Goal: Transaction & Acquisition: Obtain resource

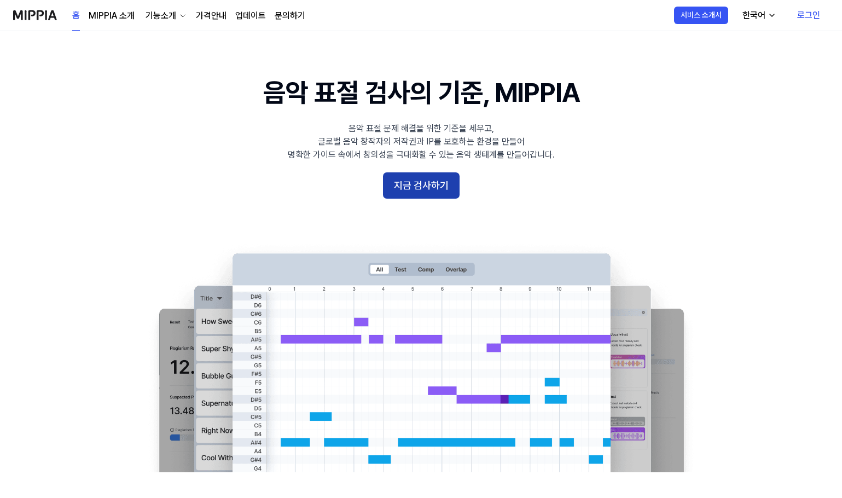
click at [426, 189] on button "지금 검사하기" at bounding box center [421, 185] width 77 height 26
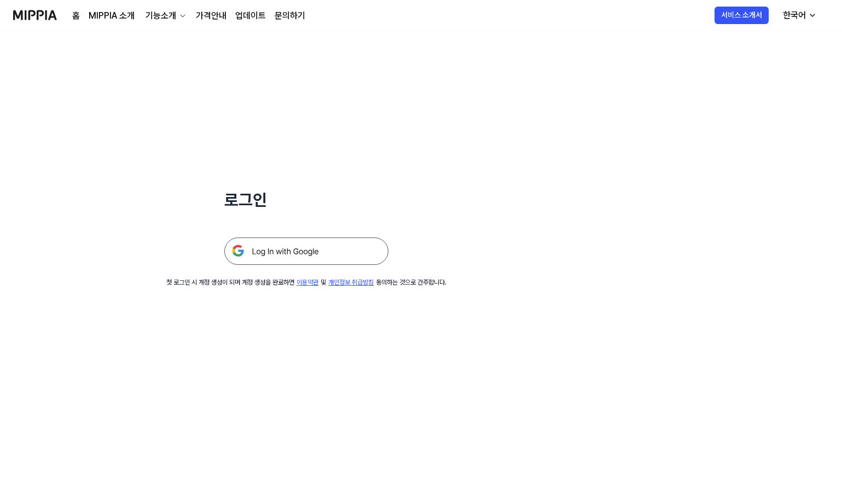
click at [364, 258] on img at bounding box center [306, 250] width 164 height 27
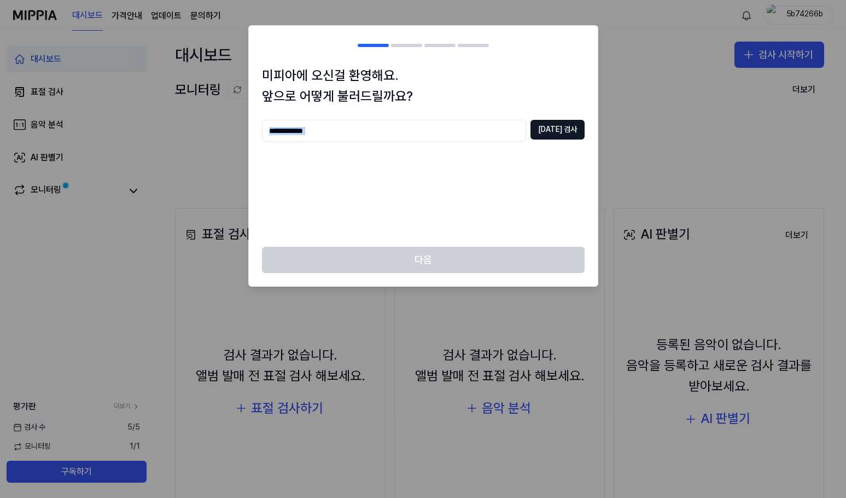
drag, startPoint x: 528, startPoint y: 142, endPoint x: 539, endPoint y: 136, distance: 12.8
click at [528, 142] on div "중복 검사" at bounding box center [423, 177] width 323 height 114
click at [522, 133] on input "text" at bounding box center [394, 131] width 264 height 22
type input "**"
type input "****"
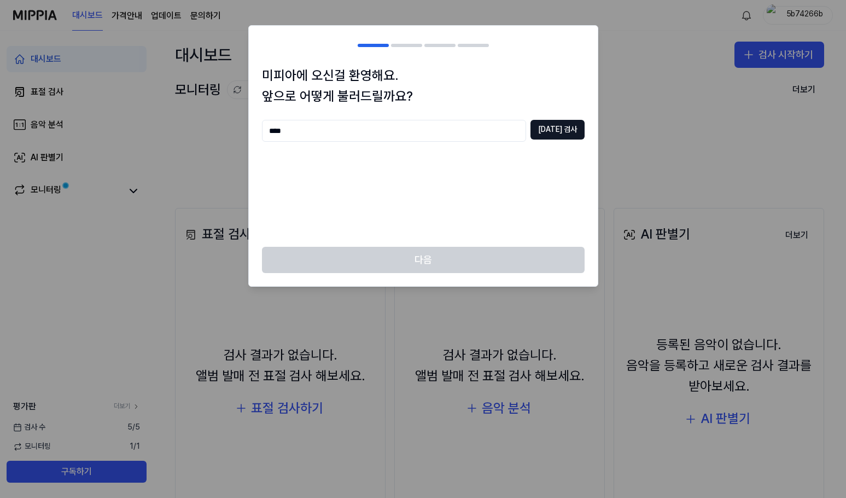
click at [539, 138] on div "**** 중복 검사" at bounding box center [423, 131] width 323 height 22
click at [550, 130] on button "중복 검사" at bounding box center [557, 130] width 54 height 20
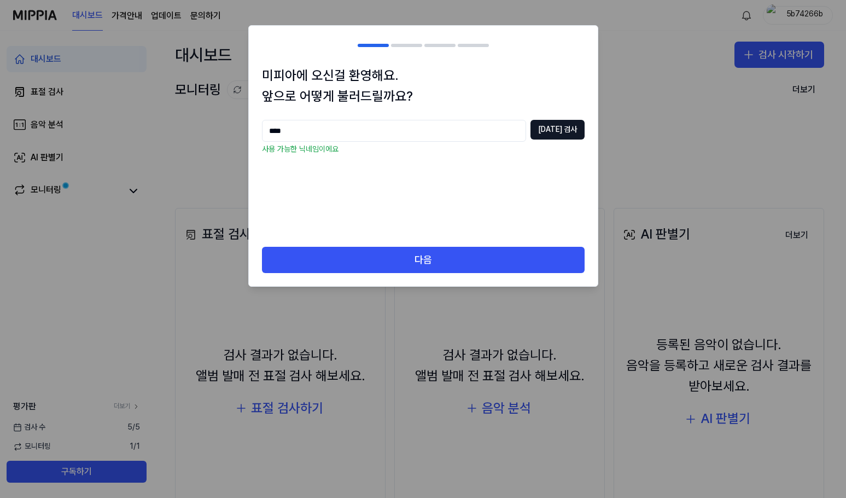
click at [457, 274] on div "다음" at bounding box center [423, 266] width 349 height 39
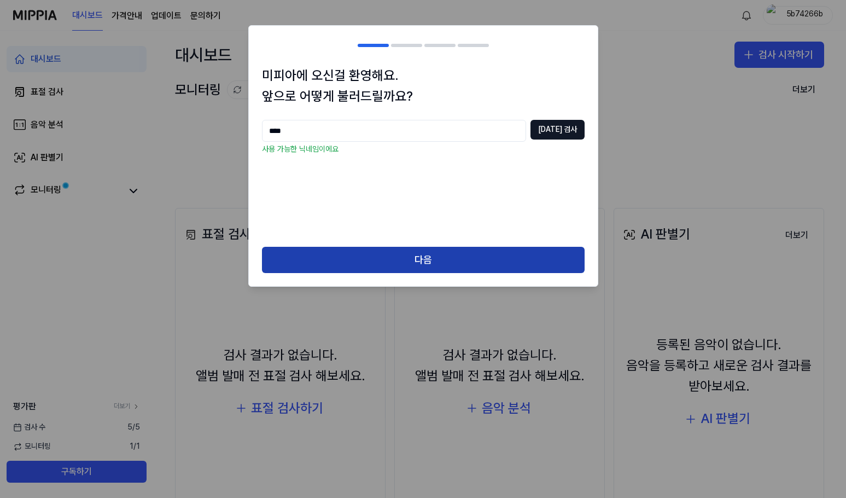
click at [457, 267] on button "다음" at bounding box center [423, 260] width 323 height 26
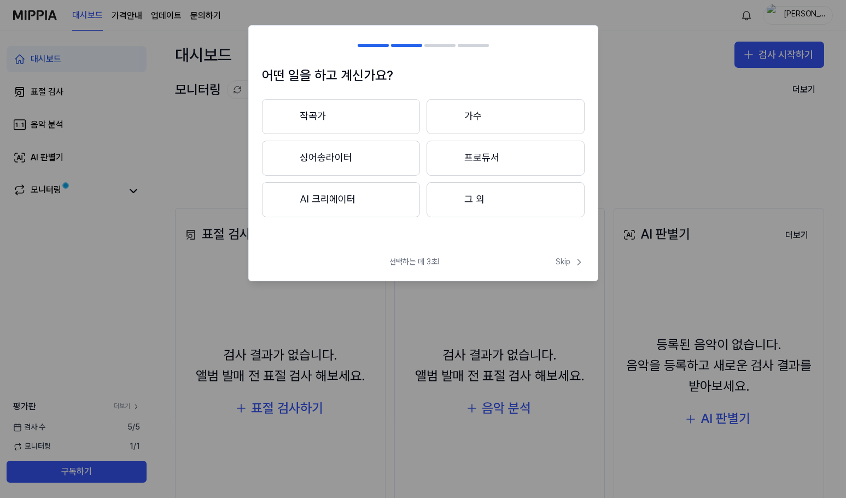
click at [381, 119] on button "작곡가" at bounding box center [341, 116] width 158 height 35
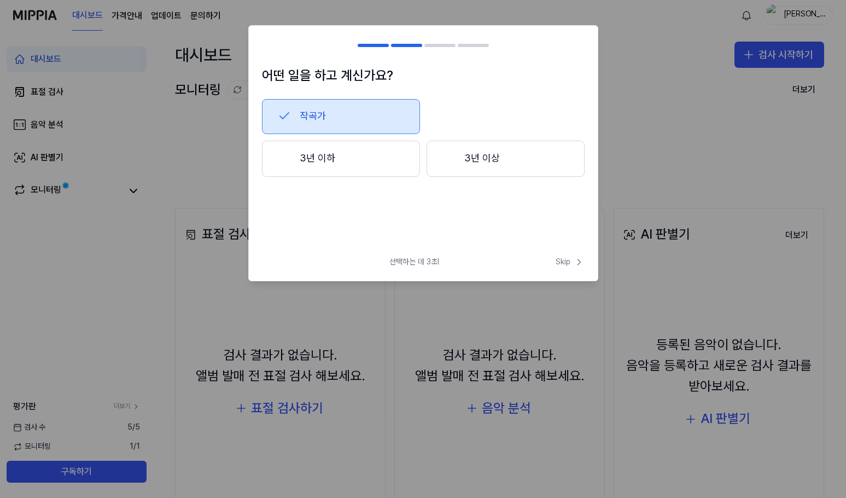
click at [395, 164] on button "3년 이하" at bounding box center [341, 159] width 158 height 36
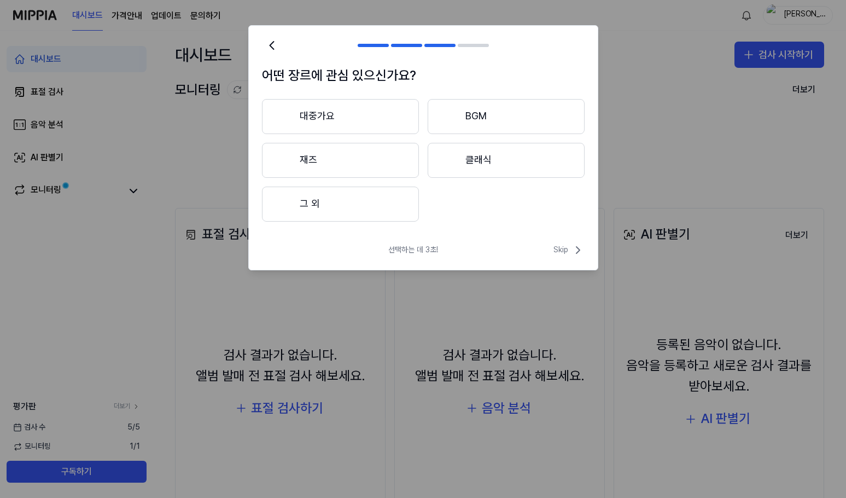
click at [361, 205] on button "그 외" at bounding box center [340, 203] width 157 height 35
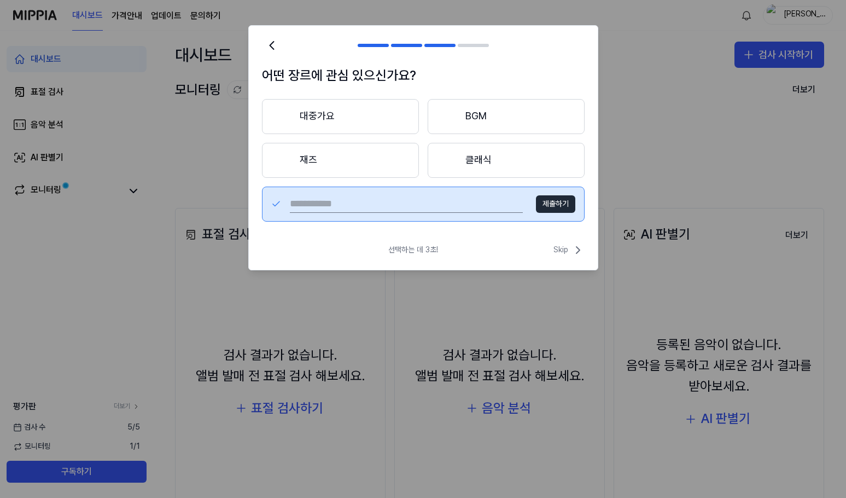
click at [442, 196] on input "text" at bounding box center [406, 203] width 233 height 17
click at [448, 199] on input "*" at bounding box center [406, 203] width 233 height 17
type input "****"
click at [561, 201] on button "제출하기" at bounding box center [555, 203] width 39 height 17
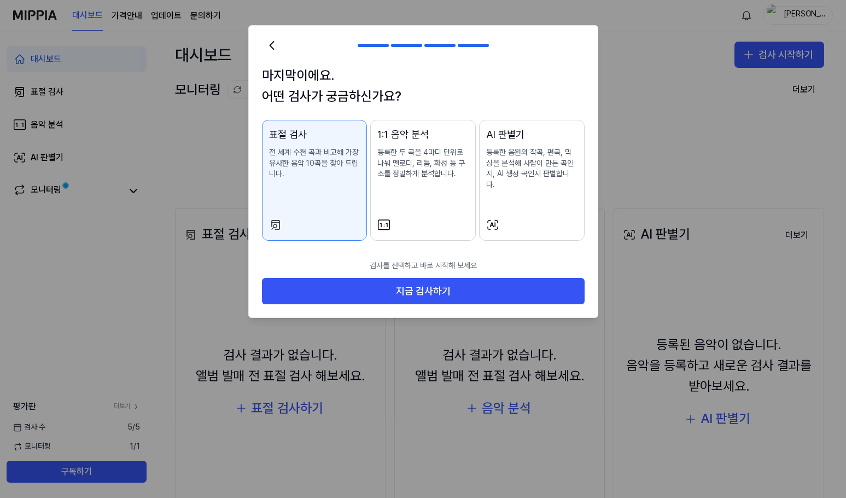
click at [430, 205] on button "1:1 음악 분석 등록한 두 곡을 4마디 단위로 나눠 멜로디, 리듬, 화성 등 구조를 정밀하게 분석합니다." at bounding box center [423, 180] width 106 height 121
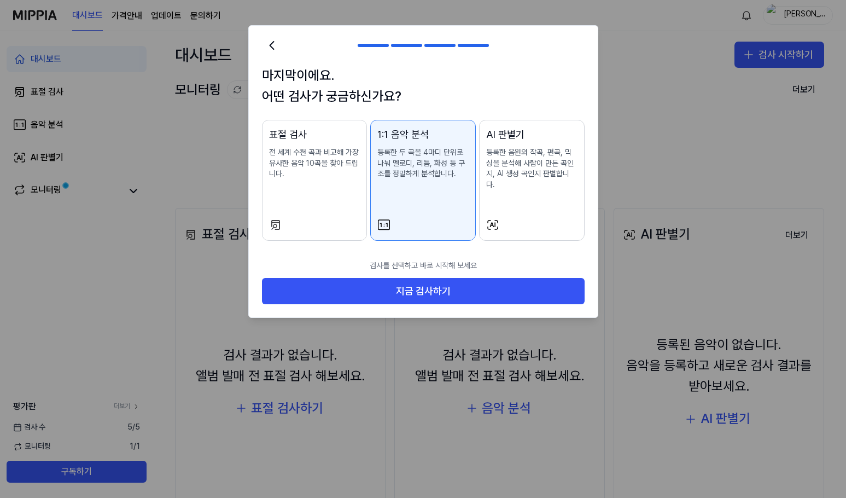
click at [341, 203] on button "표절 검사 전 세계 수천 곡과 비교해 가장 유사한 음악 10곡을 찾아 드립니다." at bounding box center [315, 180] width 106 height 121
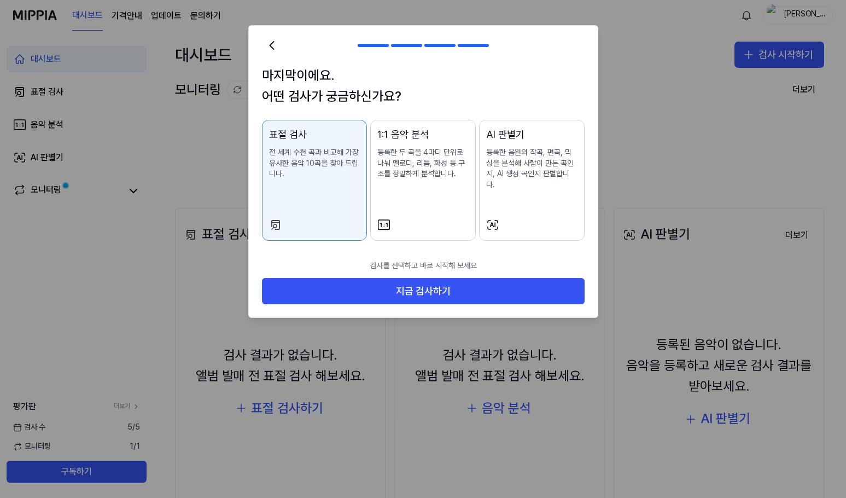
click at [491, 206] on button "AI 판별기 등록한 음원의 작곡, 편곡, 믹싱을 분석해 사람이 만든 곡인지, AI 생성 곡인지 판별합니다." at bounding box center [532, 180] width 106 height 121
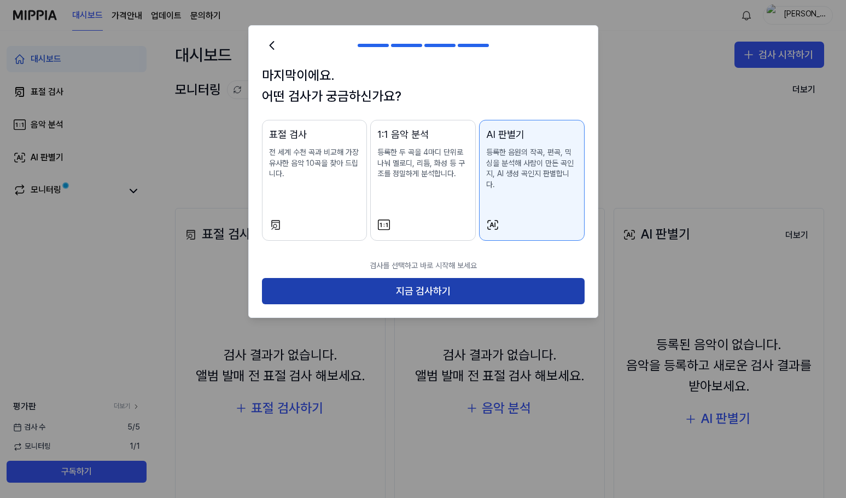
click at [484, 278] on button "지금 검사하기" at bounding box center [423, 291] width 323 height 26
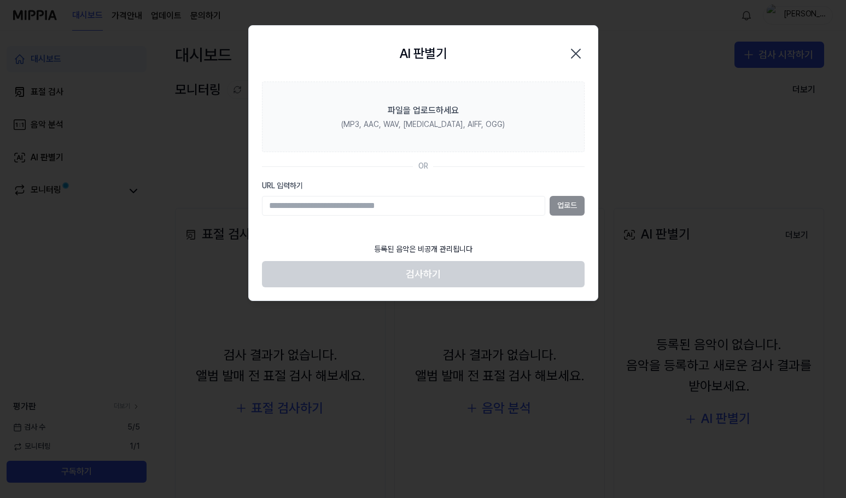
click at [427, 203] on input "URL 입력하기" at bounding box center [403, 206] width 283 height 20
click at [517, 177] on section "파일을 업로드하세요 (MP3, AAC, WAV, FLAC, AIFF, OGG) OR URL 입력하기 업로드" at bounding box center [423, 159] width 349 height 156
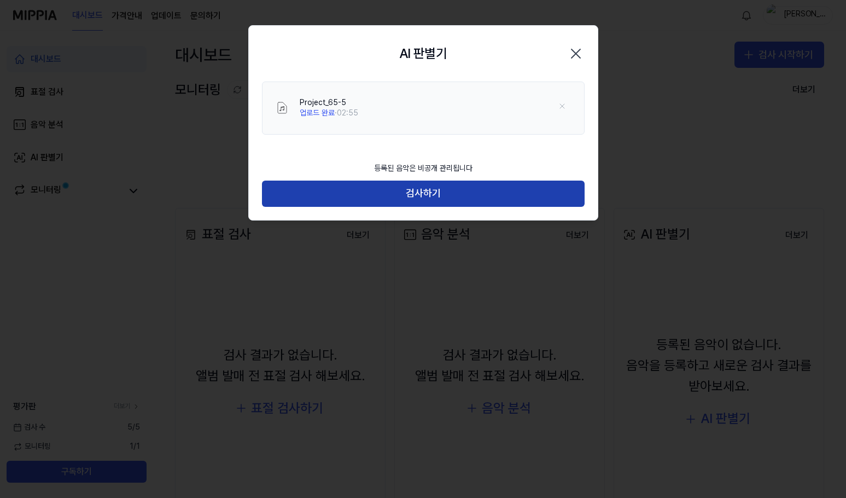
click at [396, 197] on button "검사하기" at bounding box center [423, 193] width 323 height 26
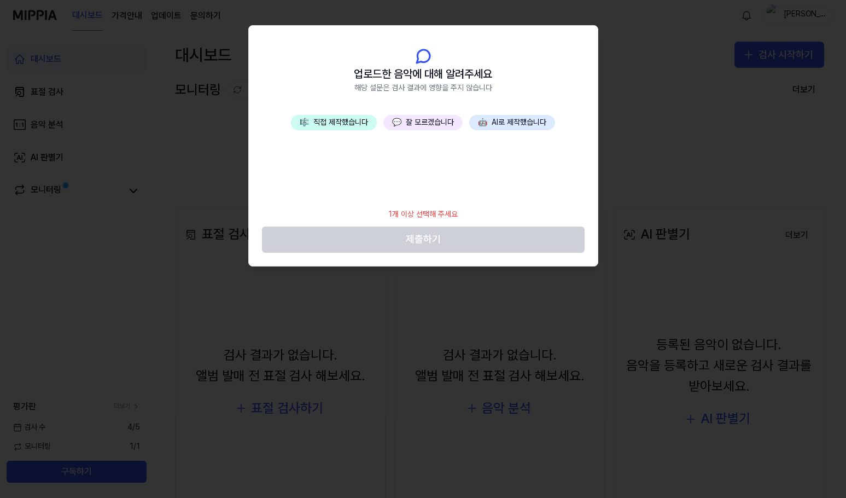
click at [303, 122] on span "🎼" at bounding box center [304, 122] width 9 height 9
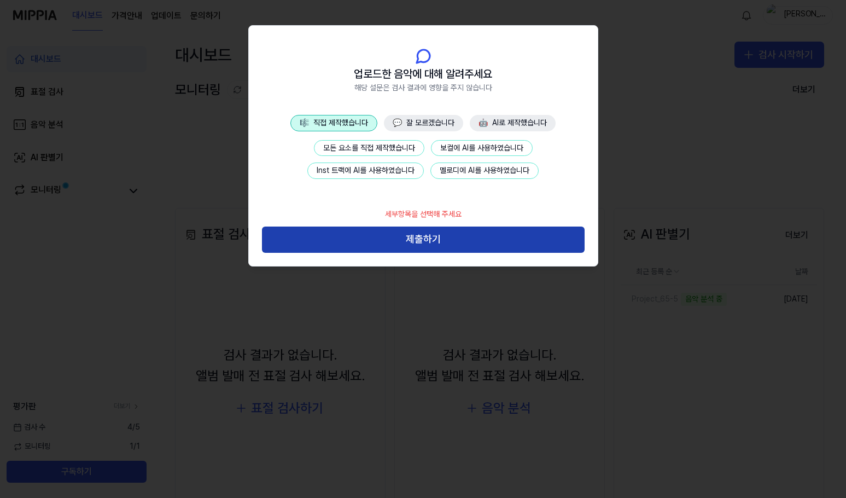
click at [464, 238] on button "제출하기" at bounding box center [423, 239] width 323 height 26
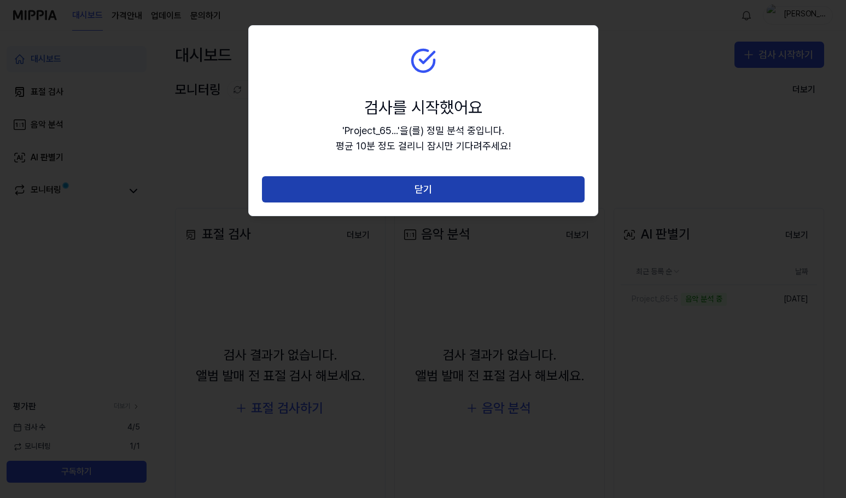
click at [459, 195] on button "닫기" at bounding box center [423, 189] width 323 height 26
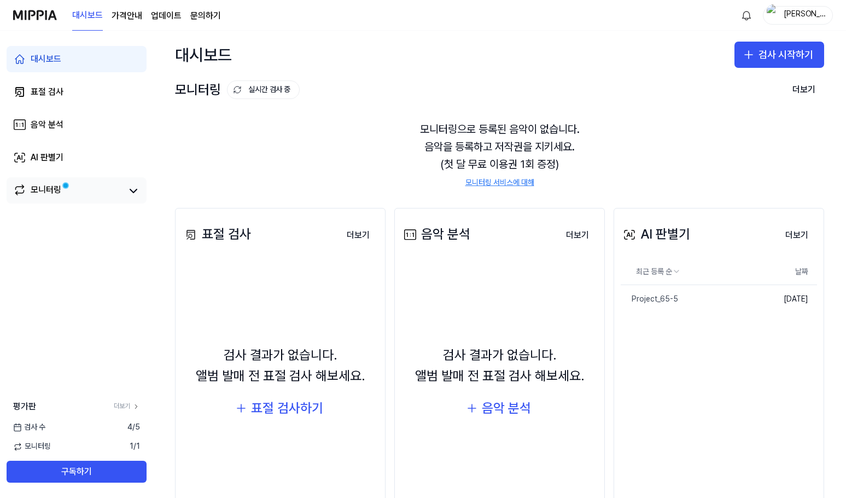
click at [77, 189] on link "모니터링" at bounding box center [67, 190] width 109 height 15
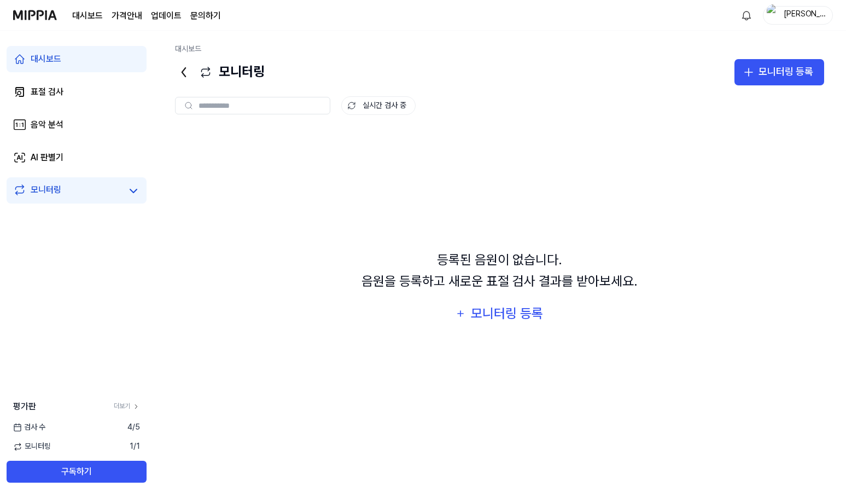
click at [78, 188] on link "모니터링" at bounding box center [67, 190] width 109 height 15
click at [84, 95] on link "표절 검사" at bounding box center [77, 92] width 140 height 26
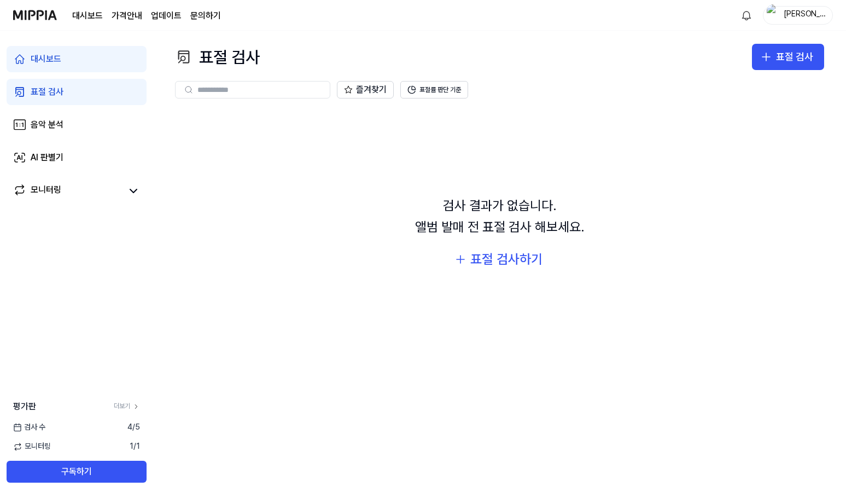
click at [79, 63] on link "대시보드" at bounding box center [77, 59] width 140 height 26
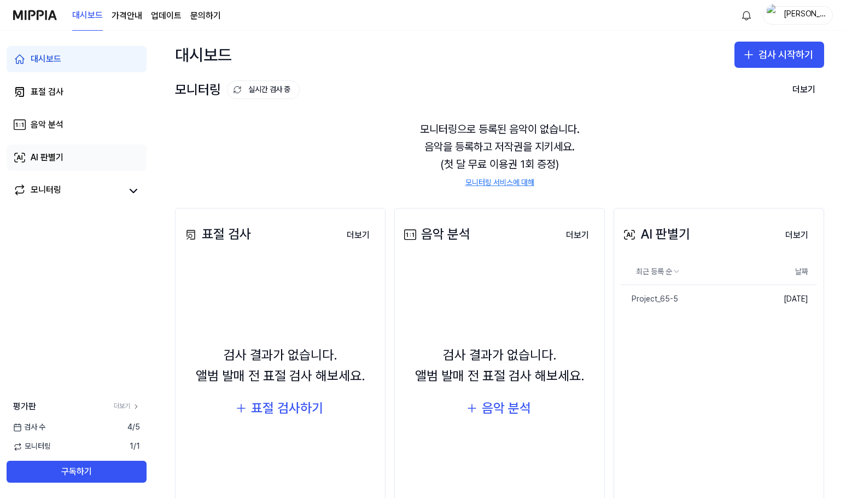
click at [58, 154] on div "AI 판별기" at bounding box center [47, 157] width 33 height 13
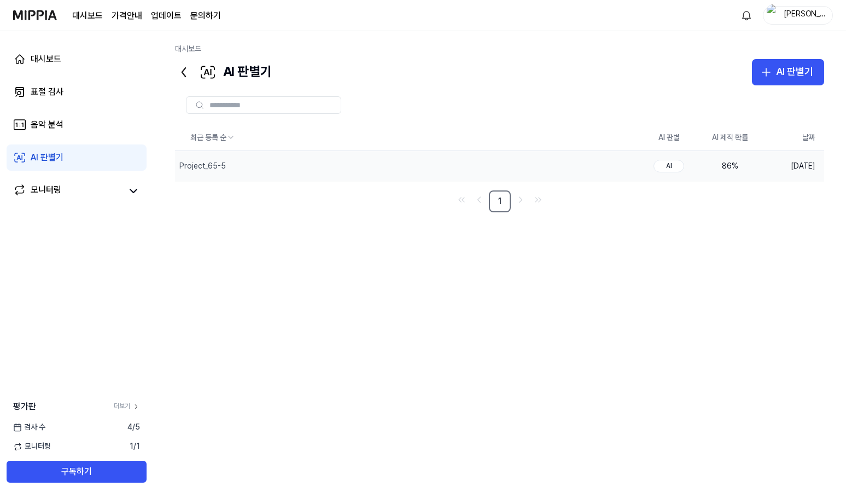
click at [704, 170] on td "86 %" at bounding box center [729, 166] width 61 height 31
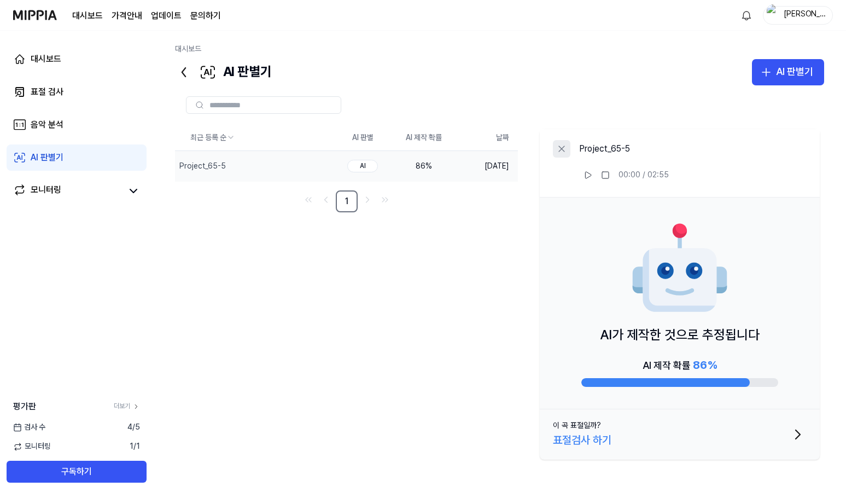
click at [558, 146] on icon at bounding box center [561, 148] width 11 height 11
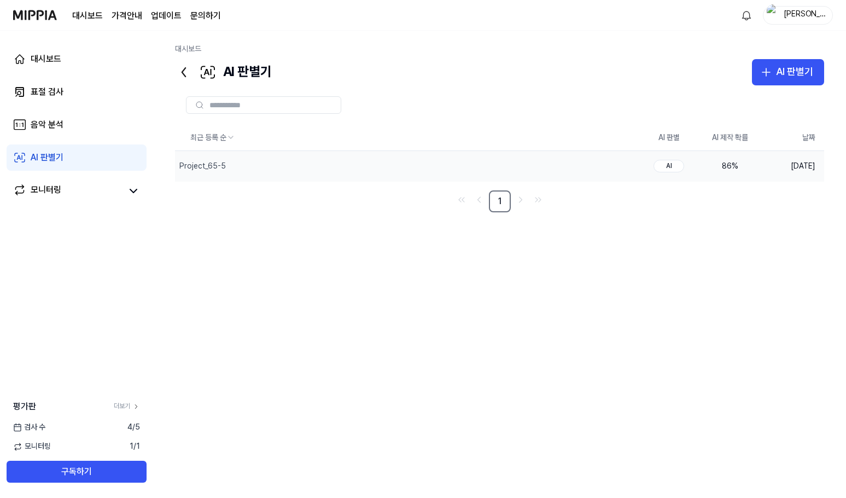
drag, startPoint x: 703, startPoint y: 170, endPoint x: 516, endPoint y: 158, distance: 187.4
click at [526, 158] on div "Project_65-5" at bounding box center [406, 166] width 463 height 30
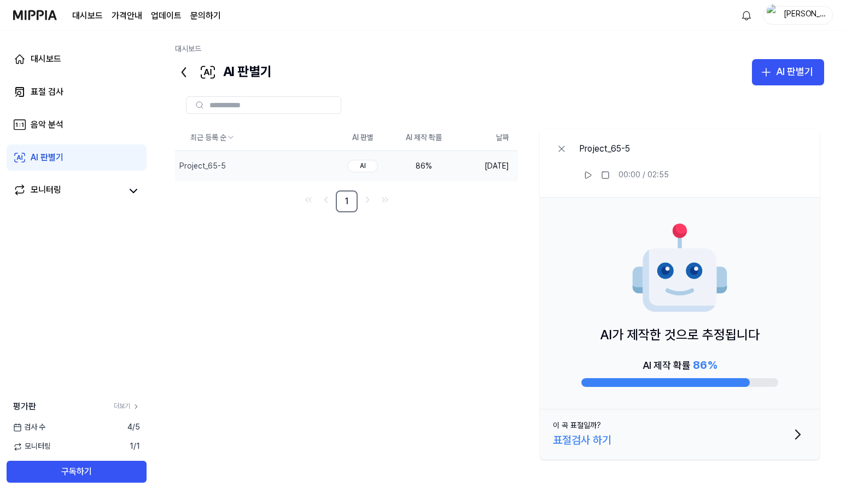
click at [447, 265] on div "최근 등록 순 AI 판별 AI 제작 확률 날짜 Project_65-5 삭제 AI 86 % 2025.09.23. 1 Project_65-5 00…" at bounding box center [499, 294] width 649 height 339
click at [550, 148] on div "Project_65-5 00:00 / 02:55" at bounding box center [680, 163] width 280 height 68
click at [554, 148] on button at bounding box center [561, 148] width 17 height 17
click at [332, 148] on th "최근 등록 순" at bounding box center [253, 138] width 157 height 26
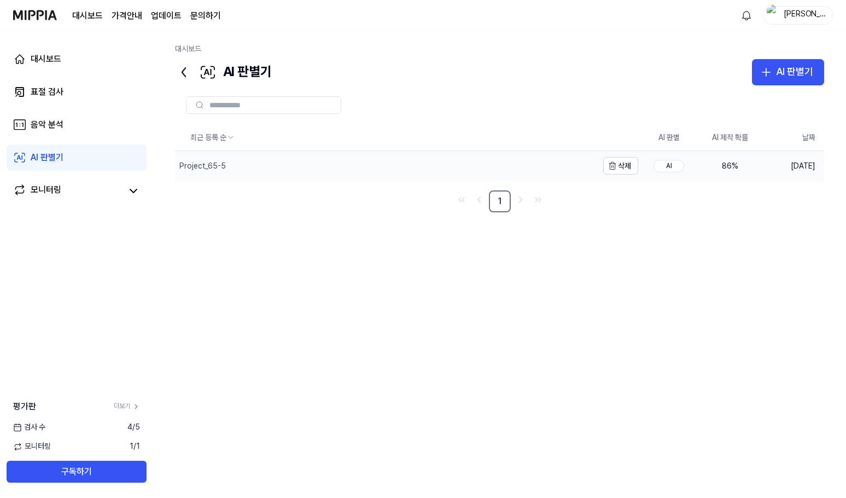
click at [566, 146] on th "최근 등록 순" at bounding box center [406, 138] width 463 height 26
click at [562, 151] on div "Project_65-5" at bounding box center [386, 166] width 423 height 30
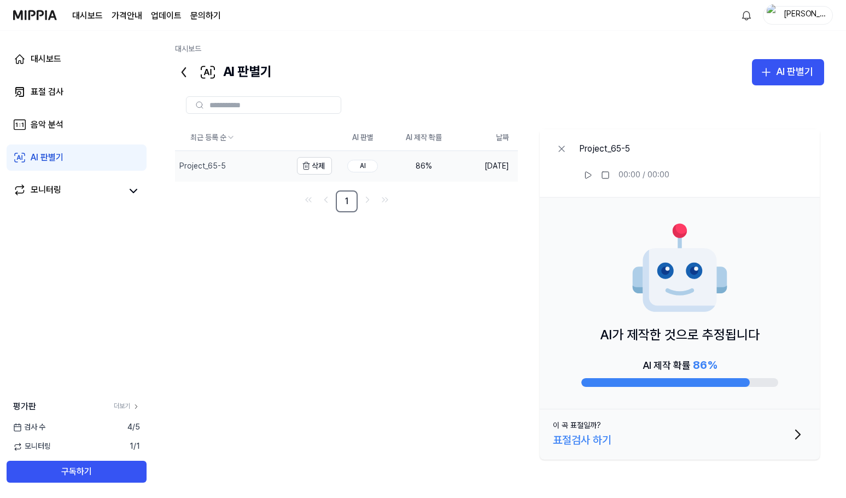
drag, startPoint x: 562, startPoint y: 151, endPoint x: 487, endPoint y: 260, distance: 131.4
click at [487, 260] on div "최근 등록 순 AI 판별 AI 제작 확률 날짜 Project_65-5 삭제 AI 86 % 2025.09.23. 1 Project_65-5 00…" at bounding box center [499, 294] width 649 height 339
click at [366, 170] on div "AI" at bounding box center [362, 166] width 31 height 13
click at [366, 165] on div "AI" at bounding box center [362, 166] width 31 height 13
drag, startPoint x: 366, startPoint y: 165, endPoint x: 285, endPoint y: 175, distance: 82.1
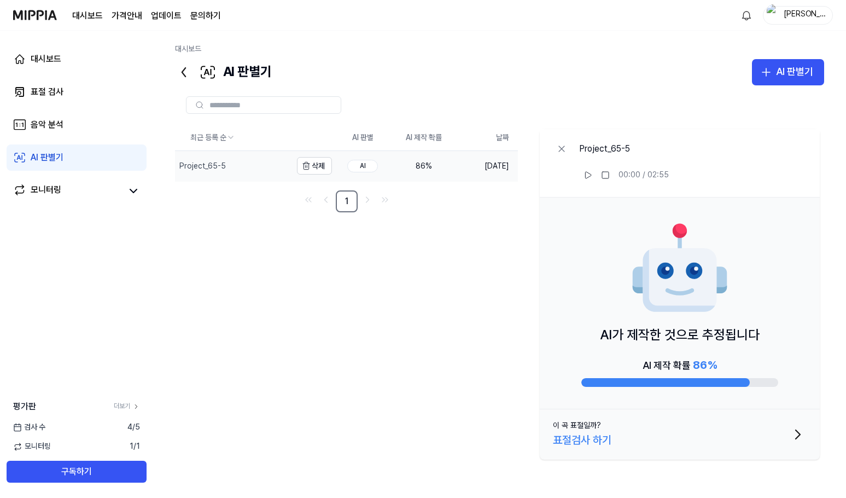
click at [285, 175] on div "Project_65-5" at bounding box center [233, 166] width 116 height 30
click at [568, 154] on button at bounding box center [561, 148] width 17 height 17
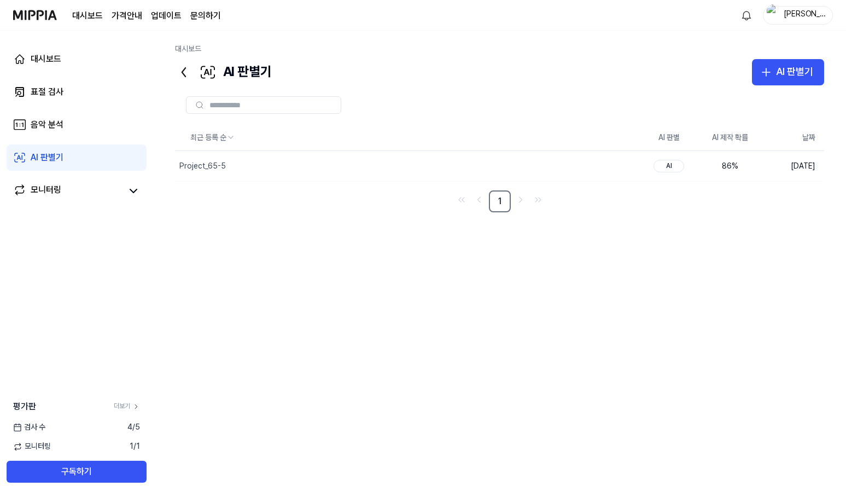
drag, startPoint x: 765, startPoint y: 168, endPoint x: 312, endPoint y: 279, distance: 466.7
click at [370, 282] on div "최근 등록 순 AI 판별 AI 제작 확률 날짜 Project_65-5 삭제 AI 86 % 2025.09.23. 1" at bounding box center [499, 287] width 649 height 324
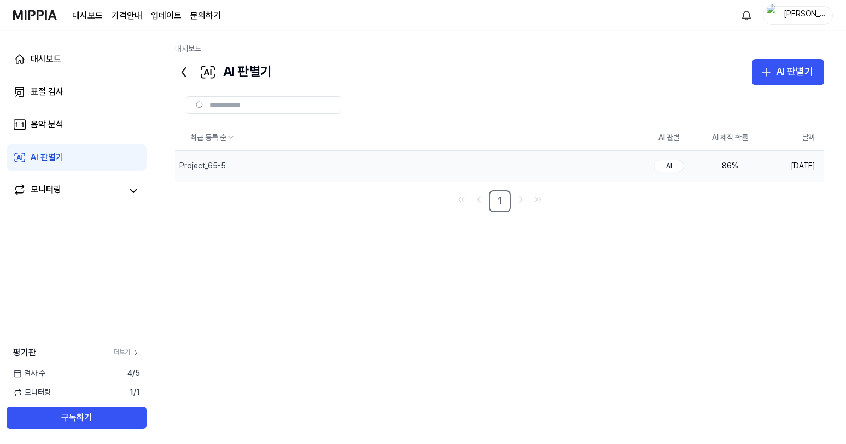
click at [793, 167] on td "[DATE]" at bounding box center [792, 166] width 63 height 31
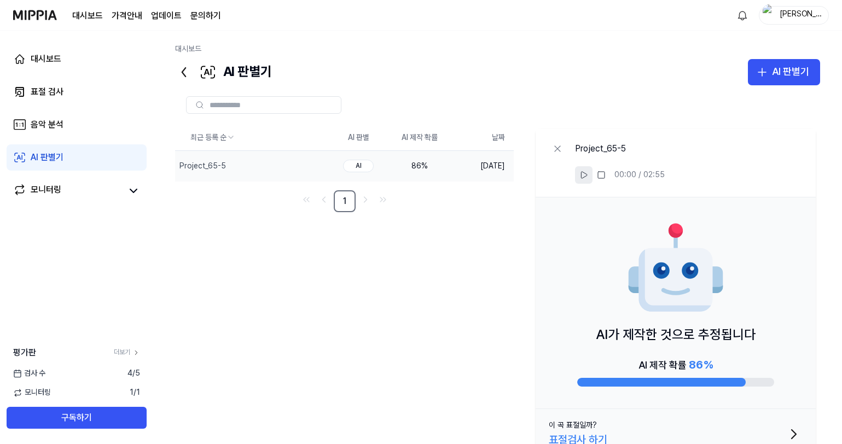
click at [586, 177] on icon at bounding box center [583, 175] width 9 height 9
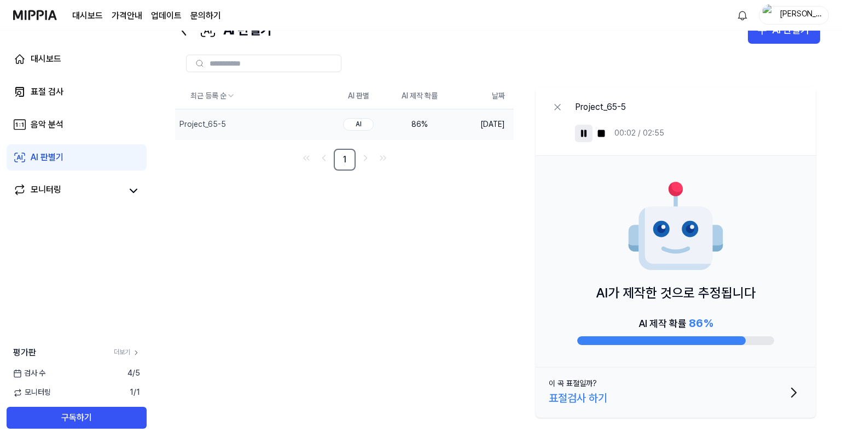
click at [702, 388] on button "이 곡 표절일까? 표절검사 하기" at bounding box center [675, 392] width 280 height 50
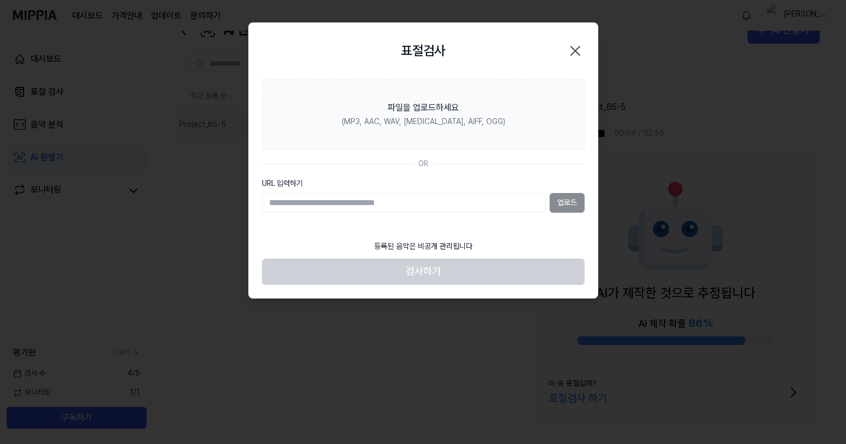
click at [688, 211] on div at bounding box center [423, 222] width 846 height 444
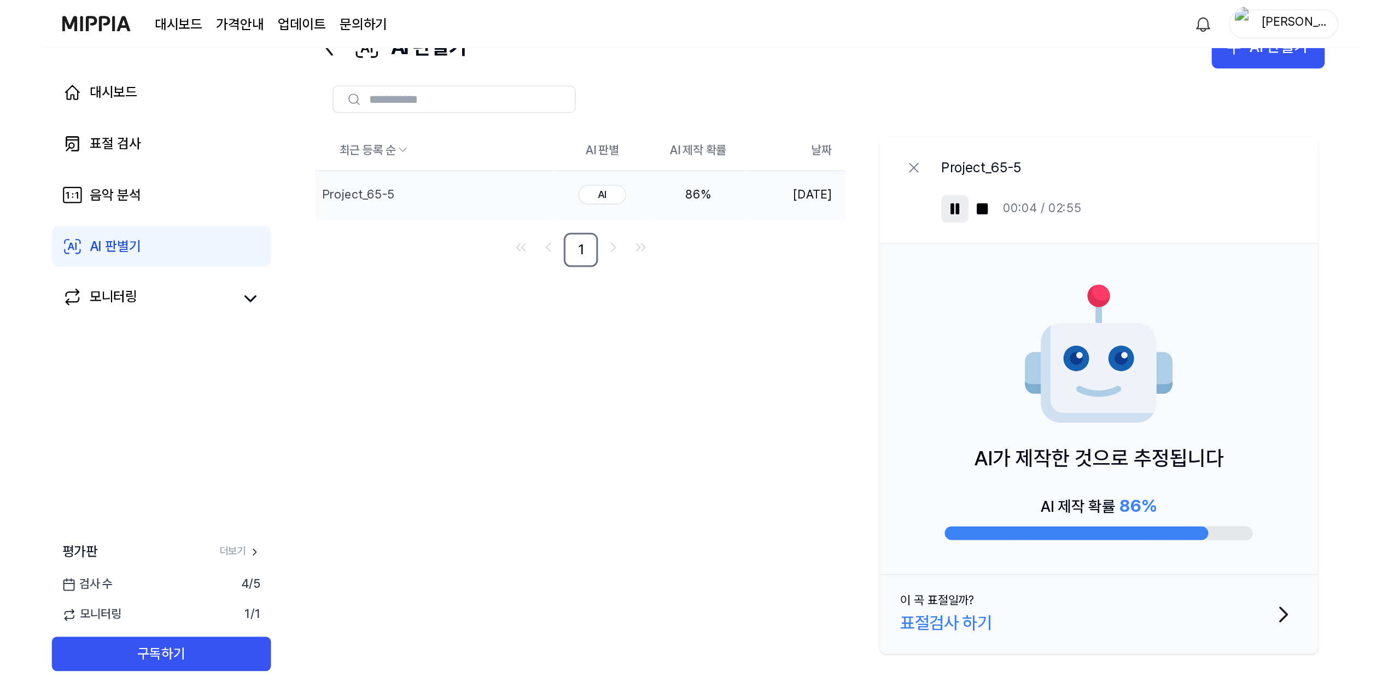
scroll to position [0, 0]
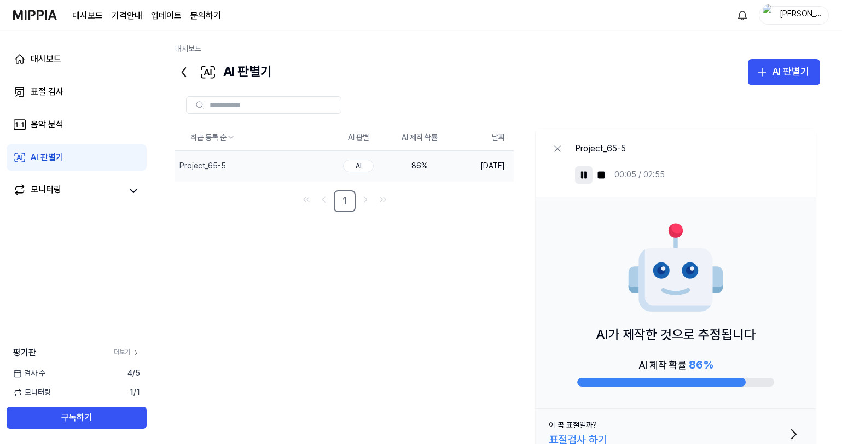
click at [429, 172] on td "86 %" at bounding box center [419, 166] width 61 height 31
drag, startPoint x: 248, startPoint y: 155, endPoint x: 219, endPoint y: 218, distance: 69.2
click at [199, 237] on div "최근 등록 순 AI 판별 AI 제작 확률 날짜 Project_65-5 삭제 AI 86 % 2025.09.23. 1 Project_65-5 00…" at bounding box center [497, 294] width 645 height 339
click at [127, 353] on link "더보기" at bounding box center [127, 352] width 26 height 9
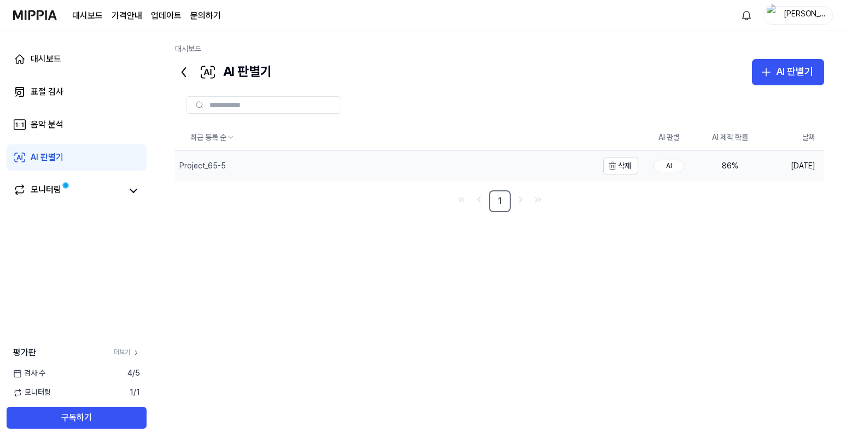
click at [420, 170] on div "Project_65-5" at bounding box center [386, 166] width 423 height 30
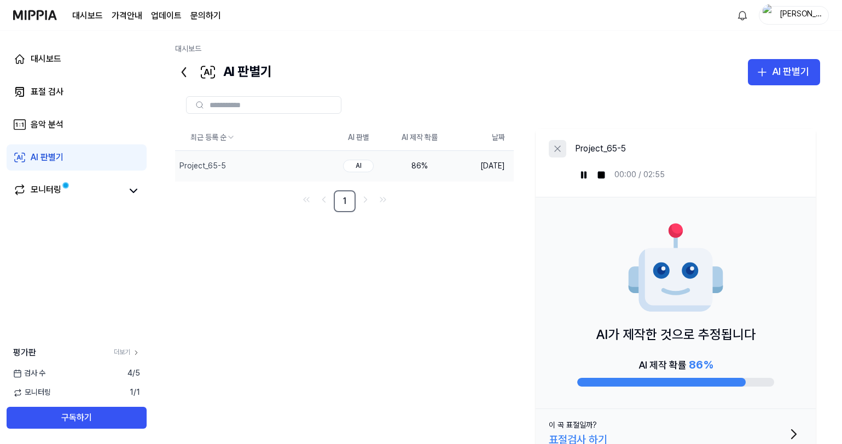
click at [558, 147] on icon at bounding box center [557, 148] width 11 height 11
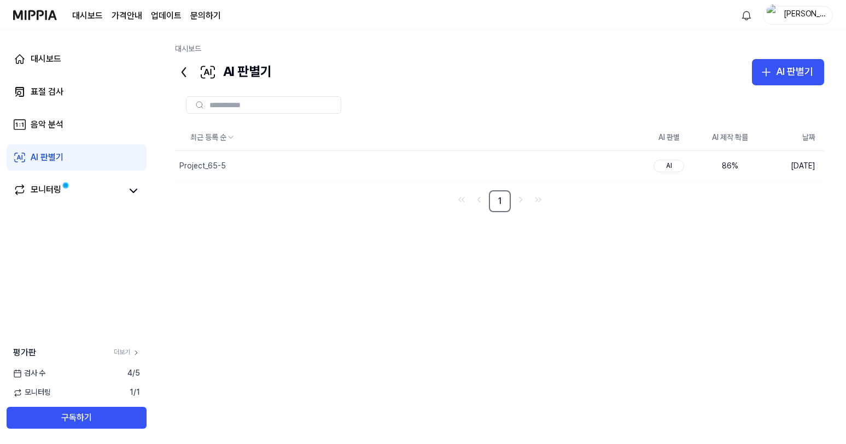
click at [179, 74] on icon at bounding box center [183, 71] width 17 height 17
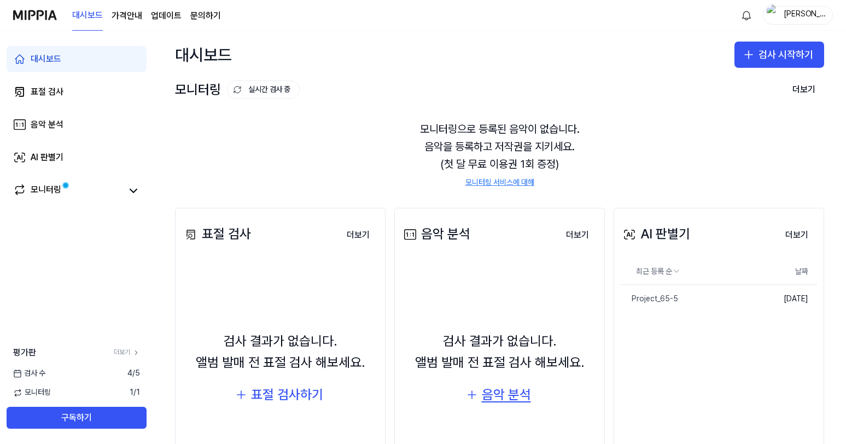
click at [510, 382] on button "음악 분석" at bounding box center [500, 395] width 84 height 26
click at [781, 233] on button "더보기" at bounding box center [797, 235] width 40 height 22
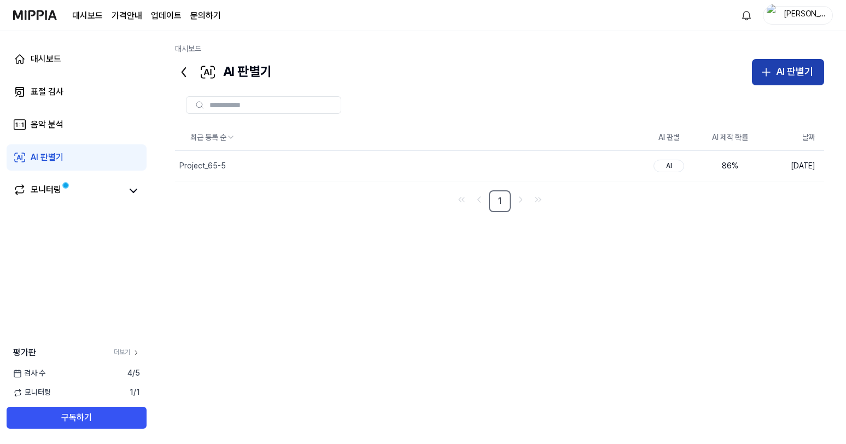
click at [777, 78] on div "AI 판별기" at bounding box center [794, 72] width 37 height 16
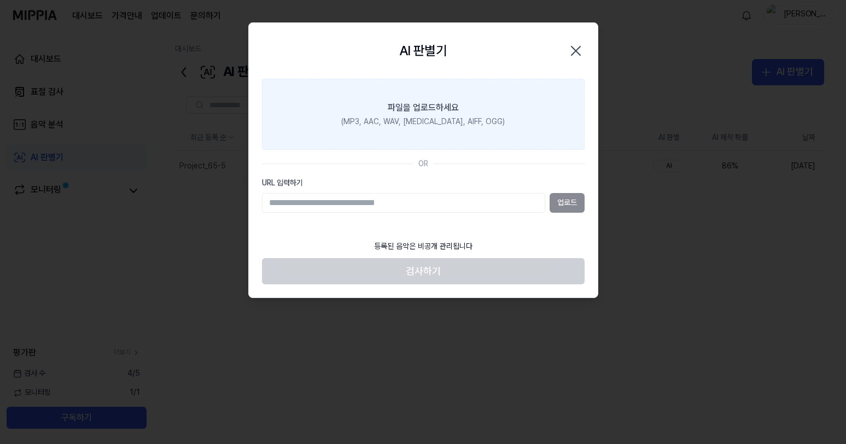
click at [460, 109] on label "파일을 업로드하세요 (MP3, AAC, WAV, [MEDICAL_DATA], AIFF, OGG)" at bounding box center [423, 114] width 323 height 71
click at [0, 0] on input "파일을 업로드하세요 (MP3, AAC, WAV, [MEDICAL_DATA], AIFF, OGG)" at bounding box center [0, 0] width 0 height 0
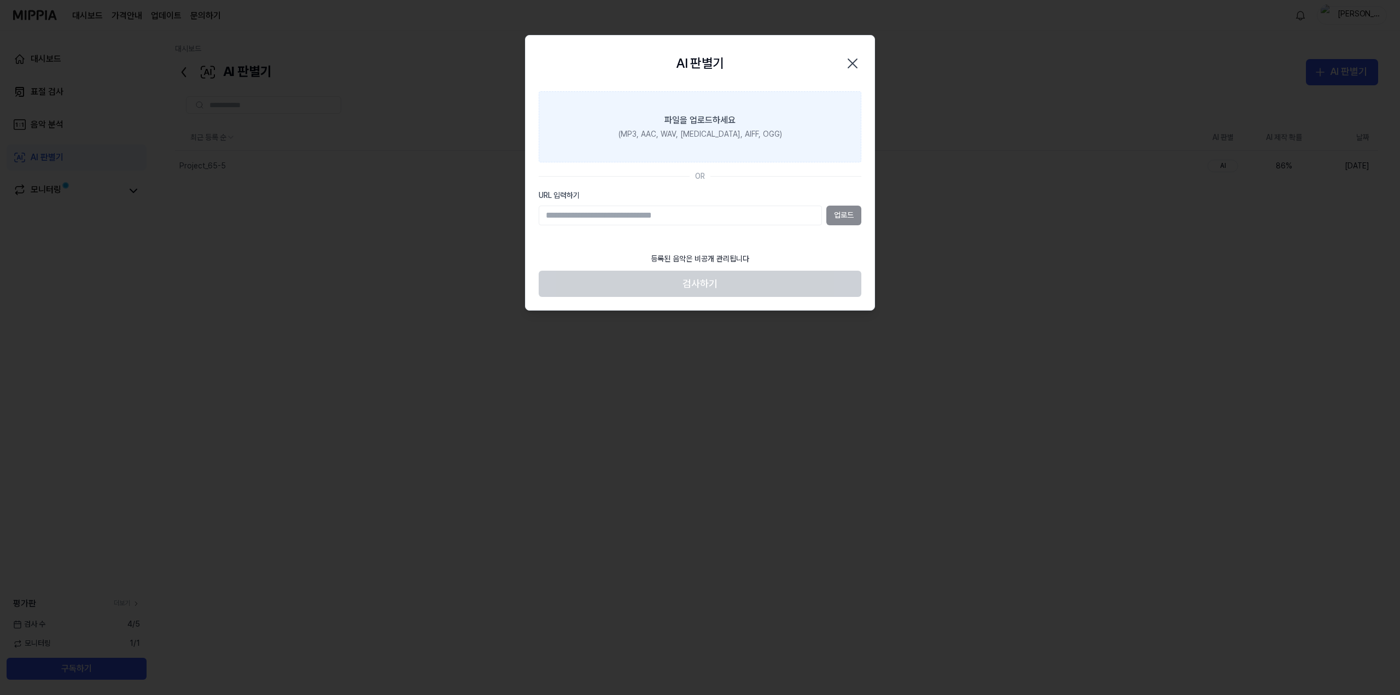
click at [827, 149] on label "파일을 업로드하세요 (MP3, AAC, WAV, [MEDICAL_DATA], AIFF, OGG)" at bounding box center [700, 126] width 323 height 71
click at [0, 0] on input "파일을 업로드하세요 (MP3, AAC, WAV, [MEDICAL_DATA], AIFF, OGG)" at bounding box center [0, 0] width 0 height 0
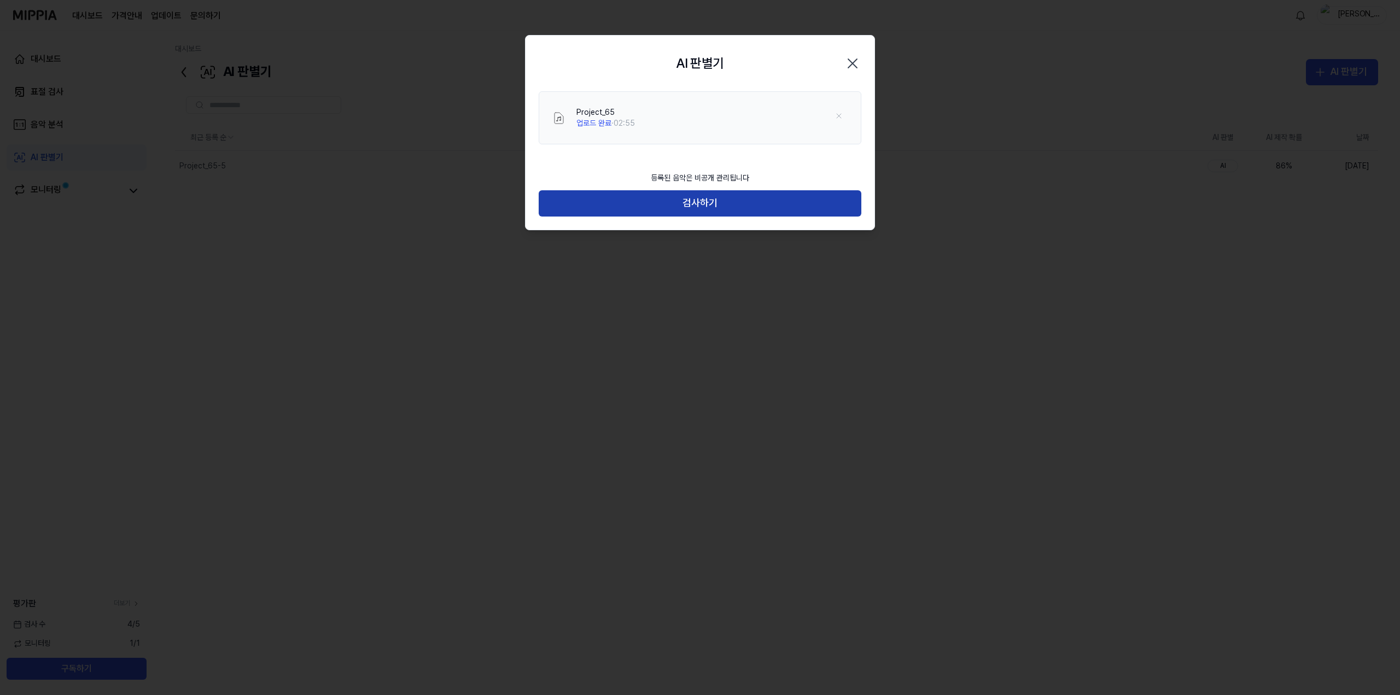
click at [708, 203] on button "검사하기" at bounding box center [700, 203] width 323 height 26
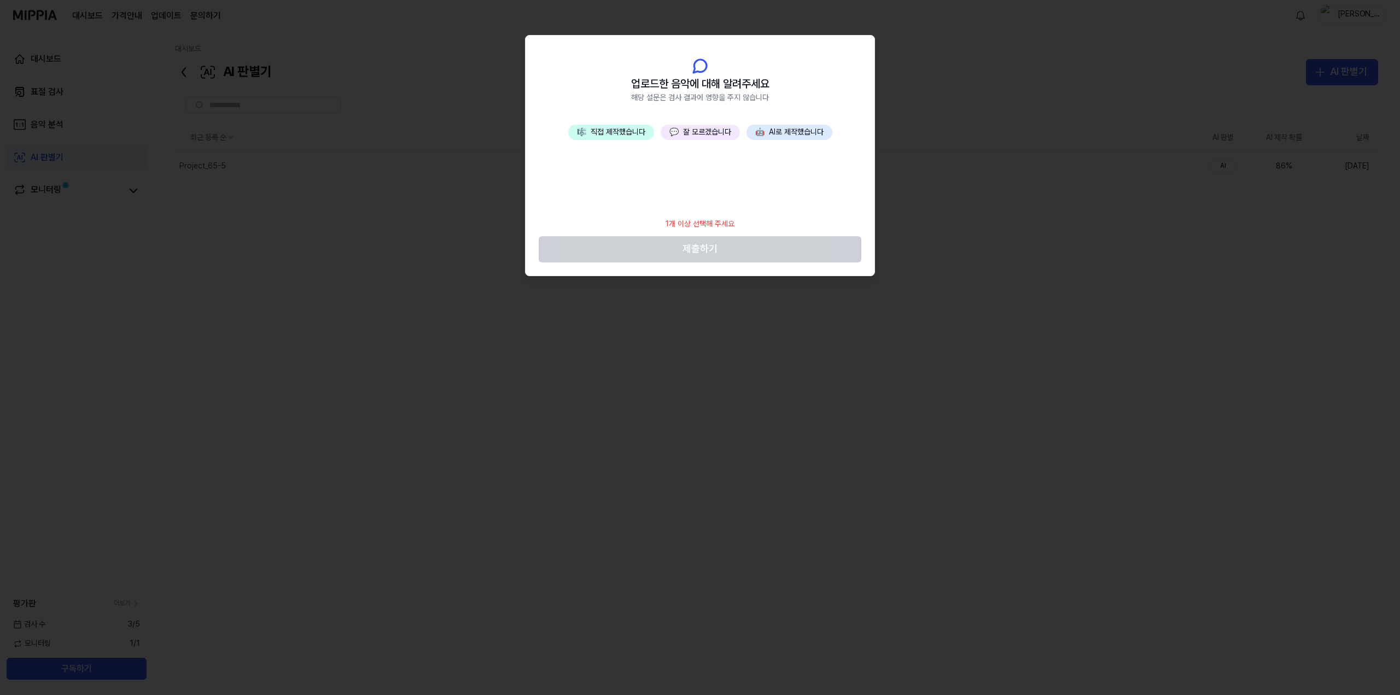
click at [604, 133] on button "🎼 직접 제작했습니다" at bounding box center [611, 132] width 86 height 15
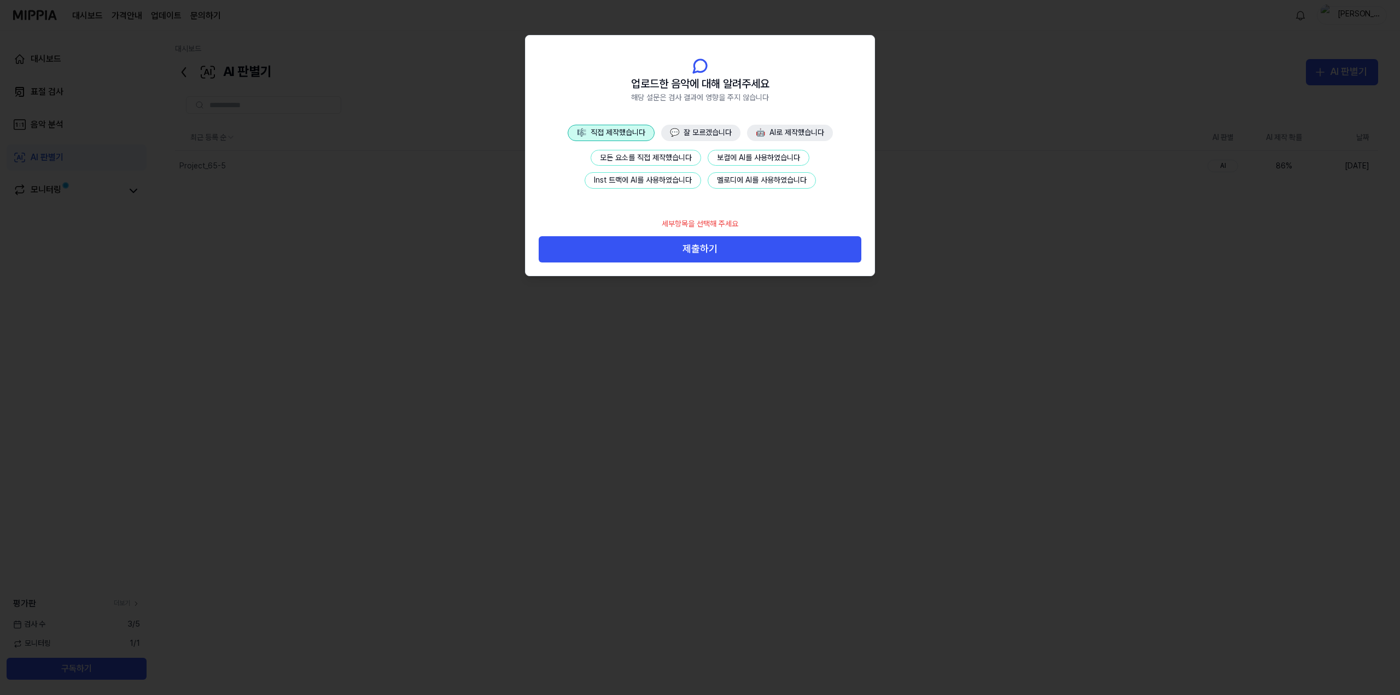
click at [672, 160] on button "모든 요소를 직접 제작했습니다" at bounding box center [646, 158] width 110 height 16
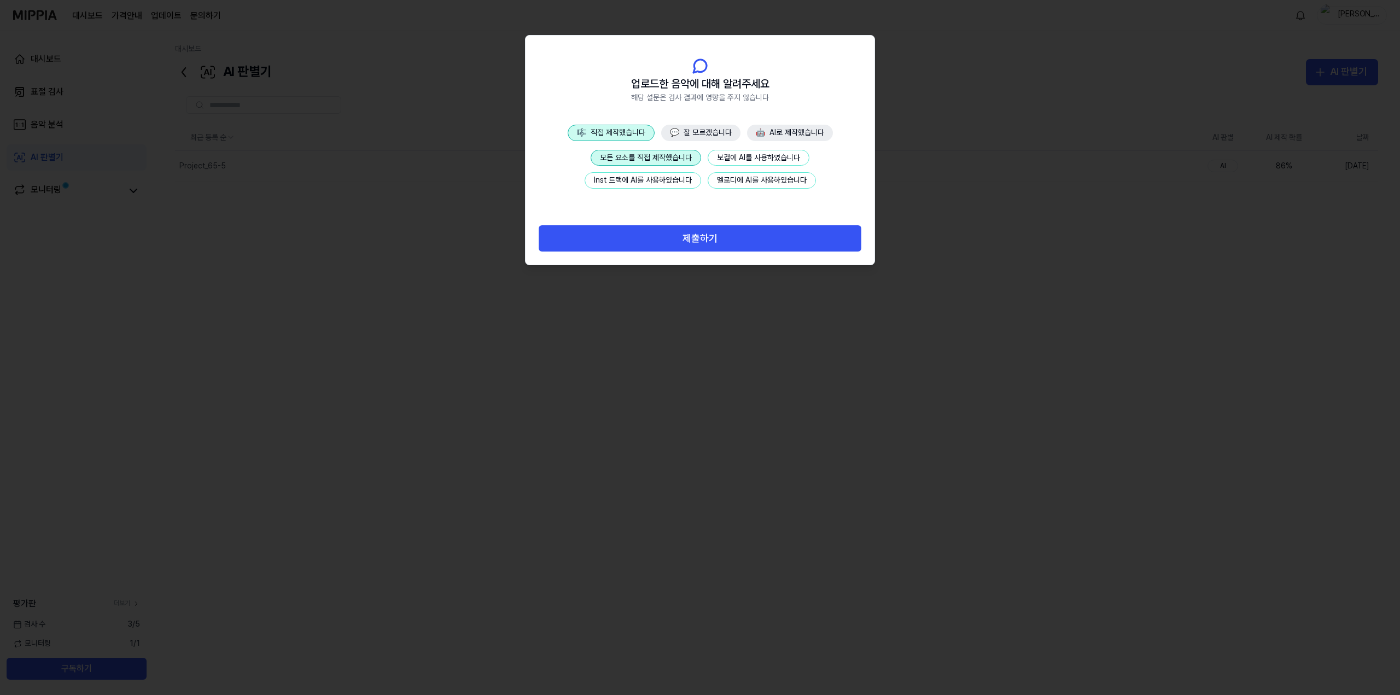
click at [672, 160] on button "모든 요소를 직접 제작했습니다" at bounding box center [646, 158] width 110 height 16
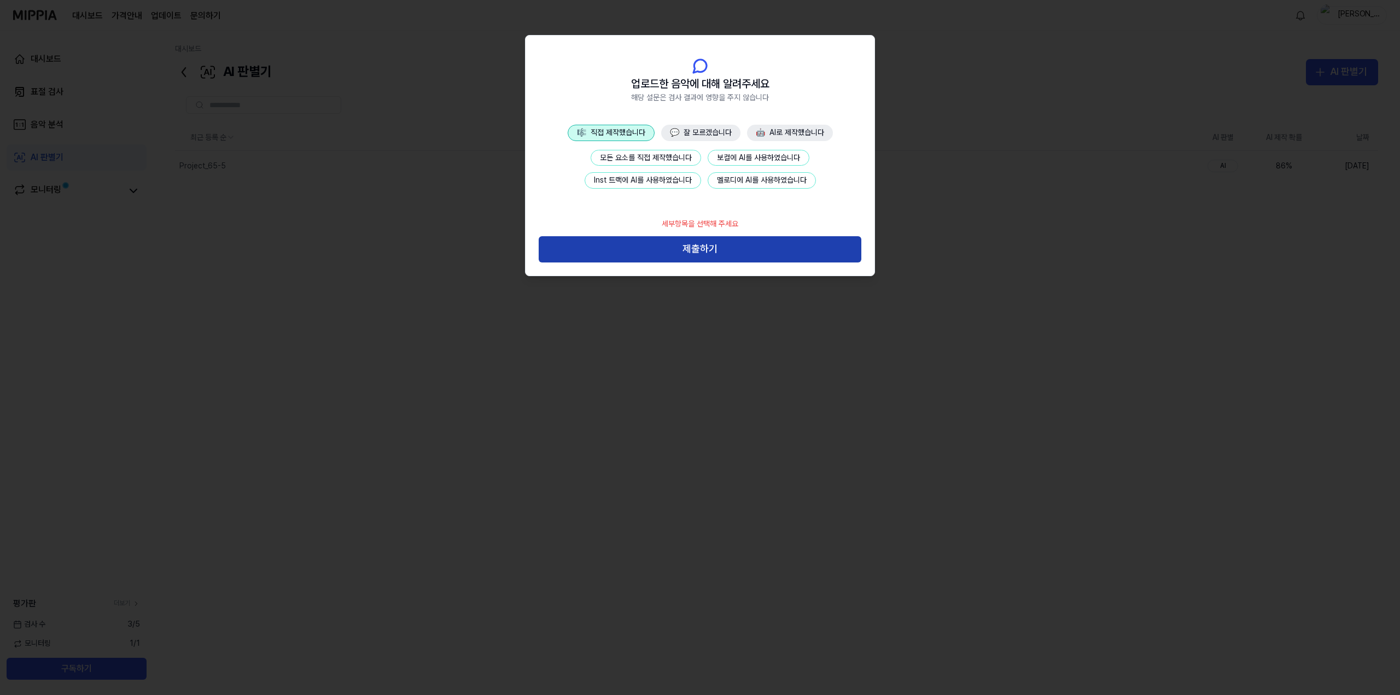
click at [733, 244] on button "제출하기" at bounding box center [700, 249] width 323 height 26
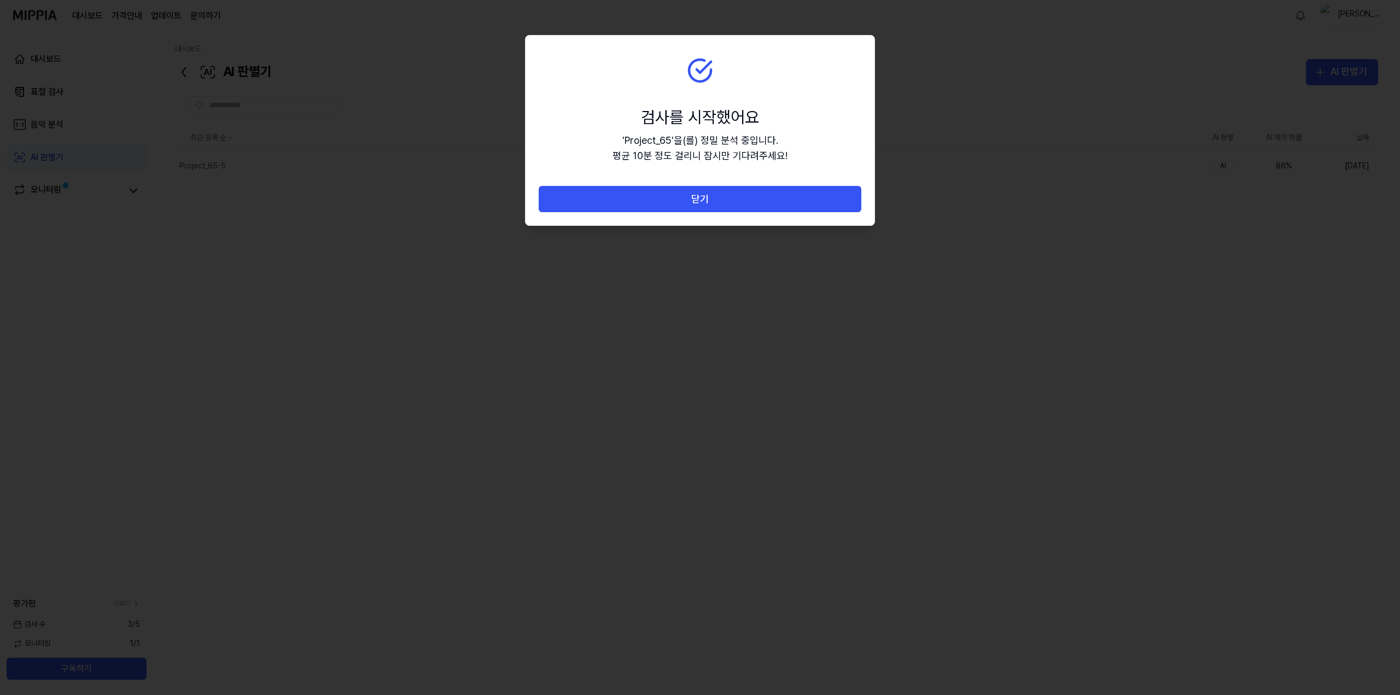
click at [732, 185] on section "검사를 시작했어요 ' Project_65 ' 을(를) 정밀 분석 중입니다. 평균 10분 정도 걸리니 잠시만 기다려주세요!" at bounding box center [700, 111] width 349 height 151
click at [733, 202] on button "닫기" at bounding box center [700, 199] width 323 height 26
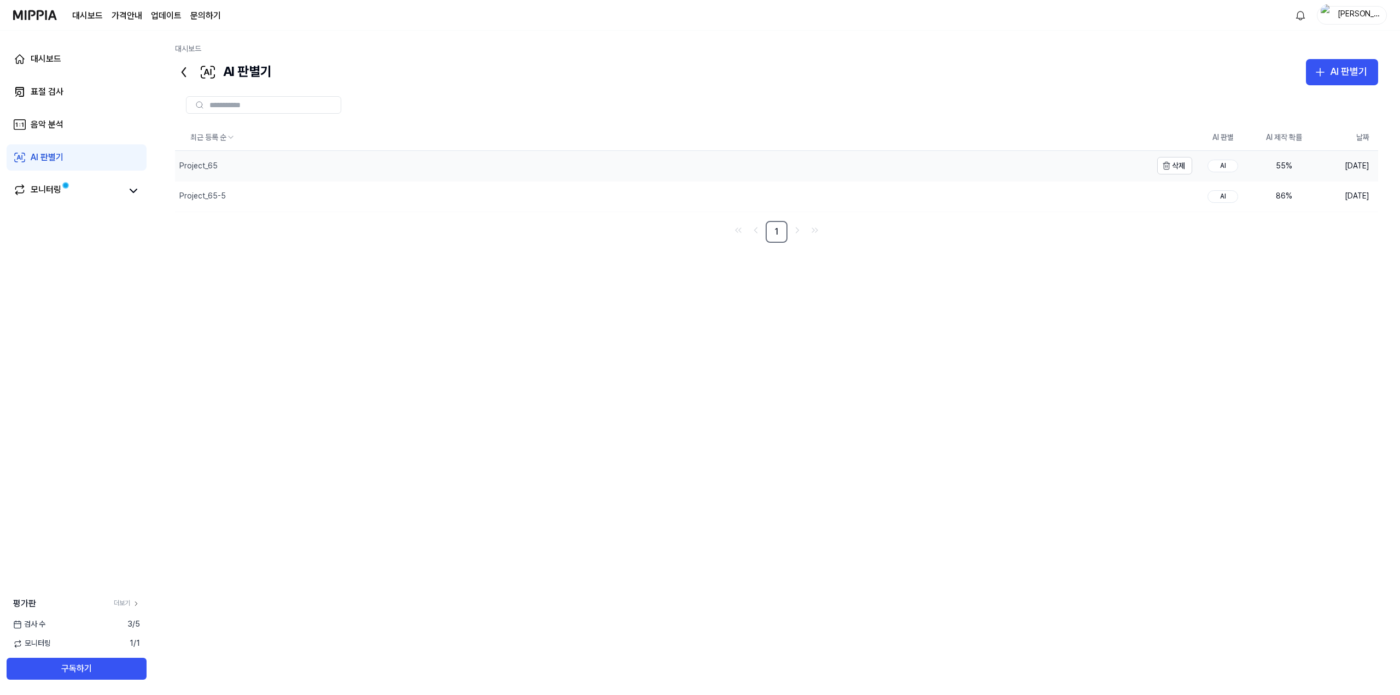
click at [845, 163] on div "Project_65" at bounding box center [663, 166] width 977 height 30
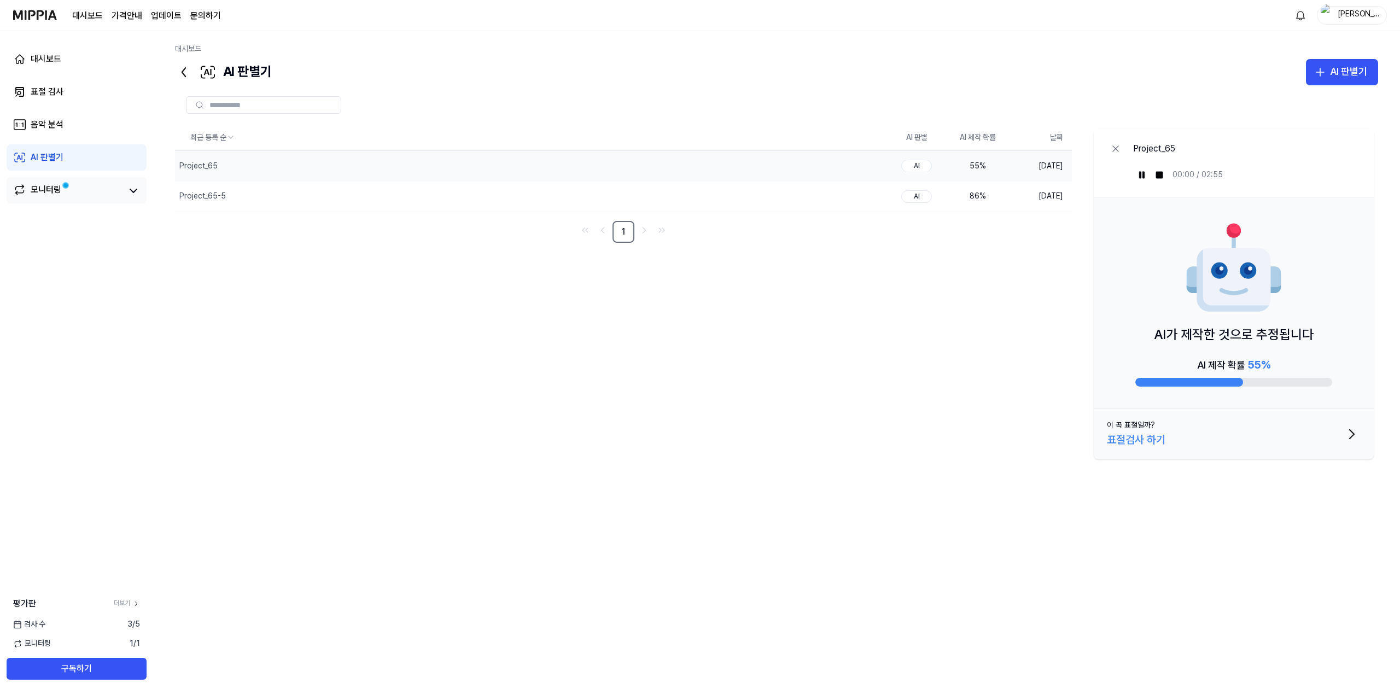
click at [70, 187] on span at bounding box center [65, 185] width 13 height 13
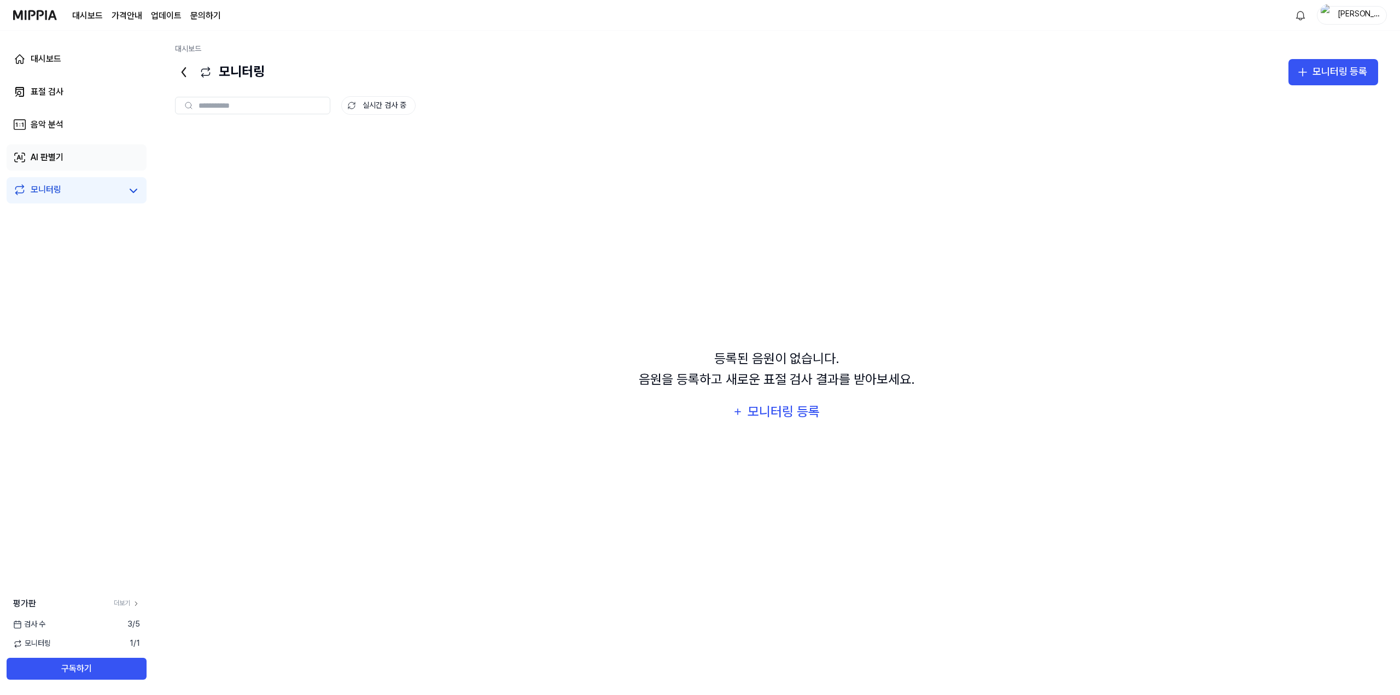
click at [116, 159] on link "AI 판별기" at bounding box center [77, 157] width 140 height 26
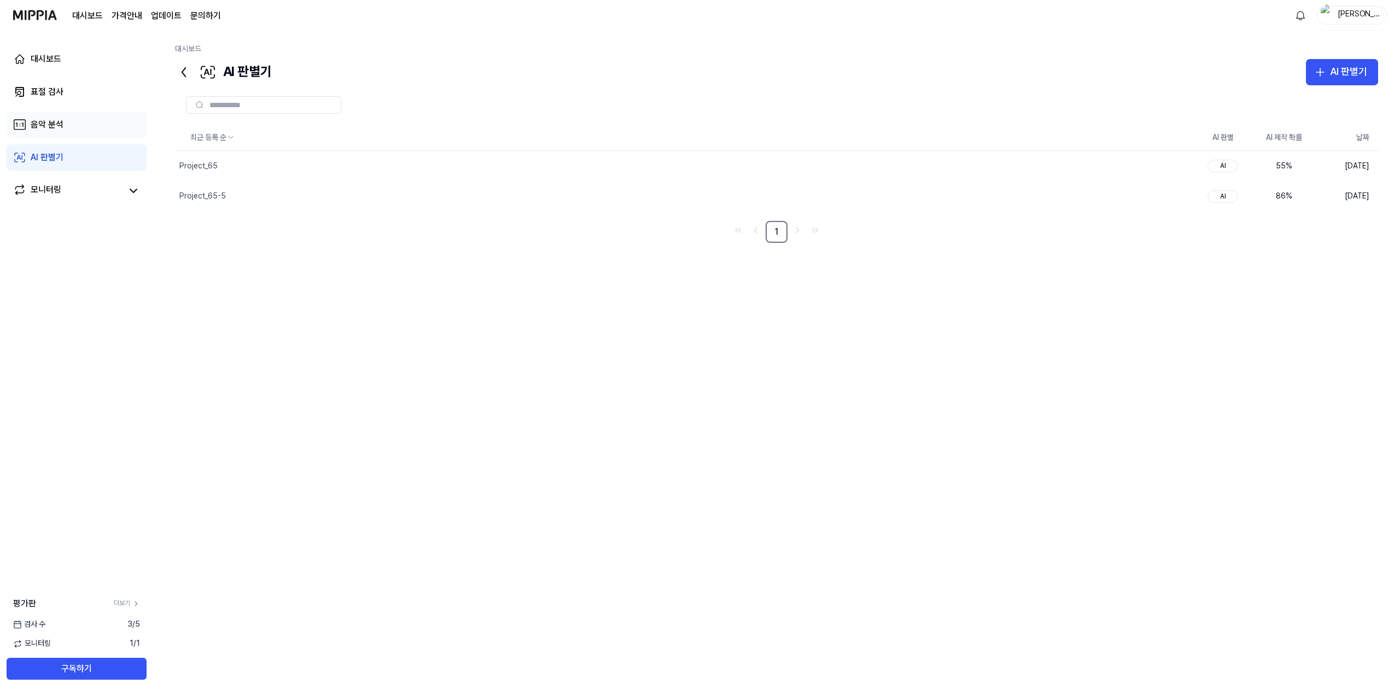
click at [85, 131] on link "음악 분석" at bounding box center [77, 125] width 140 height 26
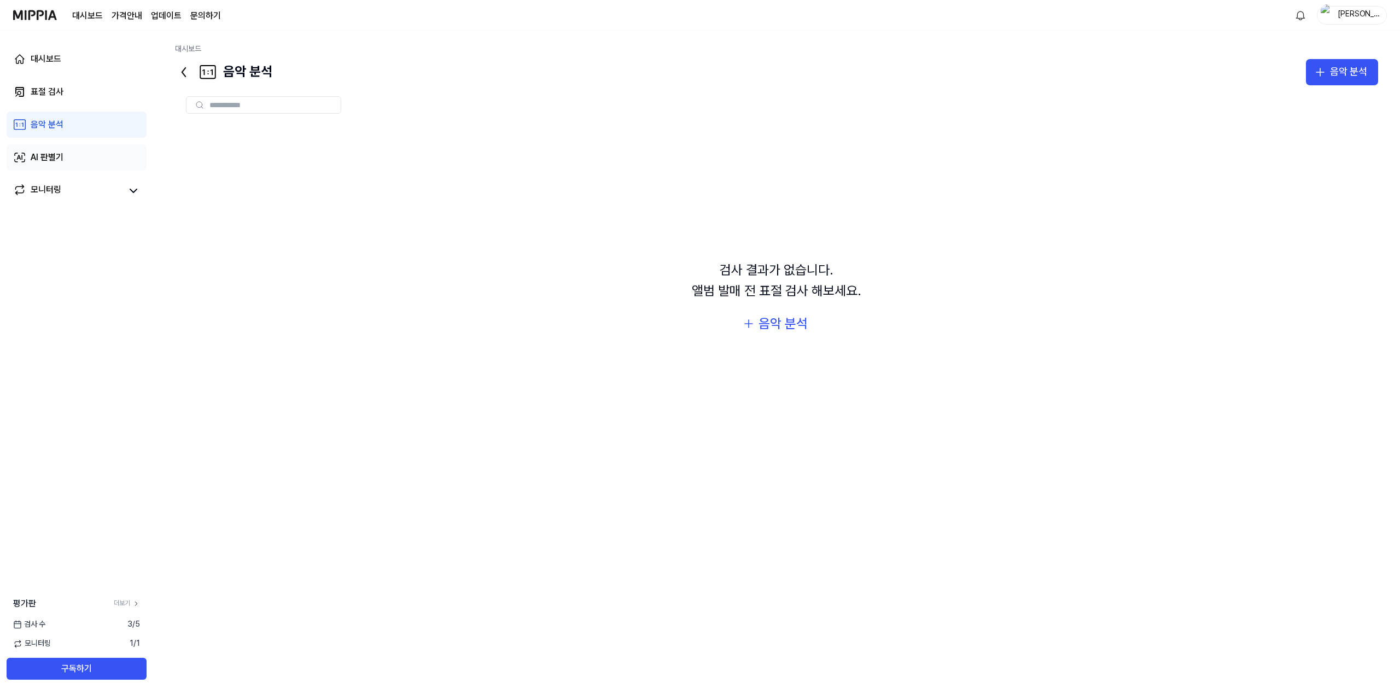
click at [71, 148] on link "AI 판별기" at bounding box center [77, 157] width 140 height 26
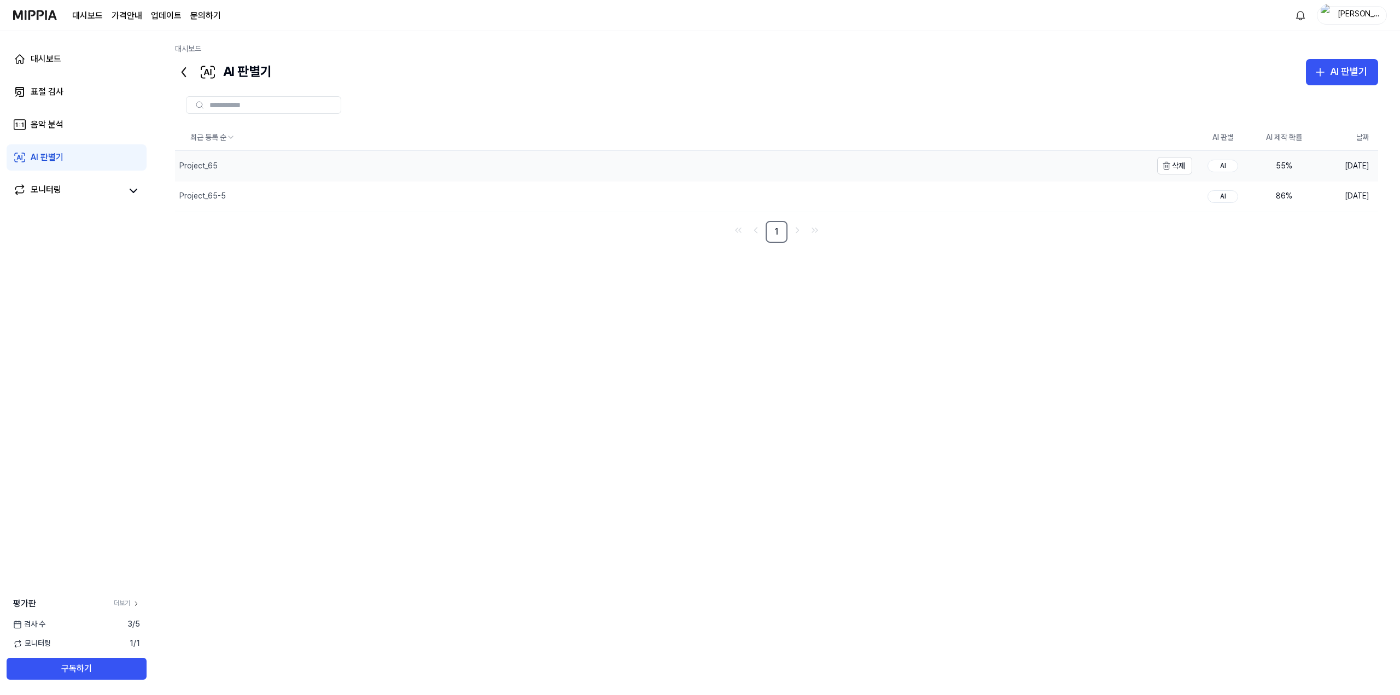
click at [845, 176] on div "Project_65" at bounding box center [663, 166] width 977 height 30
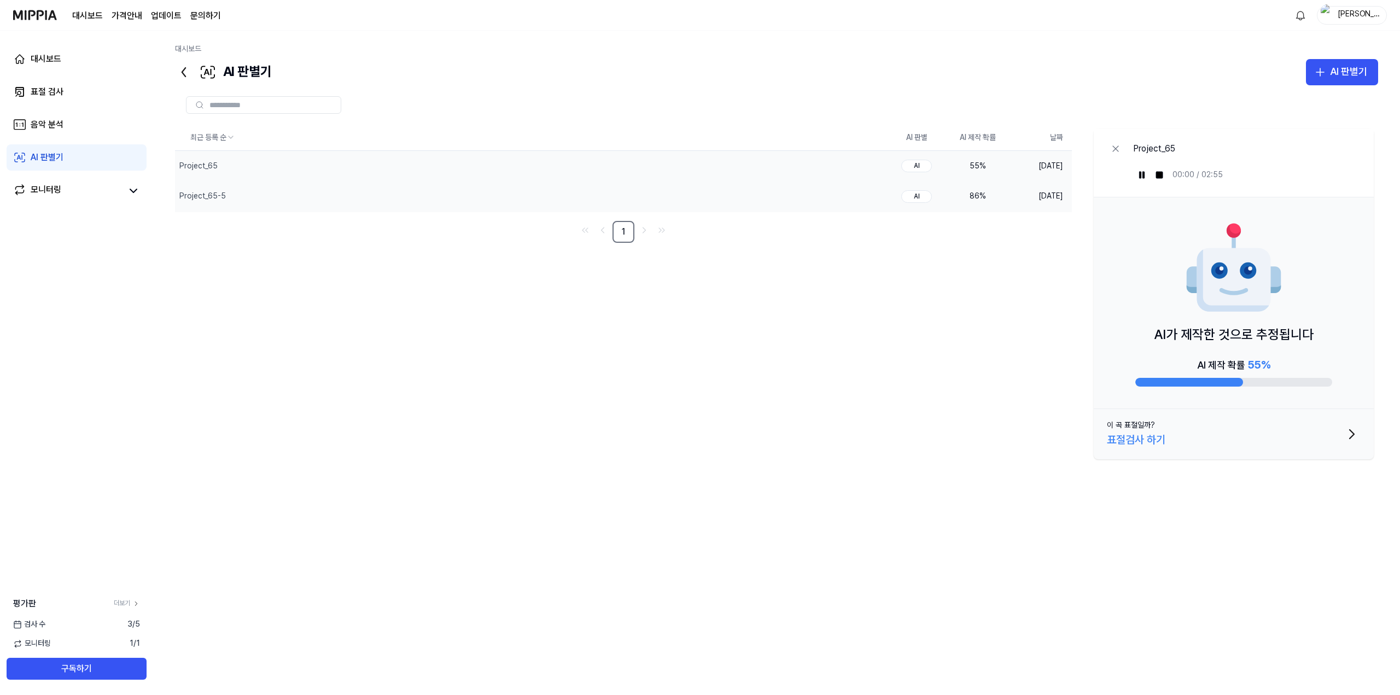
click at [845, 203] on td "AI" at bounding box center [916, 196] width 61 height 31
click at [845, 149] on button at bounding box center [1115, 148] width 17 height 17
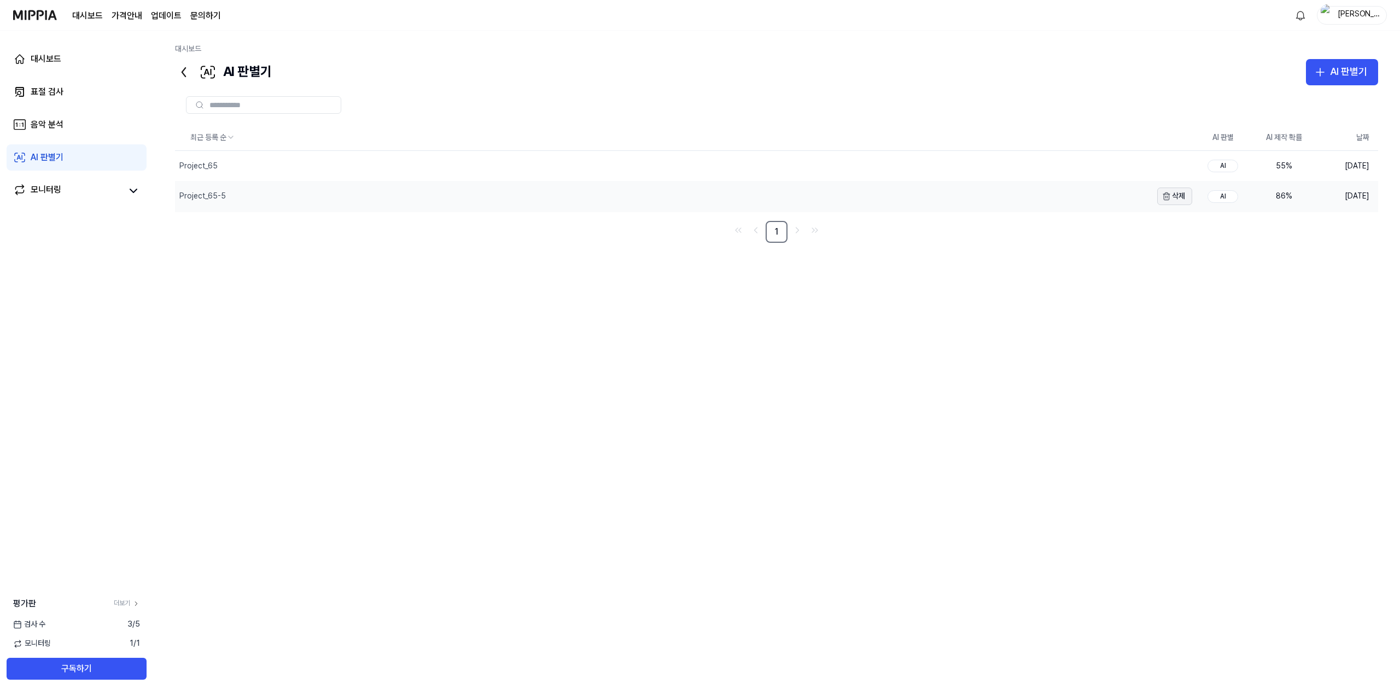
click at [845, 196] on icon "button" at bounding box center [1166, 196] width 9 height 9
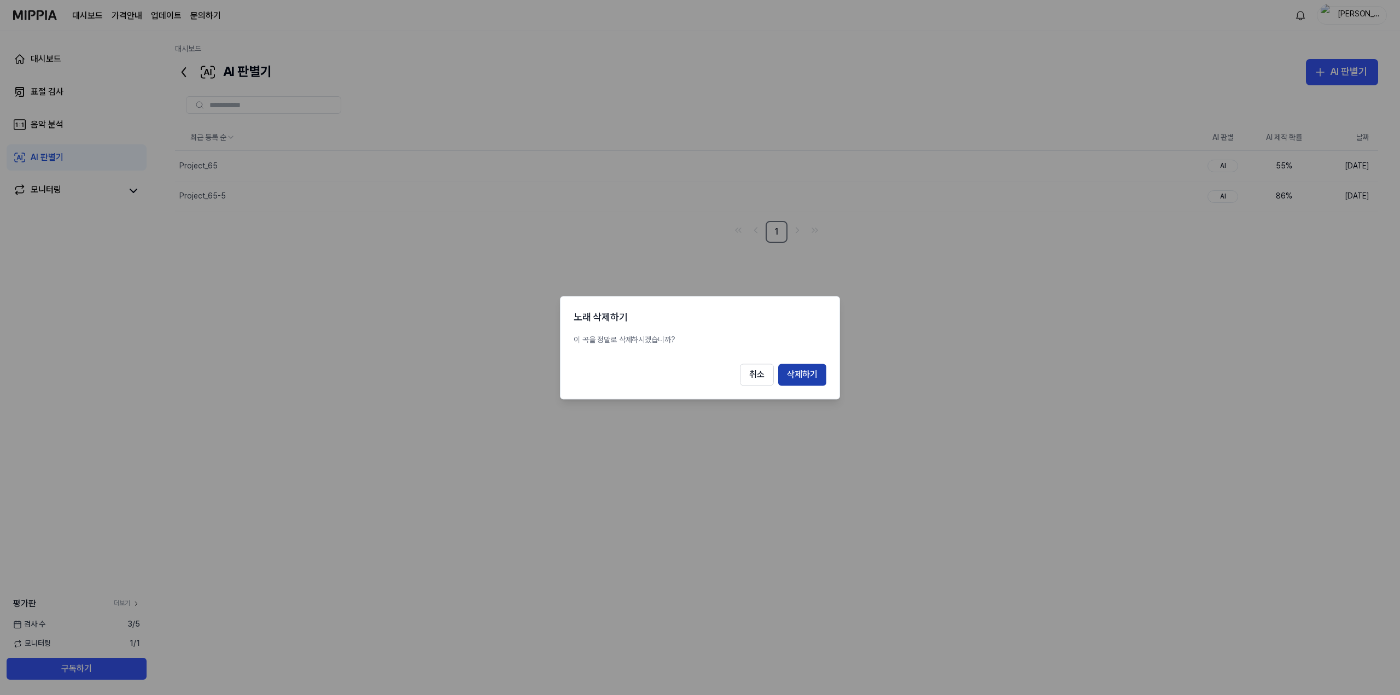
click at [809, 366] on button "삭제하기" at bounding box center [802, 375] width 48 height 22
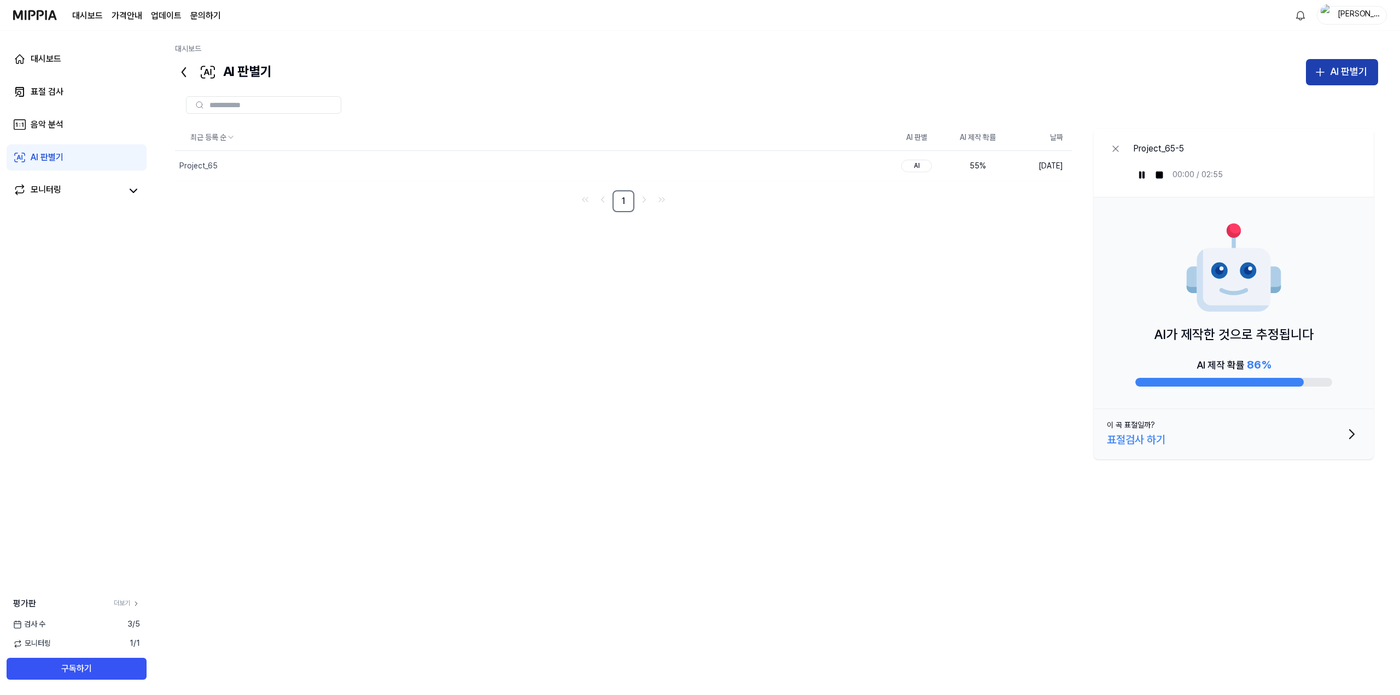
click at [845, 67] on icon "button" at bounding box center [1319, 72] width 13 height 13
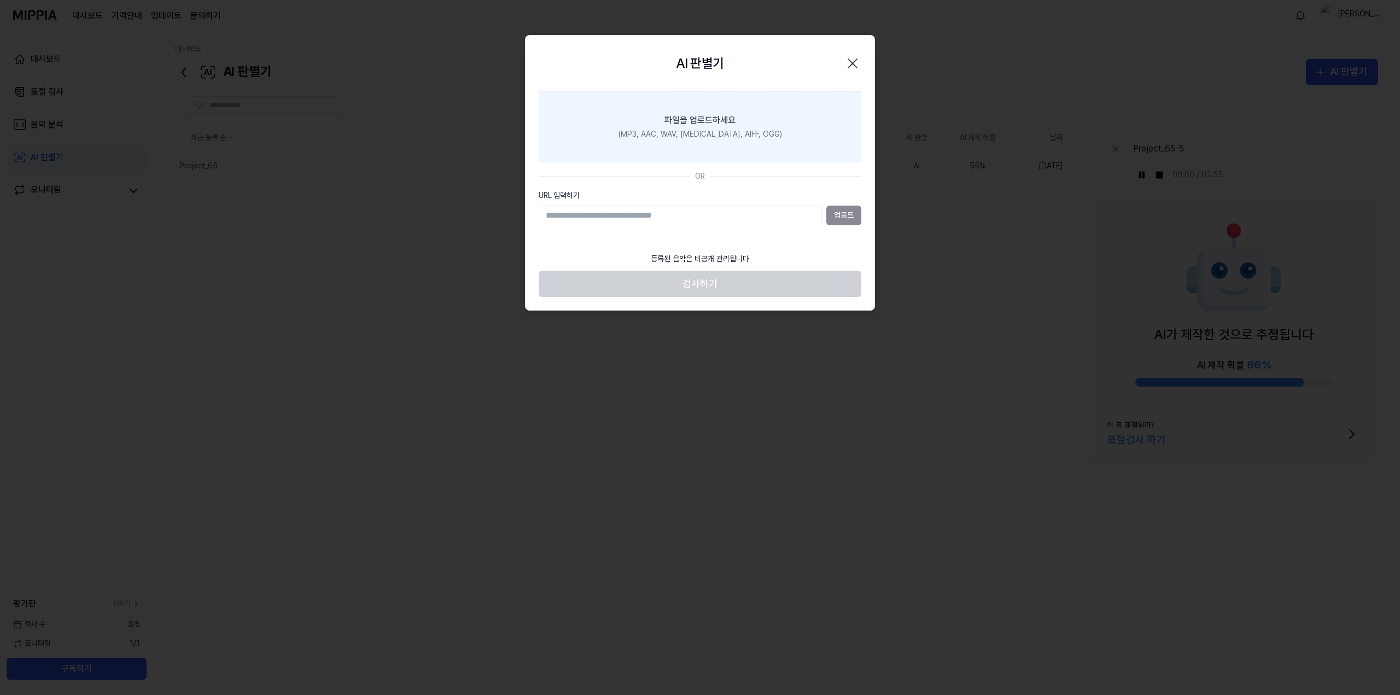
click at [745, 121] on label "파일을 업로드하세요 (MP3, AAC, WAV, [MEDICAL_DATA], AIFF, OGG)" at bounding box center [700, 126] width 323 height 71
click at [0, 0] on input "파일을 업로드하세요 (MP3, AAC, WAV, [MEDICAL_DATA], AIFF, OGG)" at bounding box center [0, 0] width 0 height 0
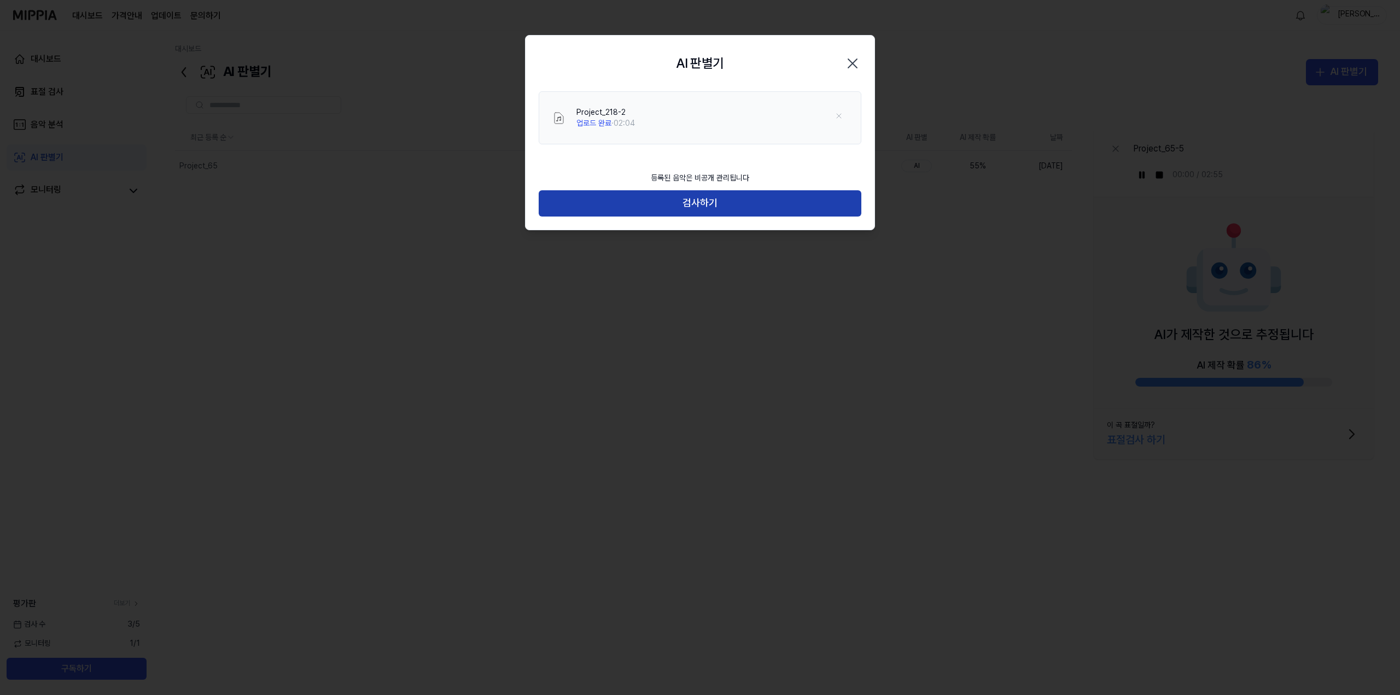
click at [752, 211] on button "검사하기" at bounding box center [700, 203] width 323 height 26
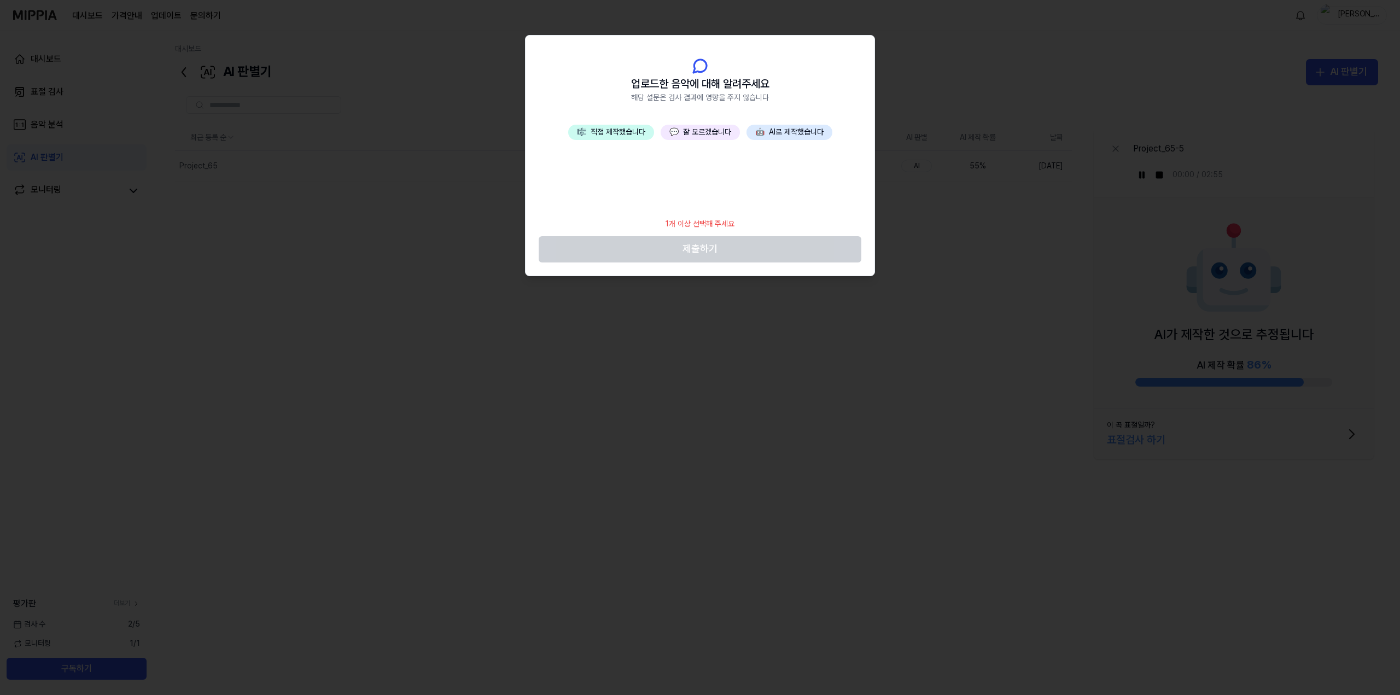
click at [617, 126] on button "🎼 직접 제작했습니다" at bounding box center [611, 132] width 86 height 15
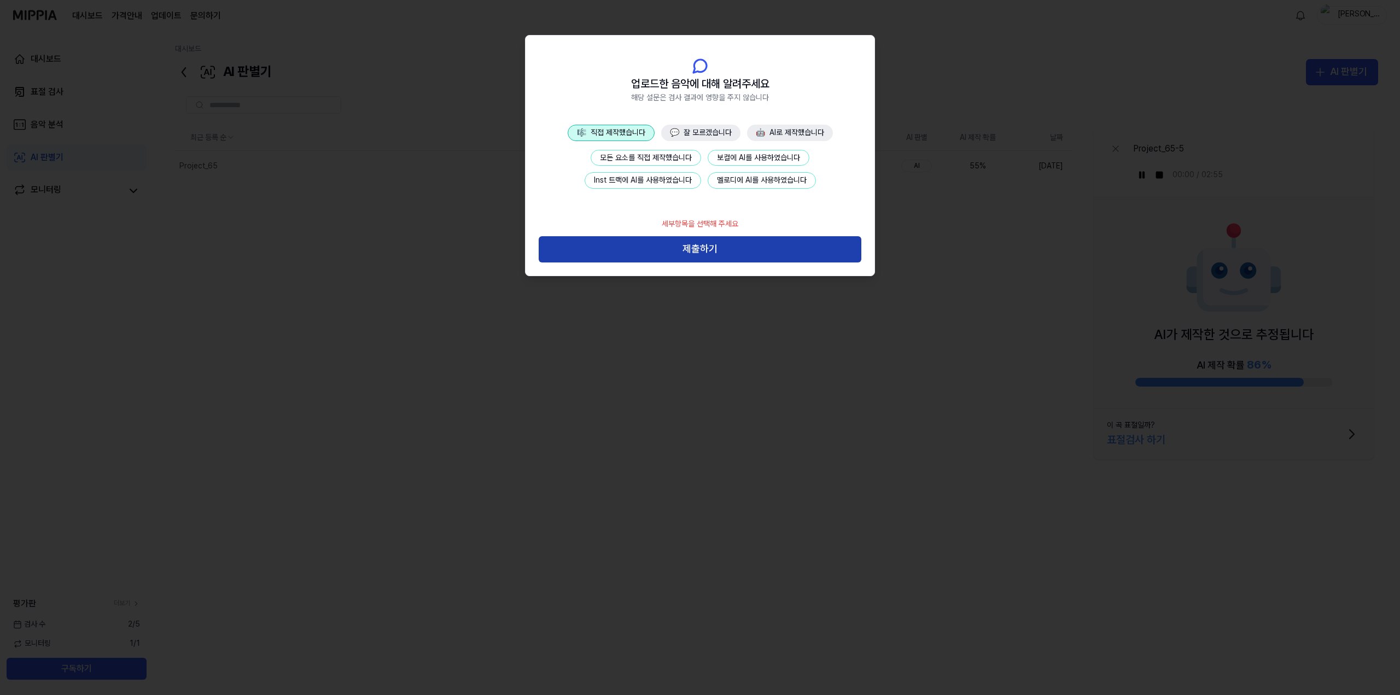
click at [716, 253] on button "제출하기" at bounding box center [700, 249] width 323 height 26
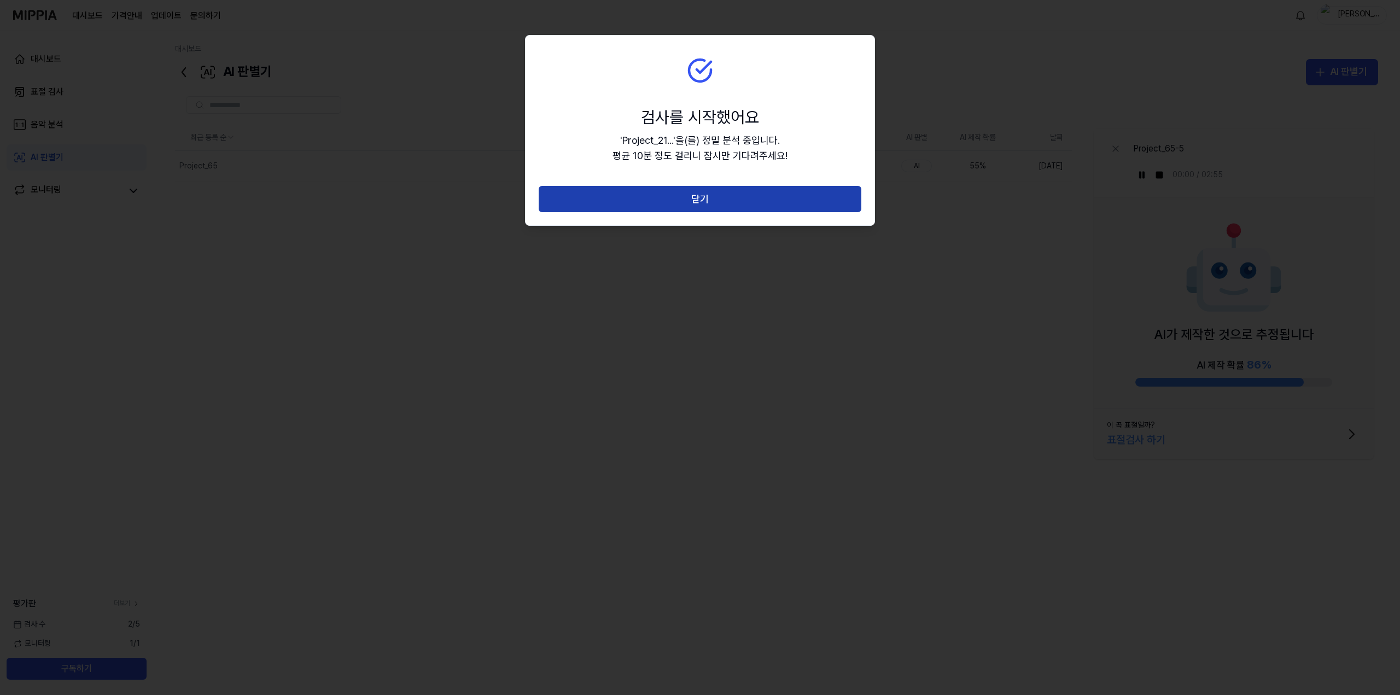
click at [749, 203] on button "닫기" at bounding box center [700, 199] width 323 height 26
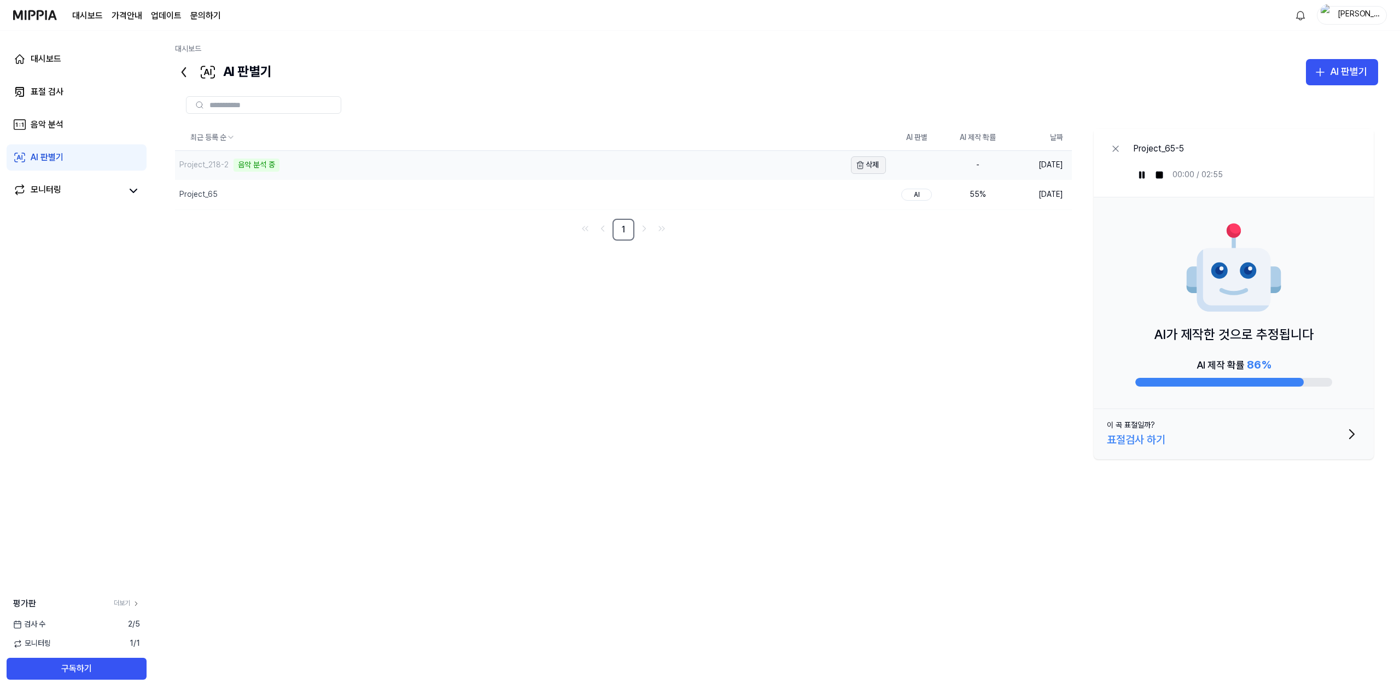
click at [845, 171] on button "삭제" at bounding box center [868, 164] width 35 height 17
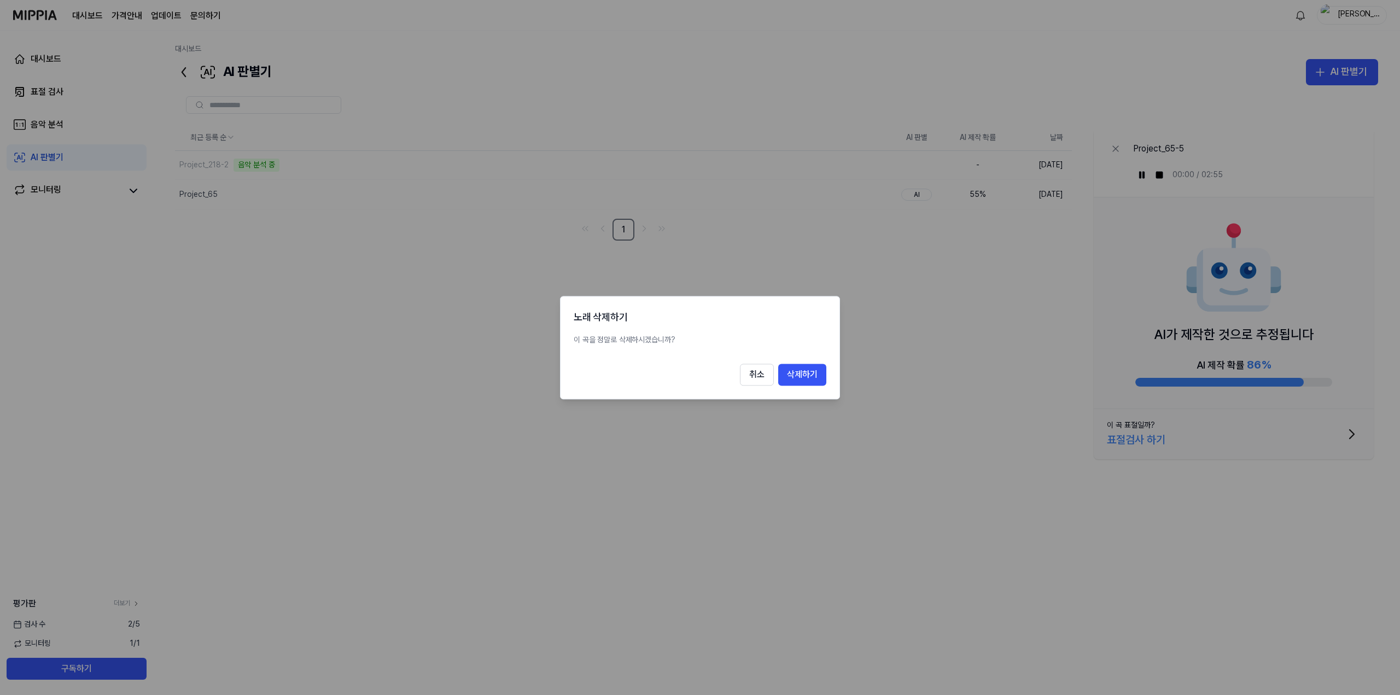
click at [749, 165] on div at bounding box center [700, 347] width 1400 height 695
click at [761, 369] on button "취소" at bounding box center [757, 375] width 34 height 22
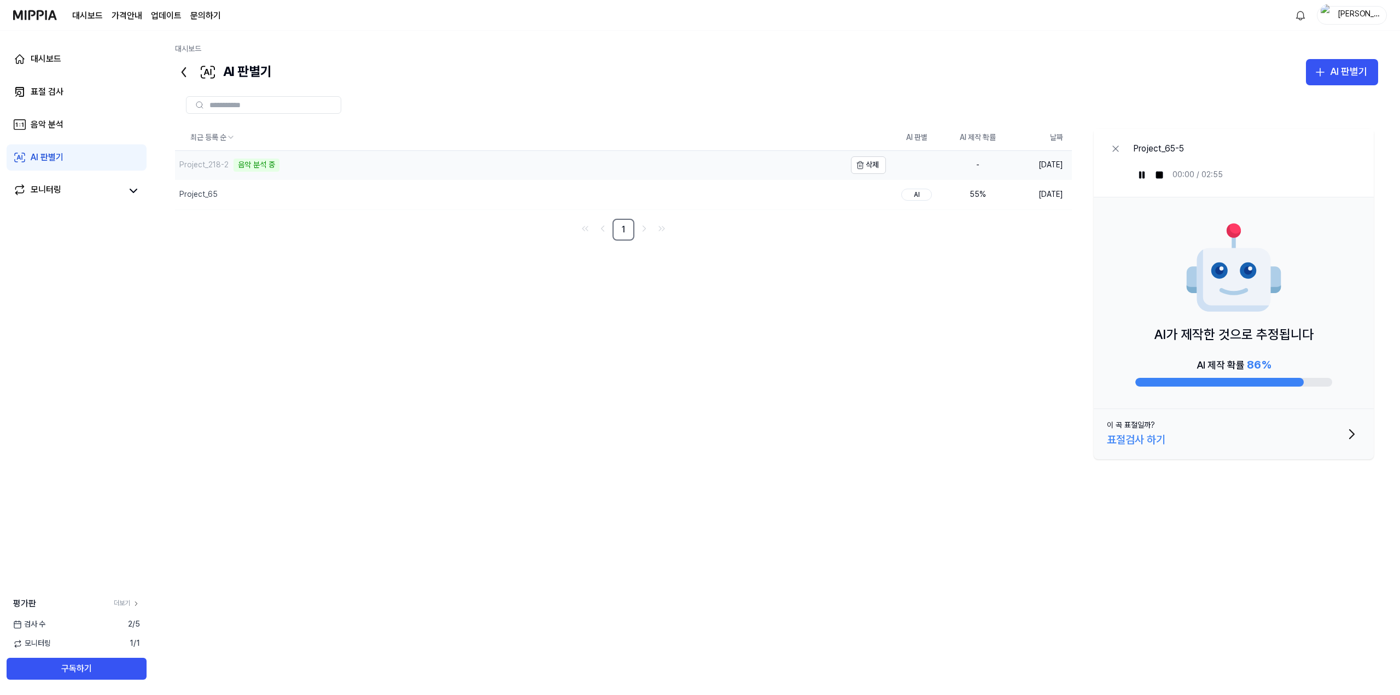
click at [575, 165] on div "Project_218-2 음악 분석 중" at bounding box center [510, 165] width 670 height 28
click at [536, 195] on div "Project_65" at bounding box center [510, 195] width 670 height 30
click at [541, 164] on div "Project_218-2 음악 분석 중" at bounding box center [510, 165] width 670 height 28
click at [707, 161] on div "Project_218-2" at bounding box center [510, 166] width 670 height 30
drag, startPoint x: 487, startPoint y: 685, endPoint x: 407, endPoint y: 586, distance: 127.2
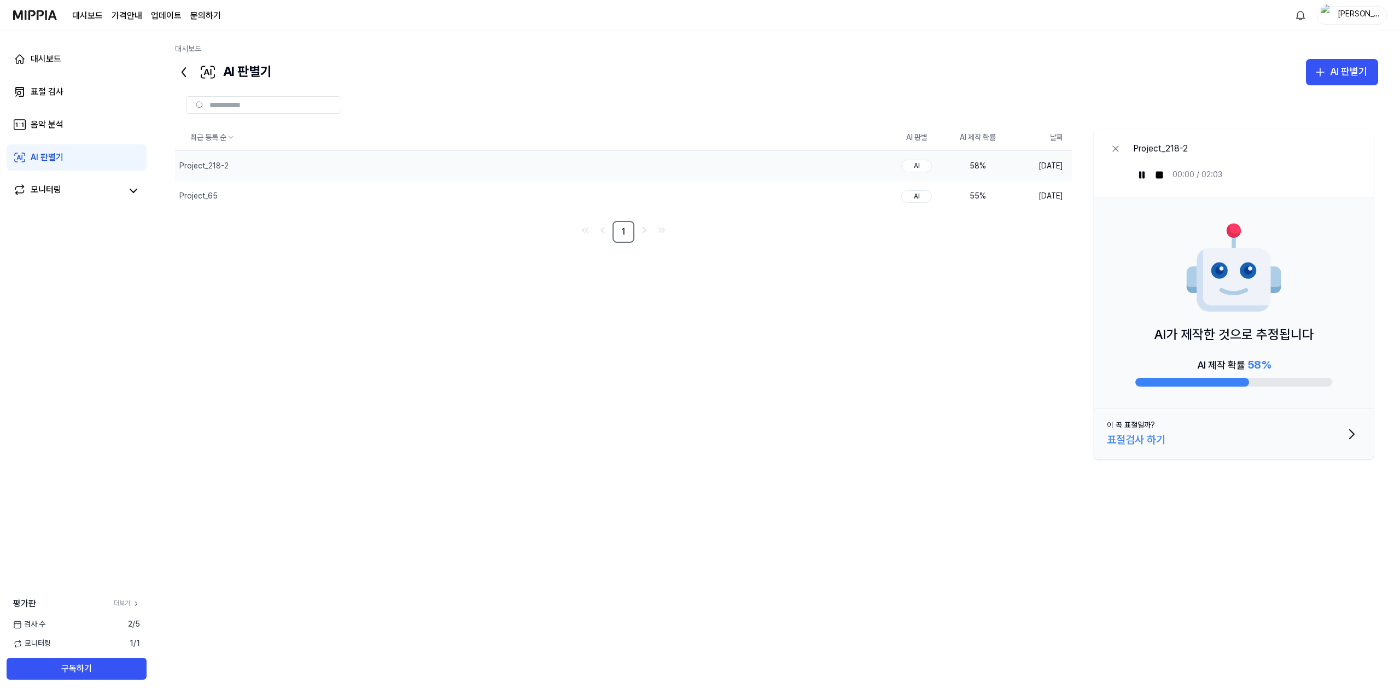
click at [407, 497] on div "최근 등록 순 AI 판별 AI 제작 확률 날짜 Project_218-2 삭제 AI 58 % 2025.09.23. Project_65 삭제 AI…" at bounding box center [776, 390] width 1203 height 610
drag, startPoint x: 1138, startPoint y: 34, endPoint x: 1056, endPoint y: 63, distance: 87.0
click at [845, 34] on div "대시보드 AI 판별기 AI 판별기 표절 검사 음악 분석 AI 판별기 최근 등록 순 AI 판별 AI 제작 확률 날짜 Project_218-2 삭…" at bounding box center [776, 363] width 1247 height 664
click at [845, 63] on button "AI 판별기" at bounding box center [1342, 72] width 72 height 26
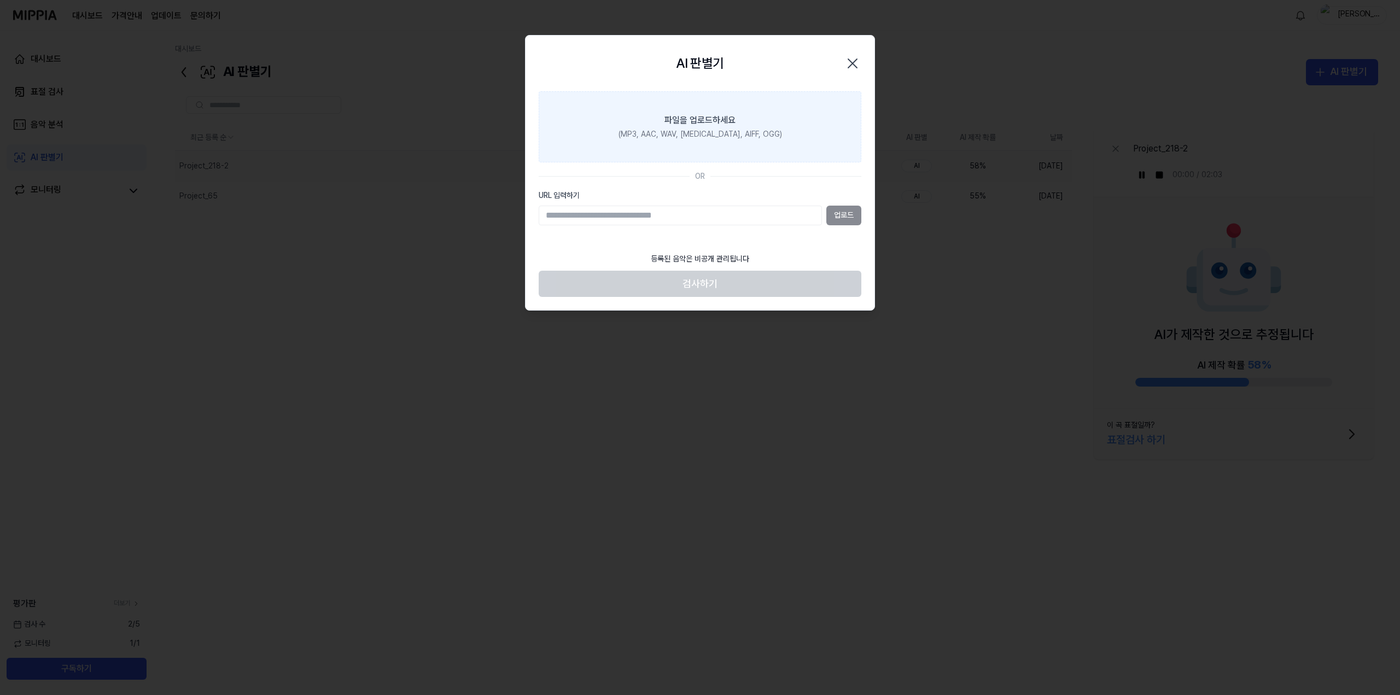
click at [789, 136] on label "파일을 업로드하세요 (MP3, AAC, WAV, [MEDICAL_DATA], AIFF, OGG)" at bounding box center [700, 126] width 323 height 71
click at [0, 0] on input "파일을 업로드하세요 (MP3, AAC, WAV, [MEDICAL_DATA], AIFF, OGG)" at bounding box center [0, 0] width 0 height 0
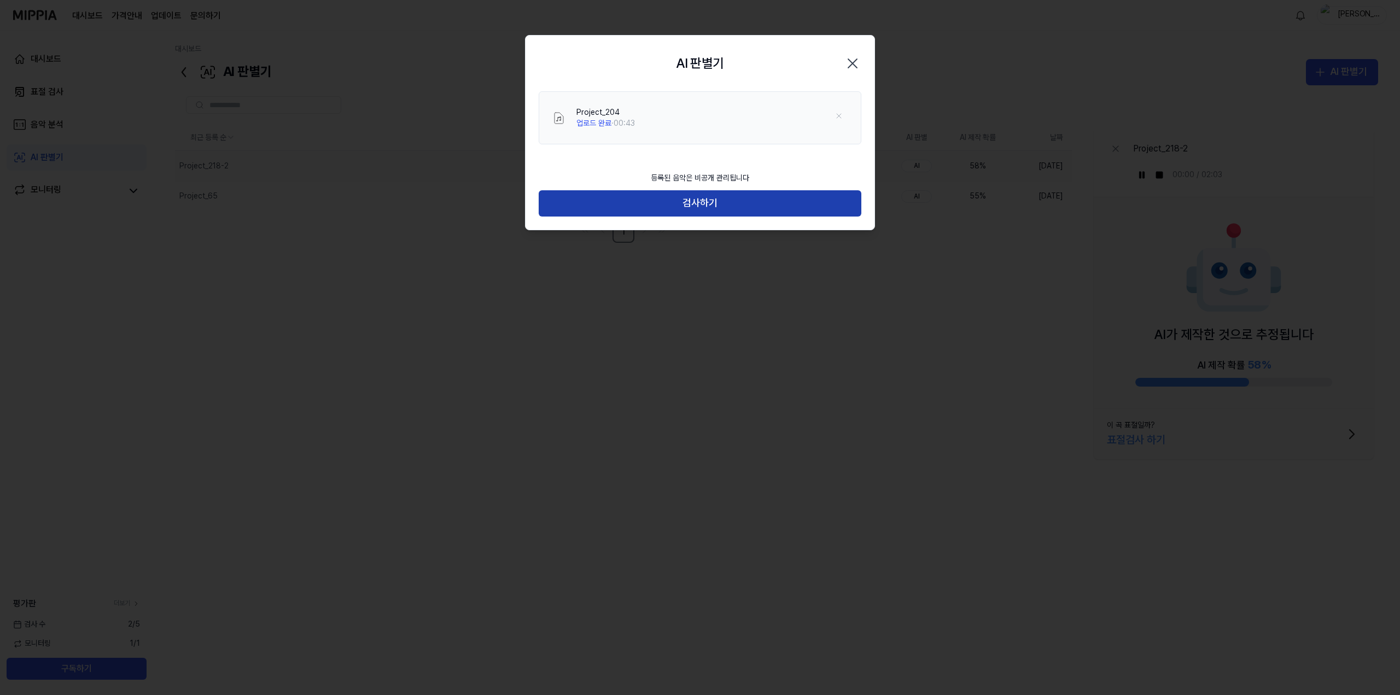
click at [731, 195] on button "검사하기" at bounding box center [700, 203] width 323 height 26
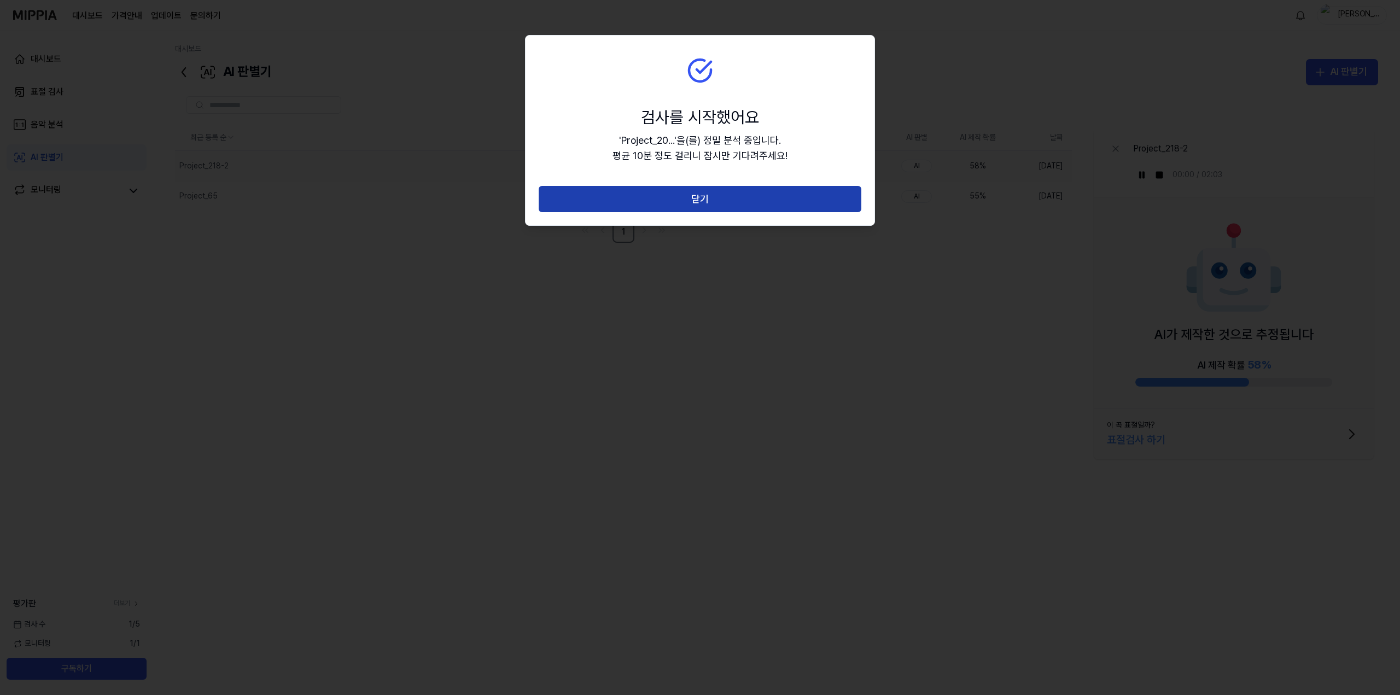
click at [727, 205] on button "닫기" at bounding box center [700, 199] width 323 height 26
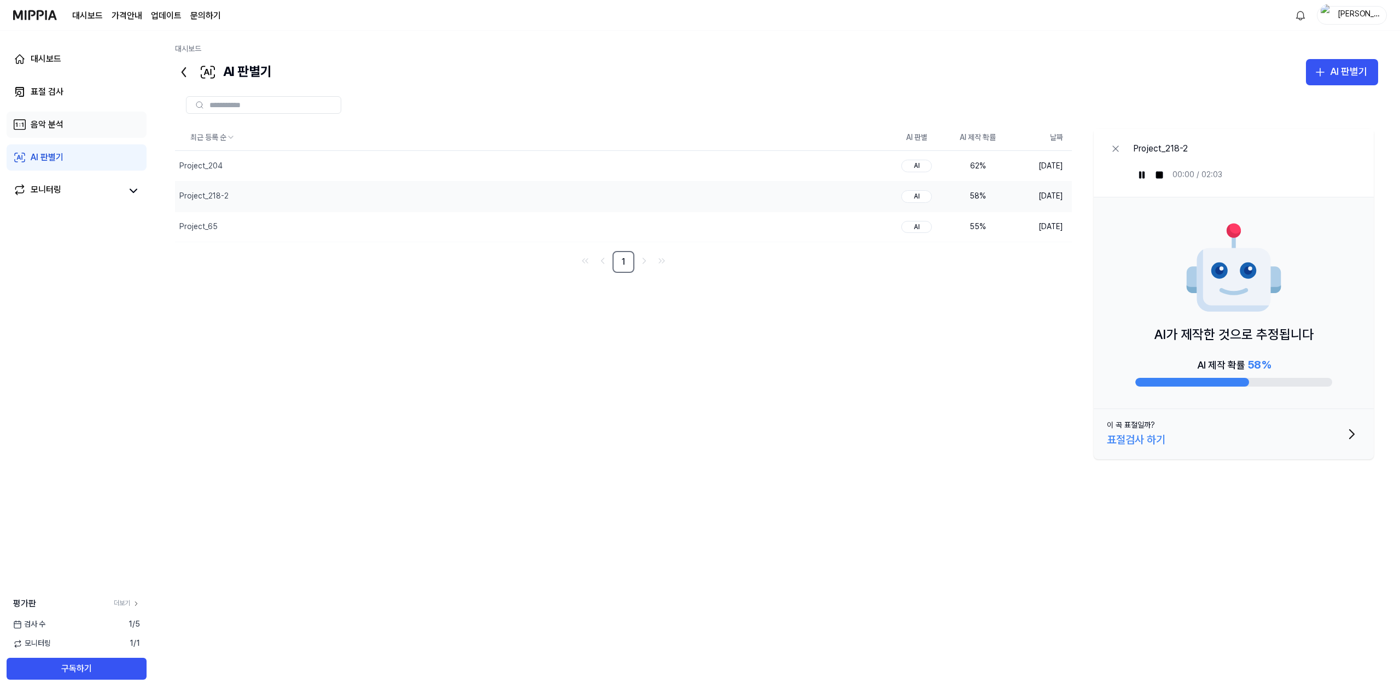
click at [84, 128] on link "음악 분석" at bounding box center [77, 125] width 140 height 26
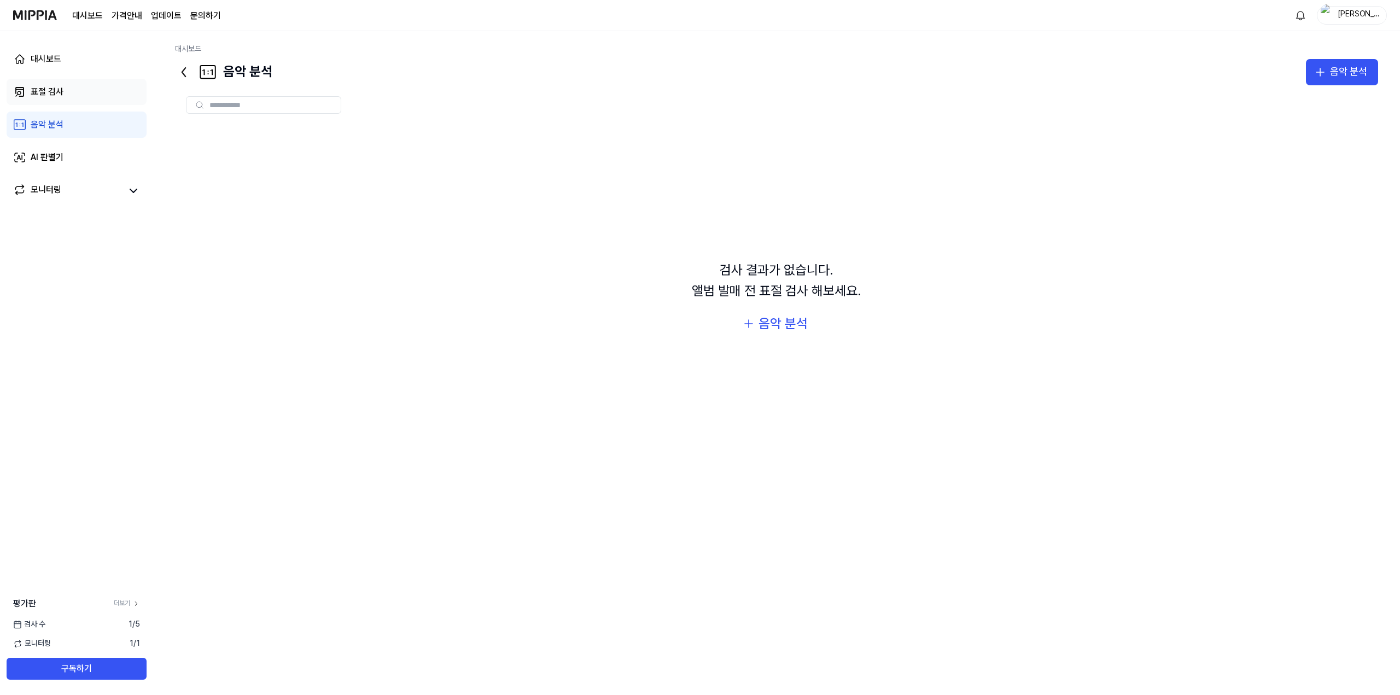
click at [69, 91] on link "표절 검사" at bounding box center [77, 92] width 140 height 26
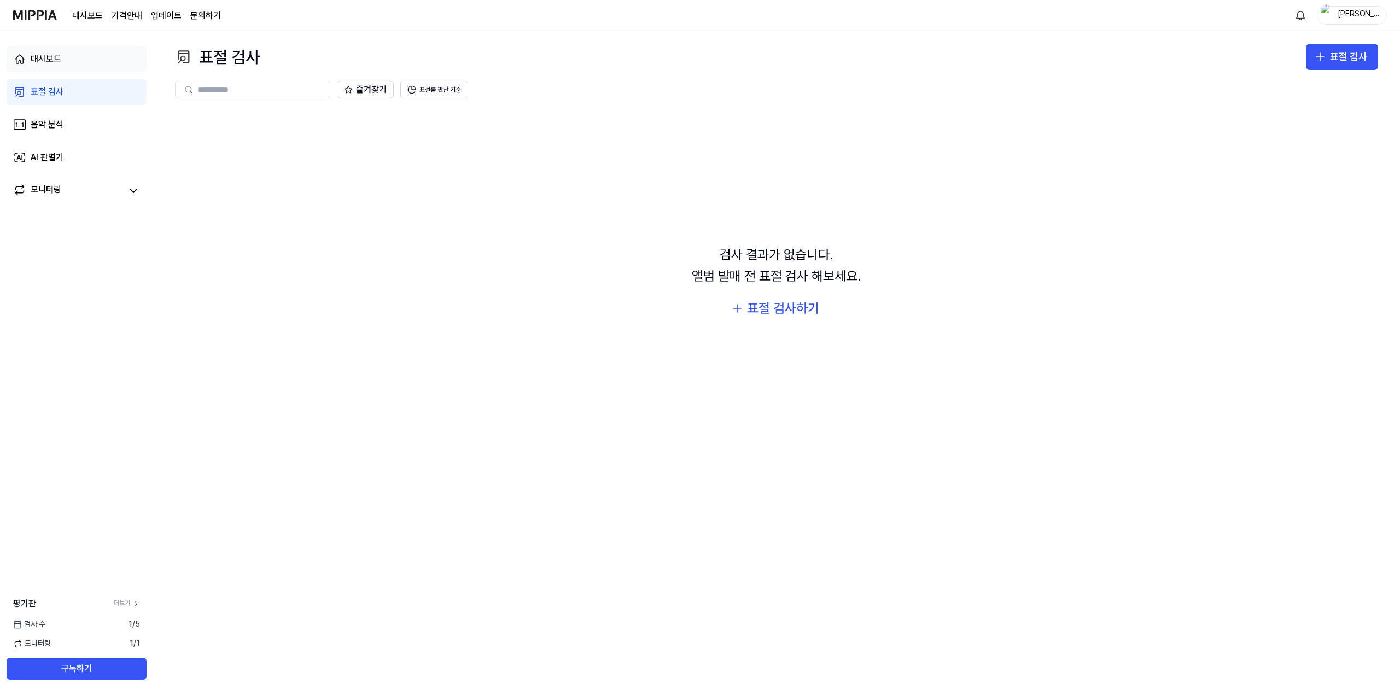
click at [89, 57] on link "대시보드" at bounding box center [77, 59] width 140 height 26
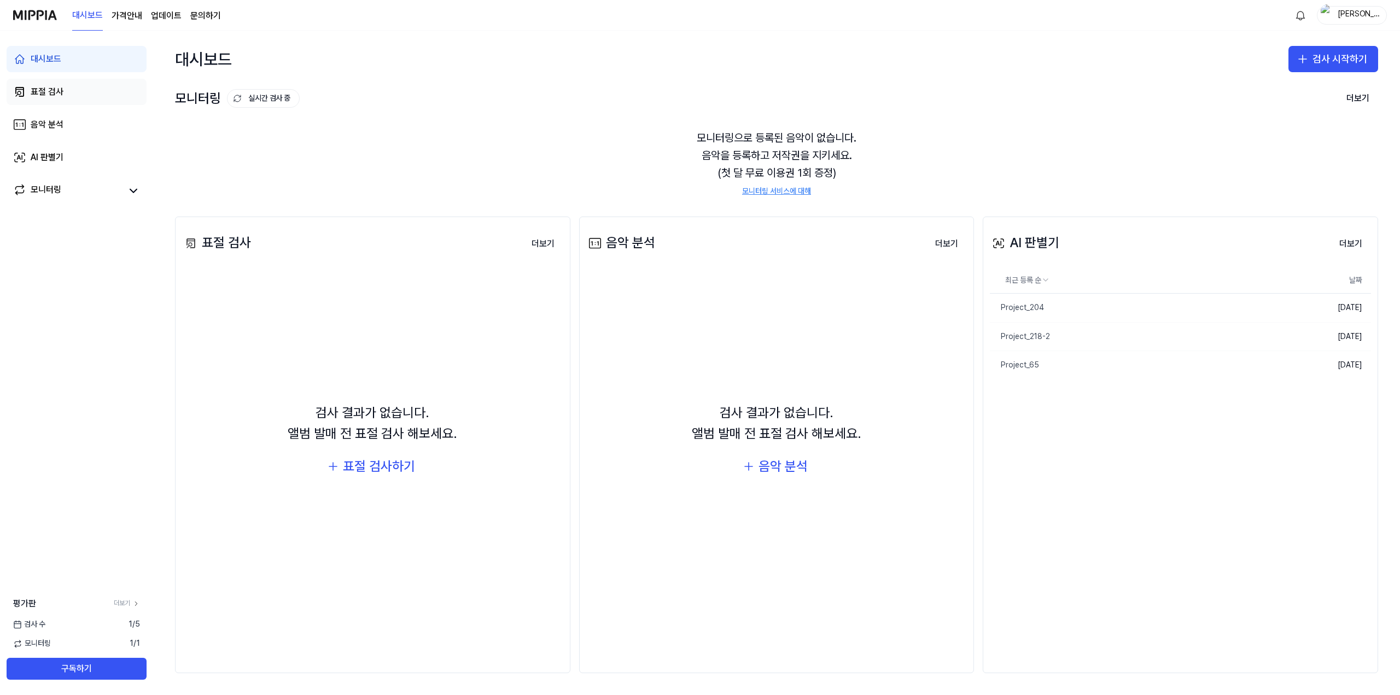
click at [87, 86] on link "표절 검사" at bounding box center [77, 92] width 140 height 26
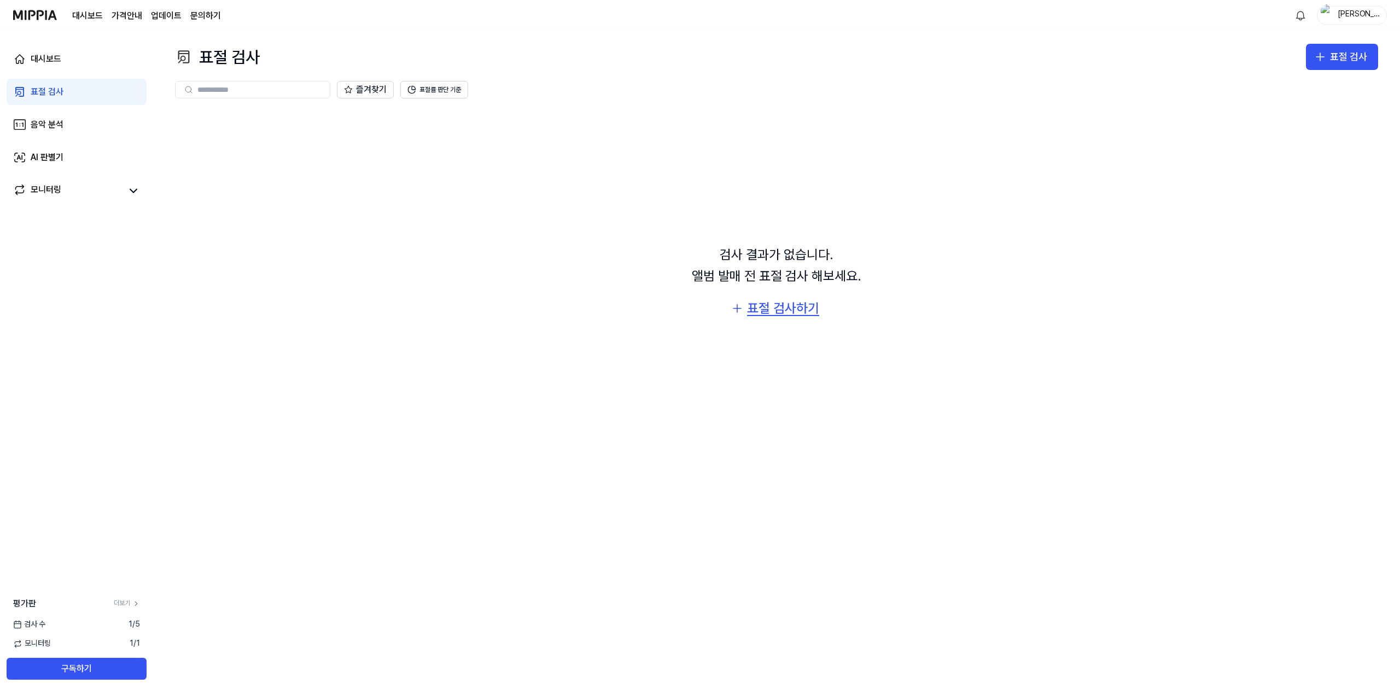
click at [784, 314] on div "표절 검사하기" at bounding box center [783, 308] width 72 height 21
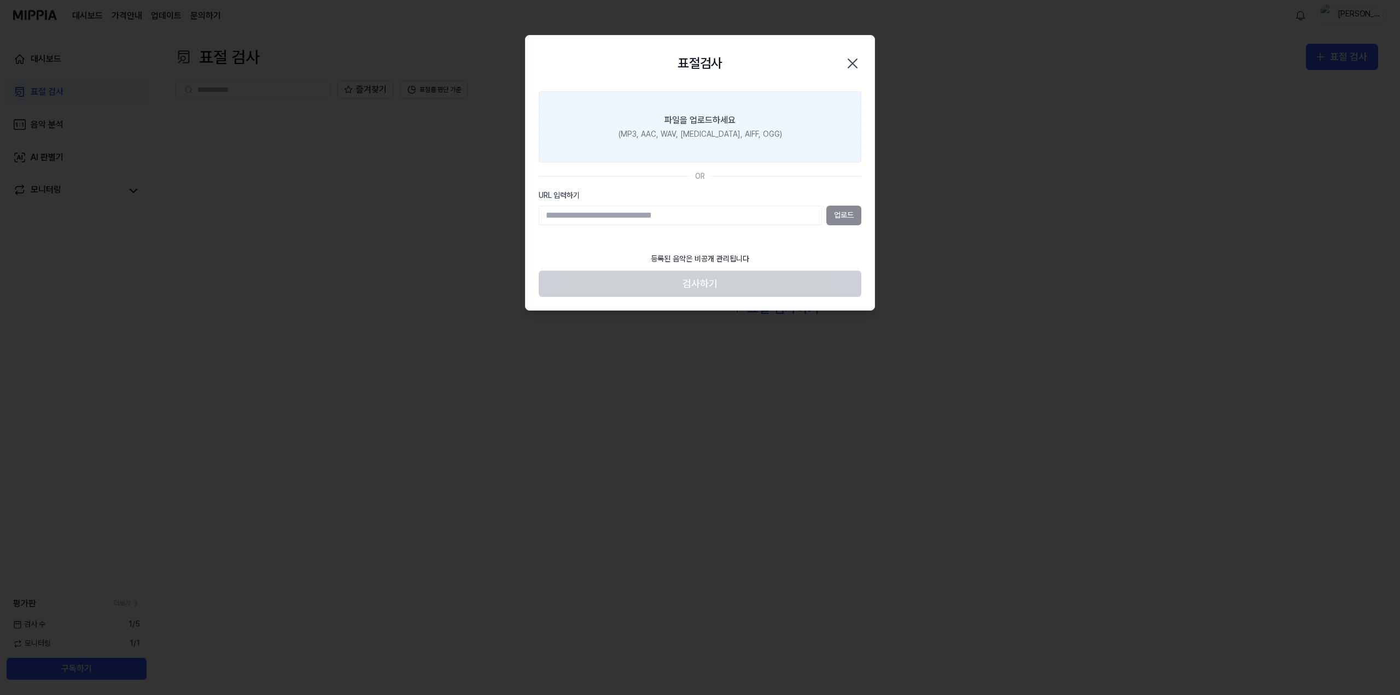
click at [765, 119] on label "파일을 업로드하세요 (MP3, AAC, WAV, [MEDICAL_DATA], AIFF, OGG)" at bounding box center [700, 126] width 323 height 71
click at [0, 0] on input "파일을 업로드하세요 (MP3, AAC, WAV, [MEDICAL_DATA], AIFF, OGG)" at bounding box center [0, 0] width 0 height 0
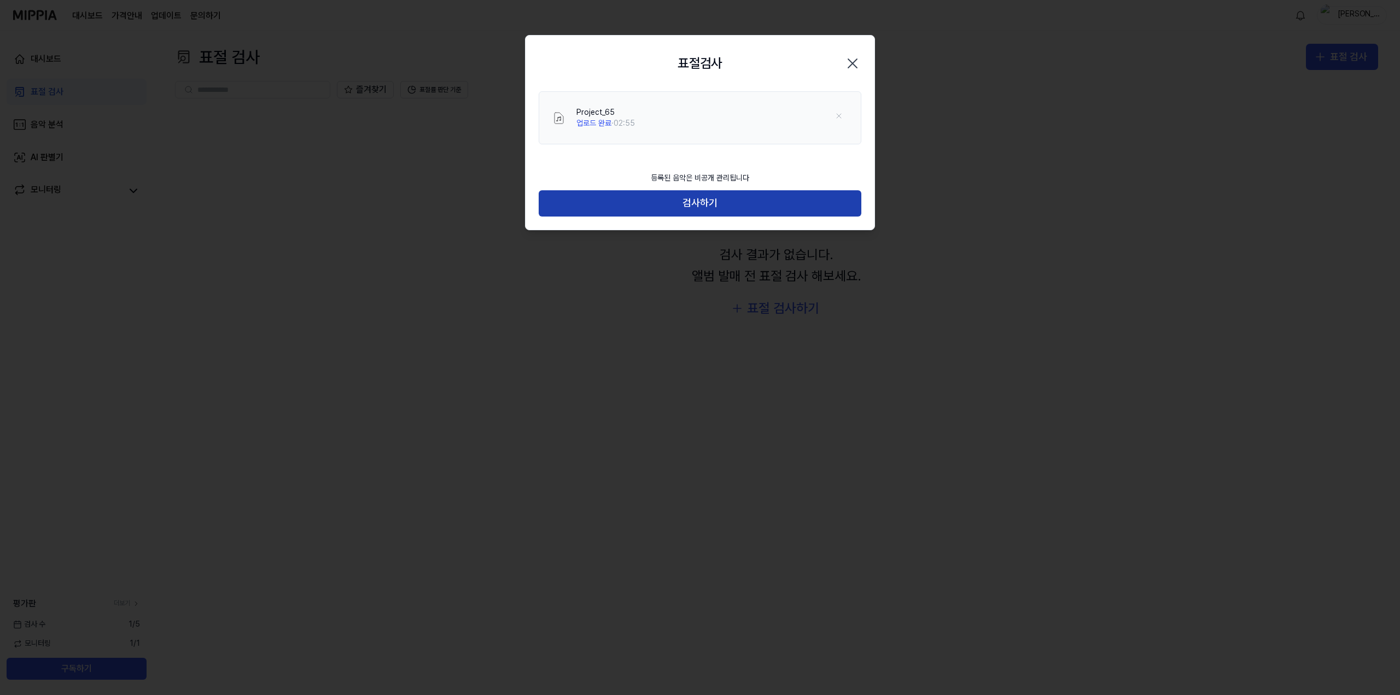
click at [714, 209] on button "검사하기" at bounding box center [700, 203] width 323 height 26
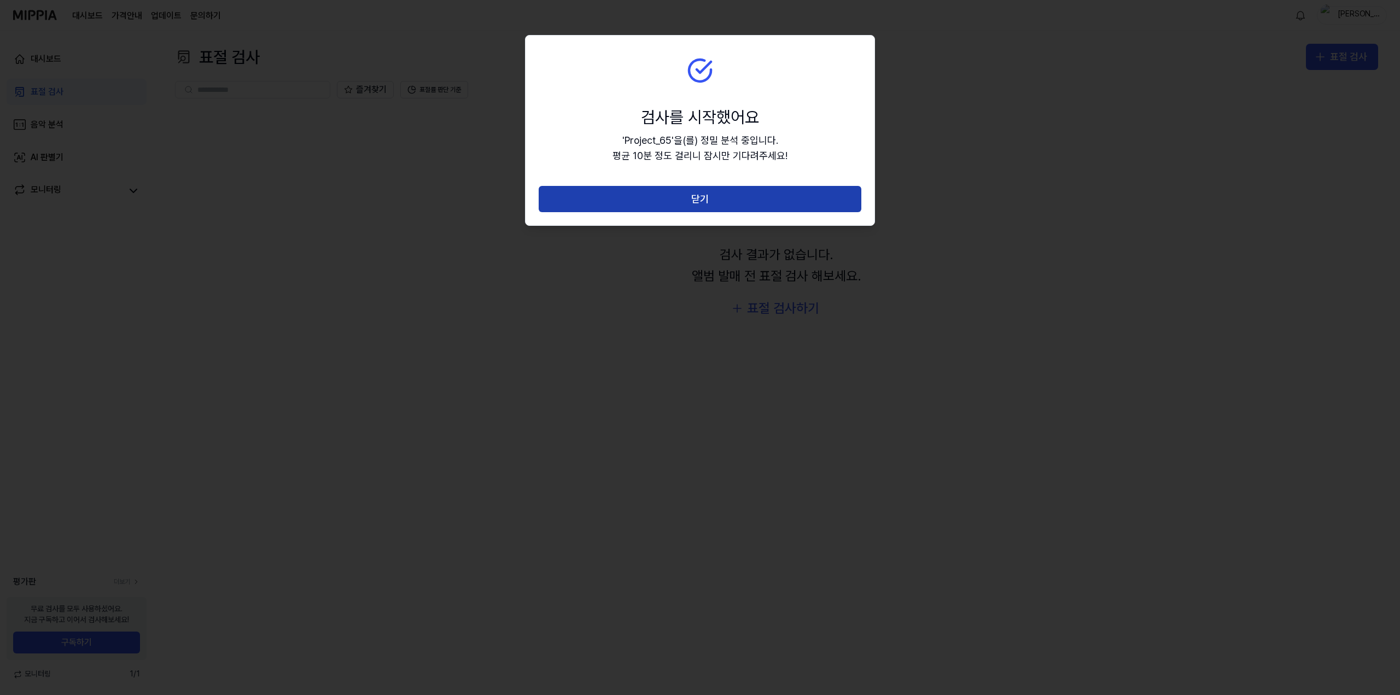
click at [710, 201] on button "닫기" at bounding box center [700, 199] width 323 height 26
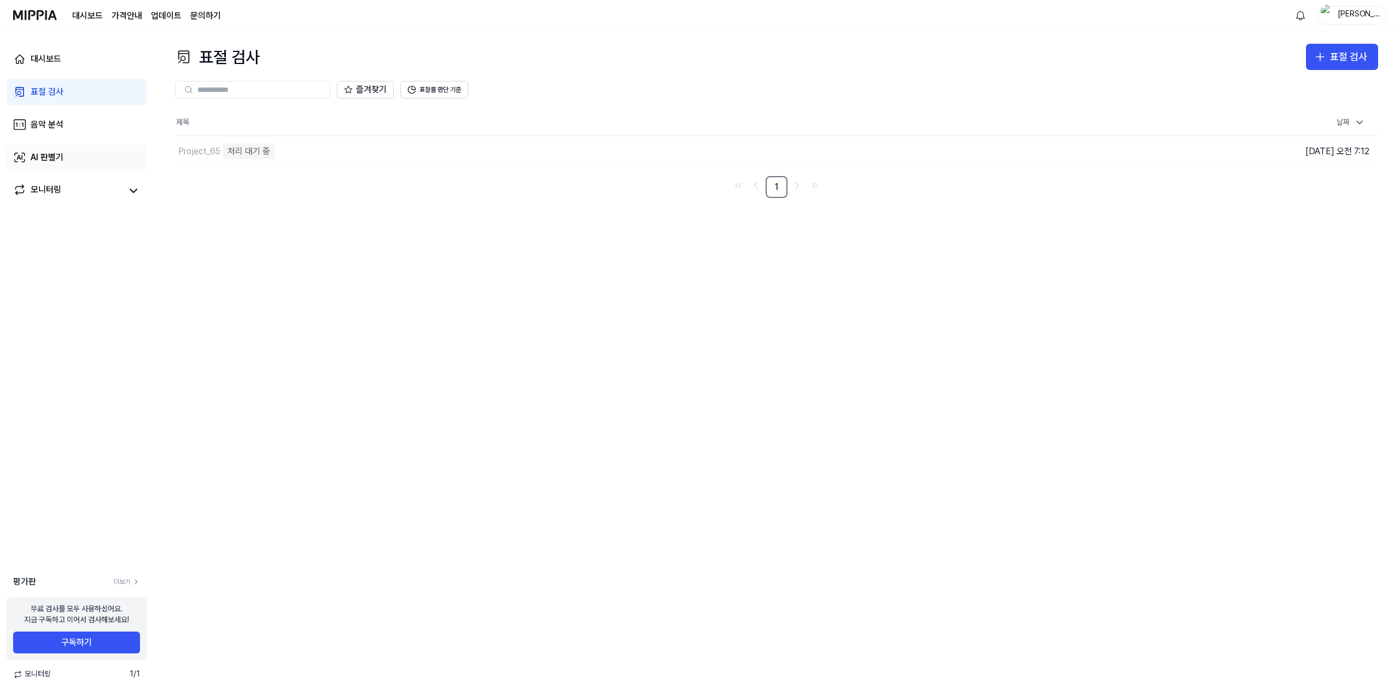
click at [75, 162] on link "AI 판별기" at bounding box center [77, 157] width 140 height 26
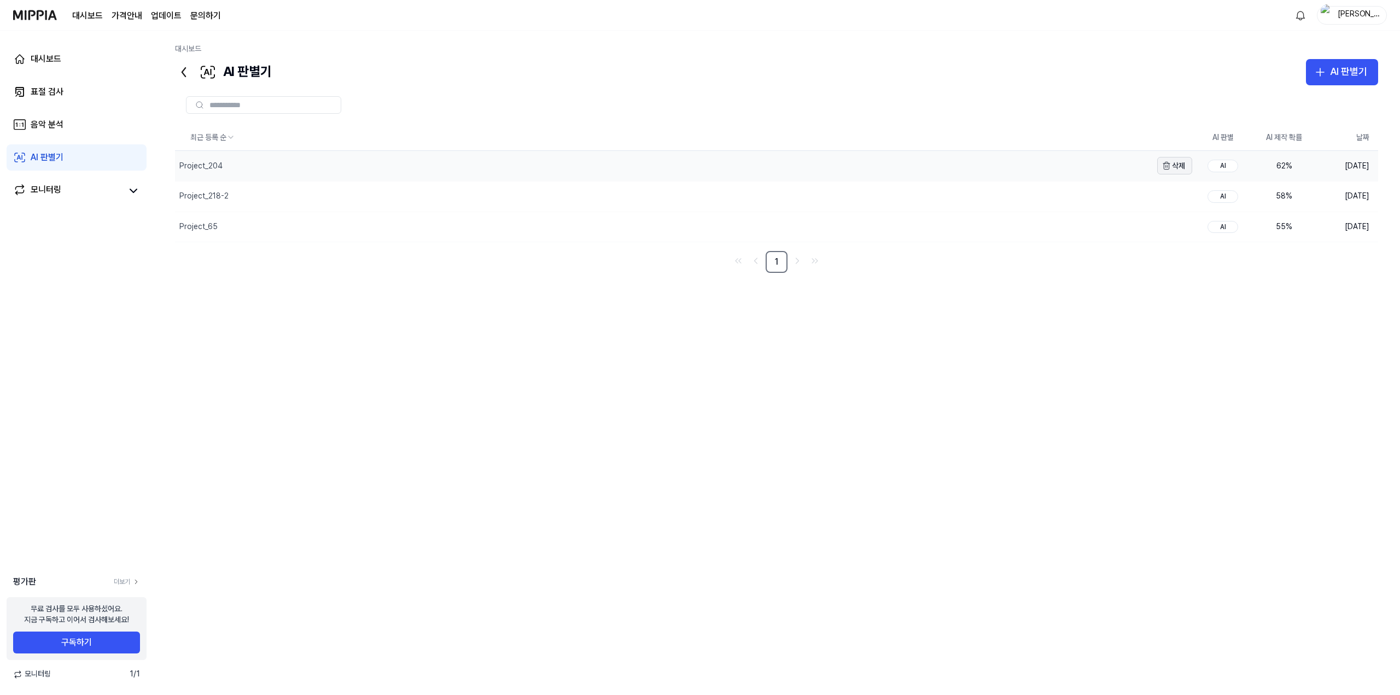
click at [1184, 166] on button "삭제" at bounding box center [1174, 165] width 35 height 17
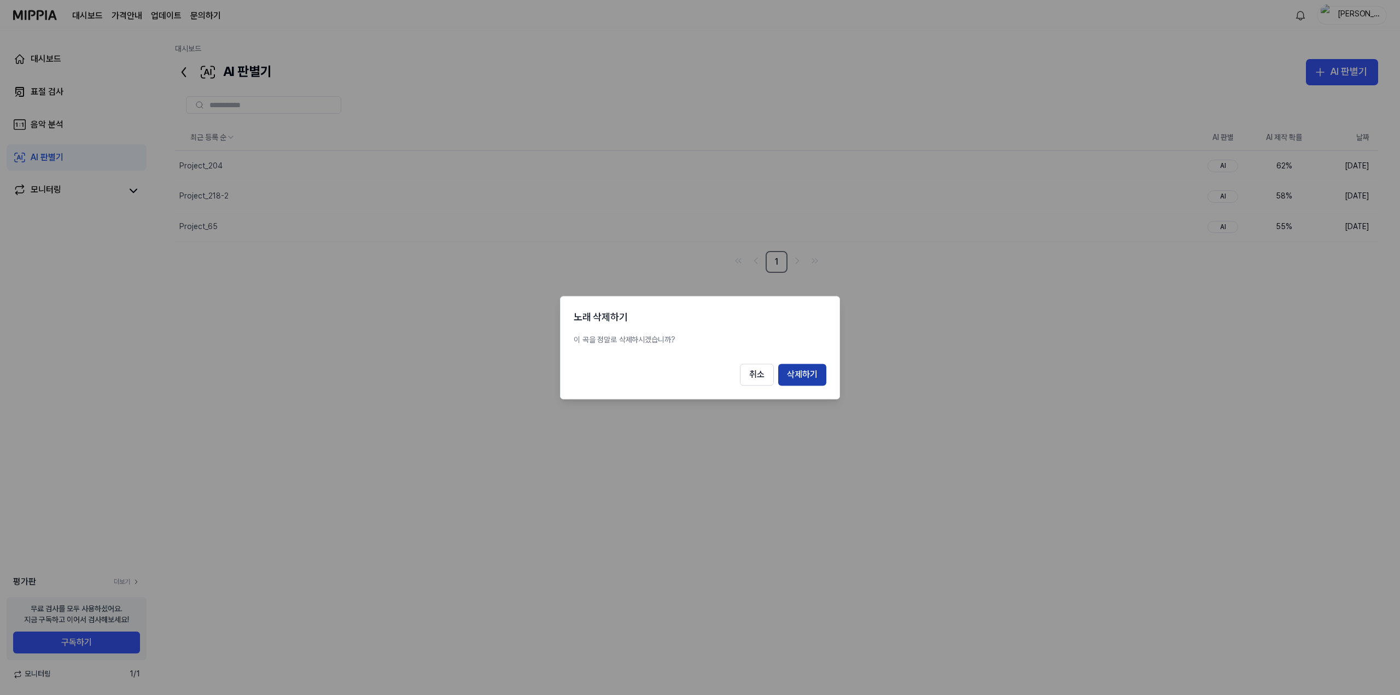
click at [820, 377] on button "삭제하기" at bounding box center [802, 375] width 48 height 22
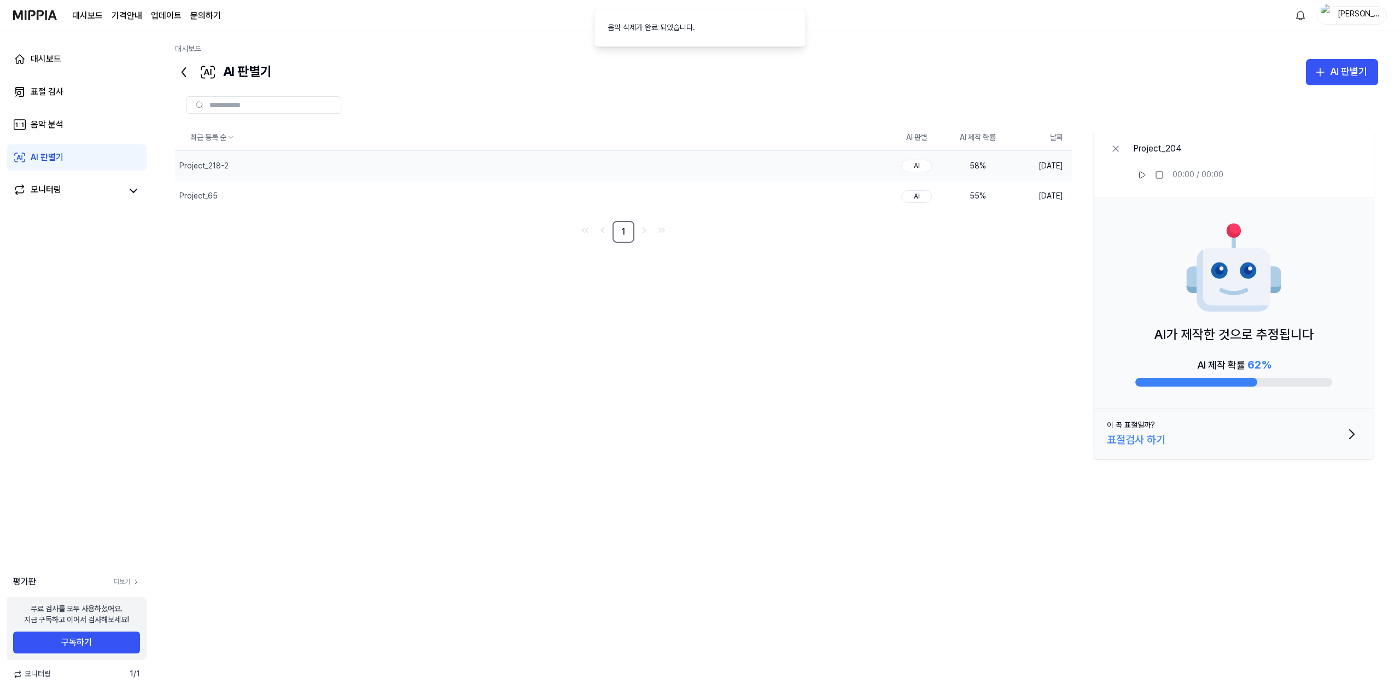
click at [930, 164] on div "AI" at bounding box center [916, 166] width 31 height 13
click at [860, 169] on icon "button" at bounding box center [860, 165] width 9 height 9
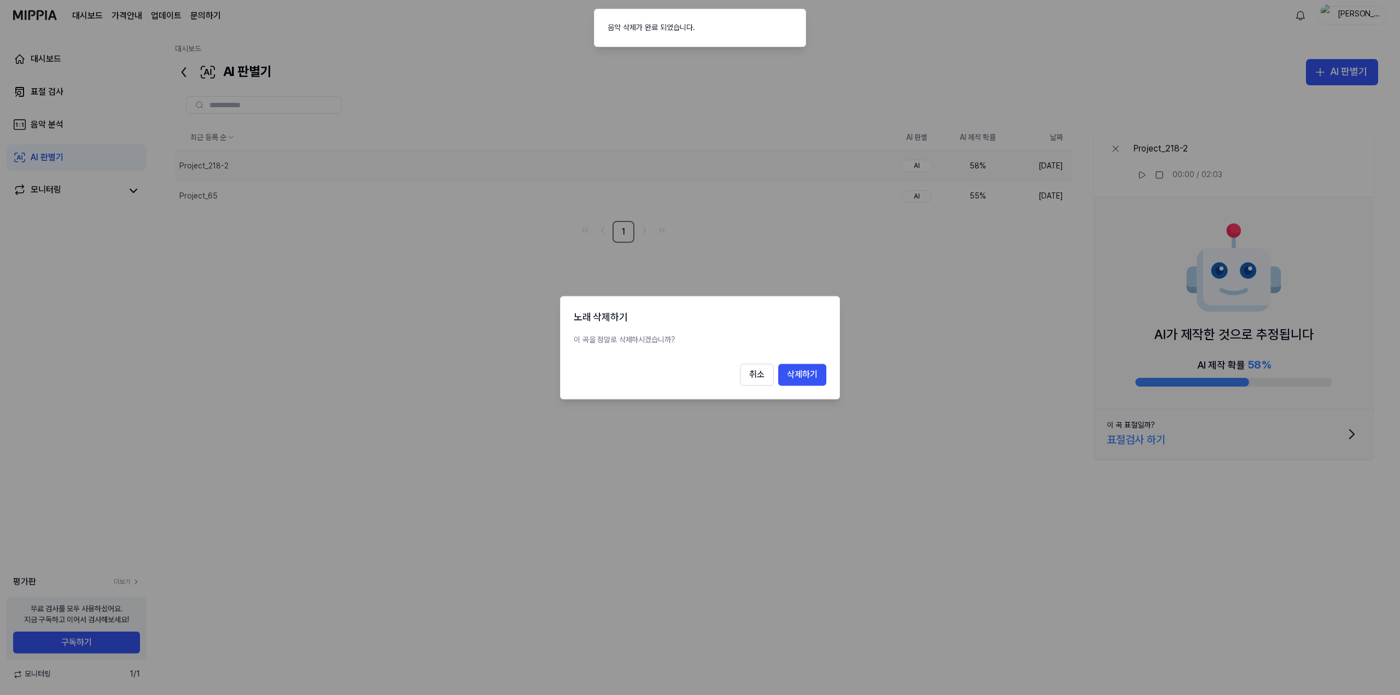
click at [820, 367] on button "삭제하기" at bounding box center [802, 375] width 48 height 22
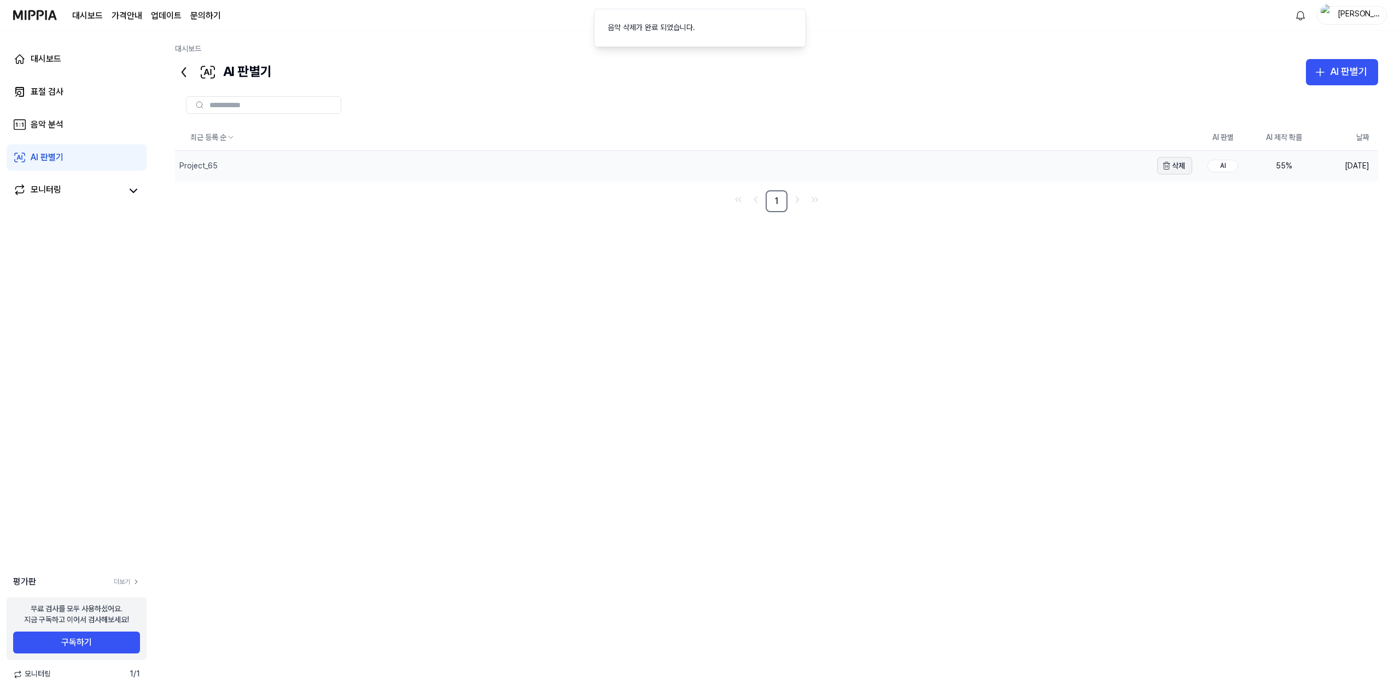
click at [1187, 170] on button "삭제" at bounding box center [1174, 165] width 35 height 17
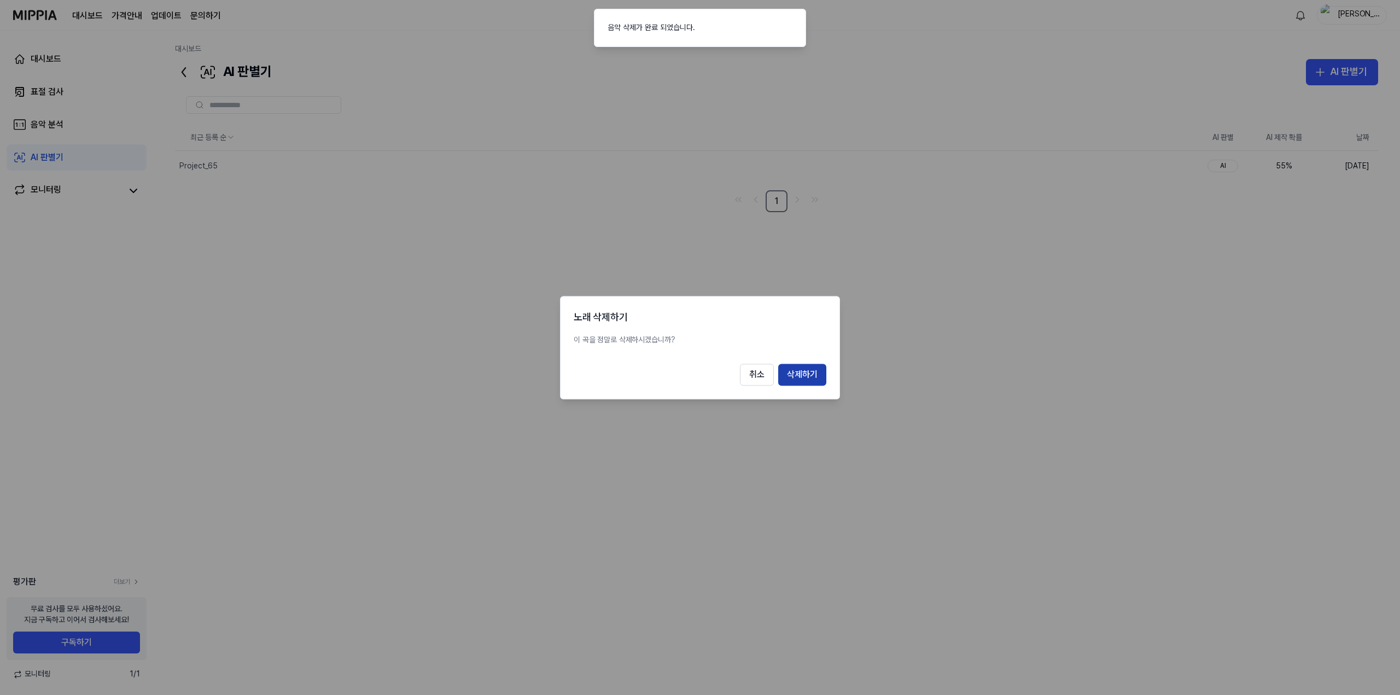
click at [796, 378] on button "삭제하기" at bounding box center [802, 375] width 48 height 22
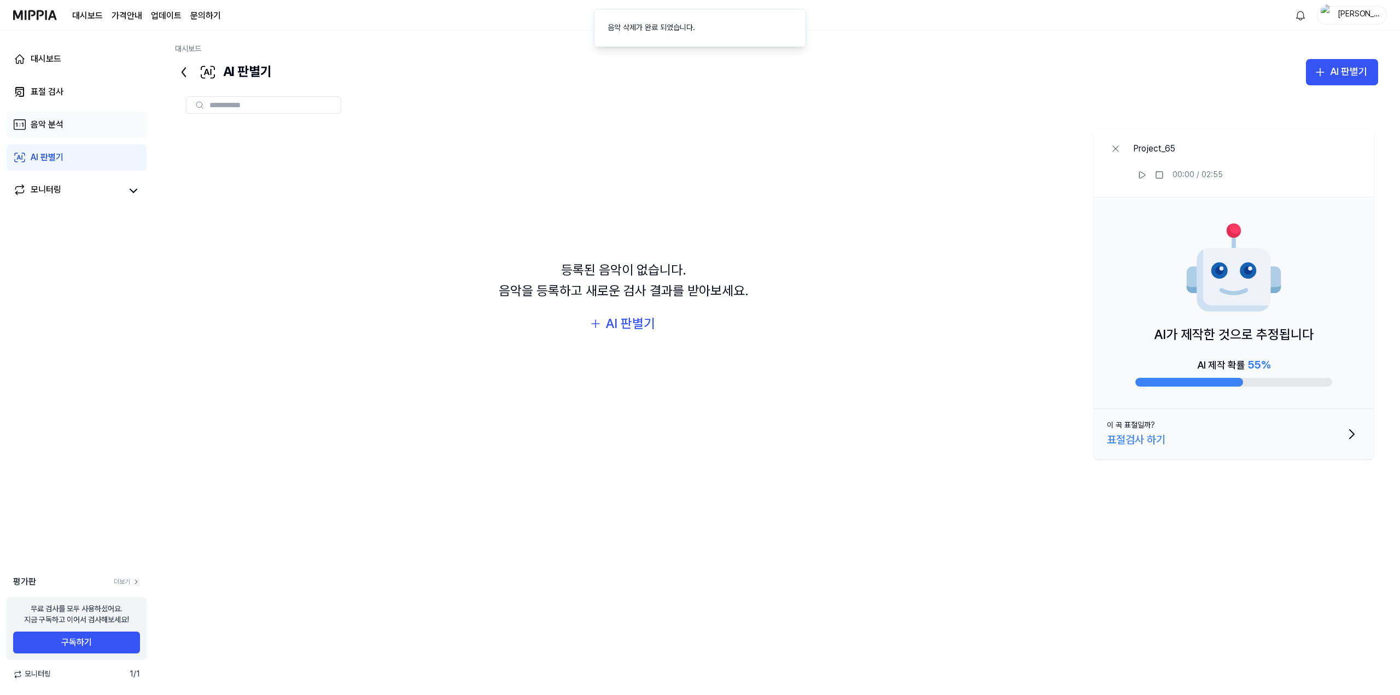
click at [67, 133] on link "음악 분석" at bounding box center [77, 125] width 140 height 26
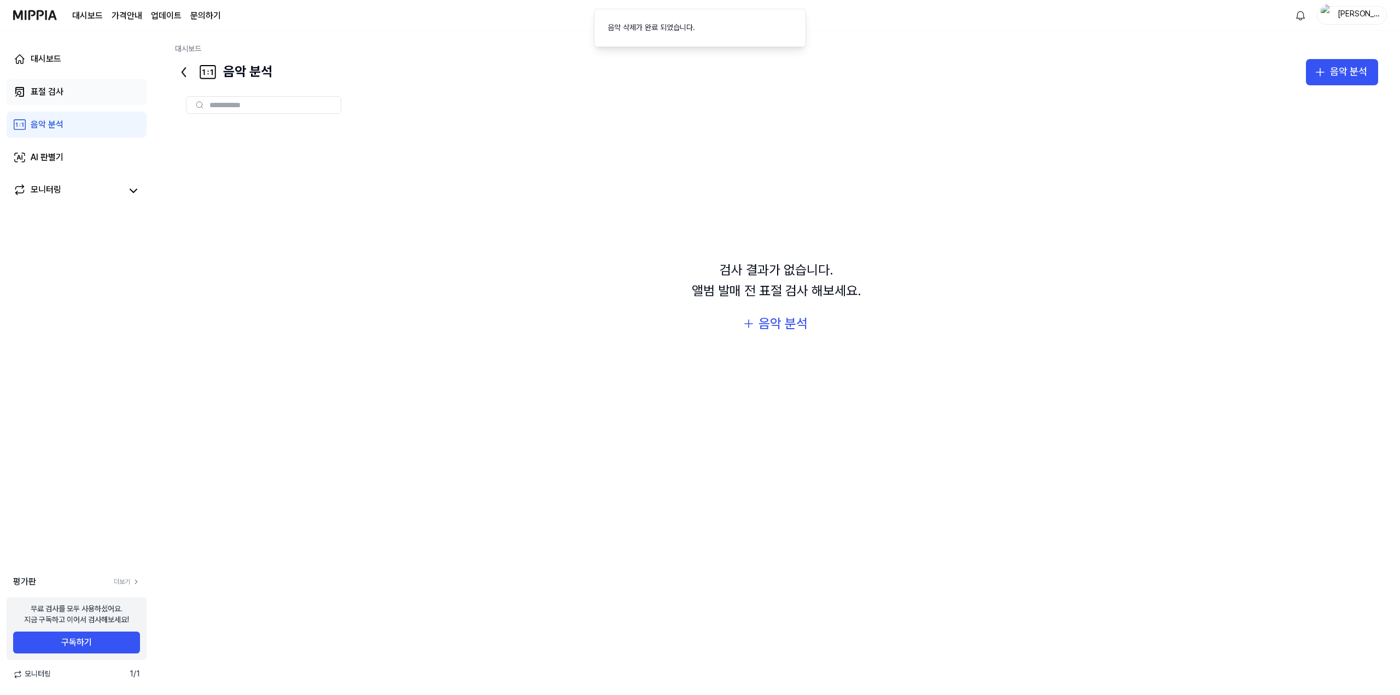
click at [67, 104] on link "표절 검사" at bounding box center [77, 92] width 140 height 26
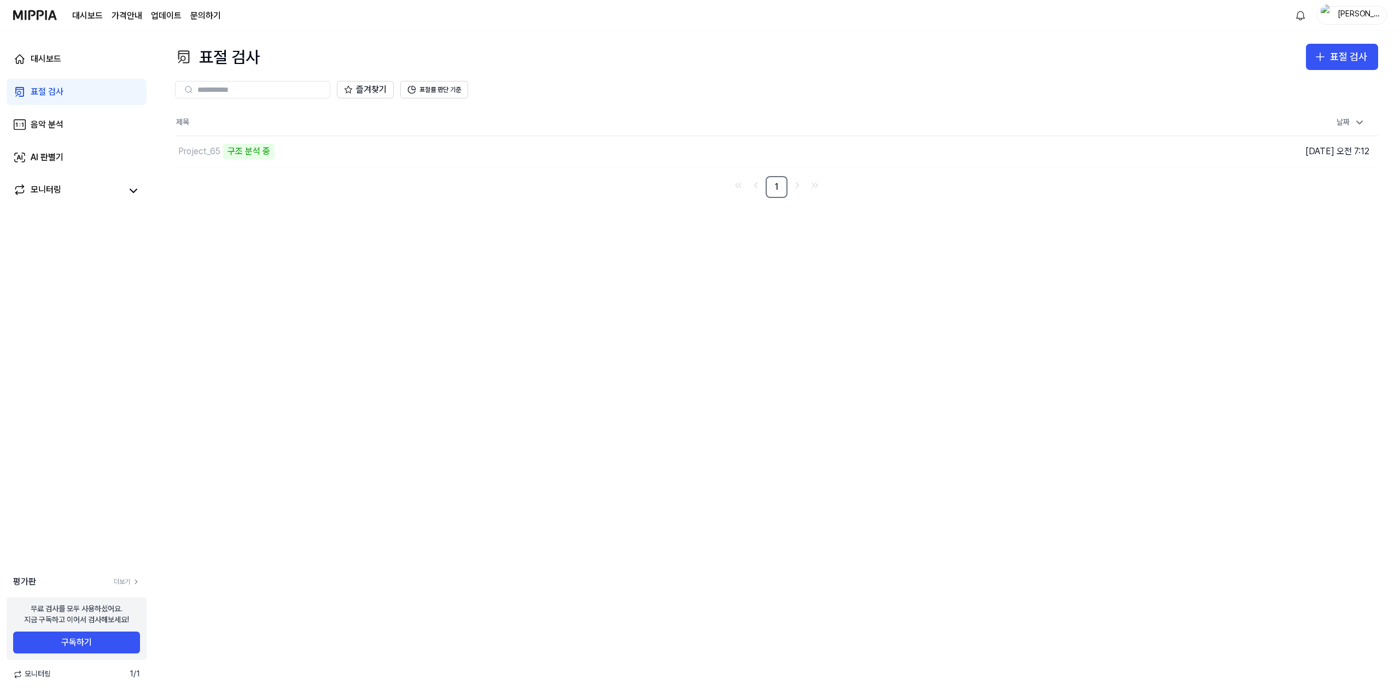
click at [921, 325] on div "표절 검사 표절 검사 표절 검사 음악 분석 AI 판별기 즐겨찾기 표절률 판단 기준 제목 날짜 Project_65 구조 분석 중 이동하기 [DA…" at bounding box center [776, 363] width 1247 height 664
click at [380, 151] on div "Project_65 악보 분석 중" at bounding box center [579, 151] width 809 height 31
click at [1004, 150] on td "Project_65 악보 분석 중 이동하기" at bounding box center [626, 151] width 902 height 31
click at [1017, 149] on button "이동하기" at bounding box center [1009, 151] width 39 height 17
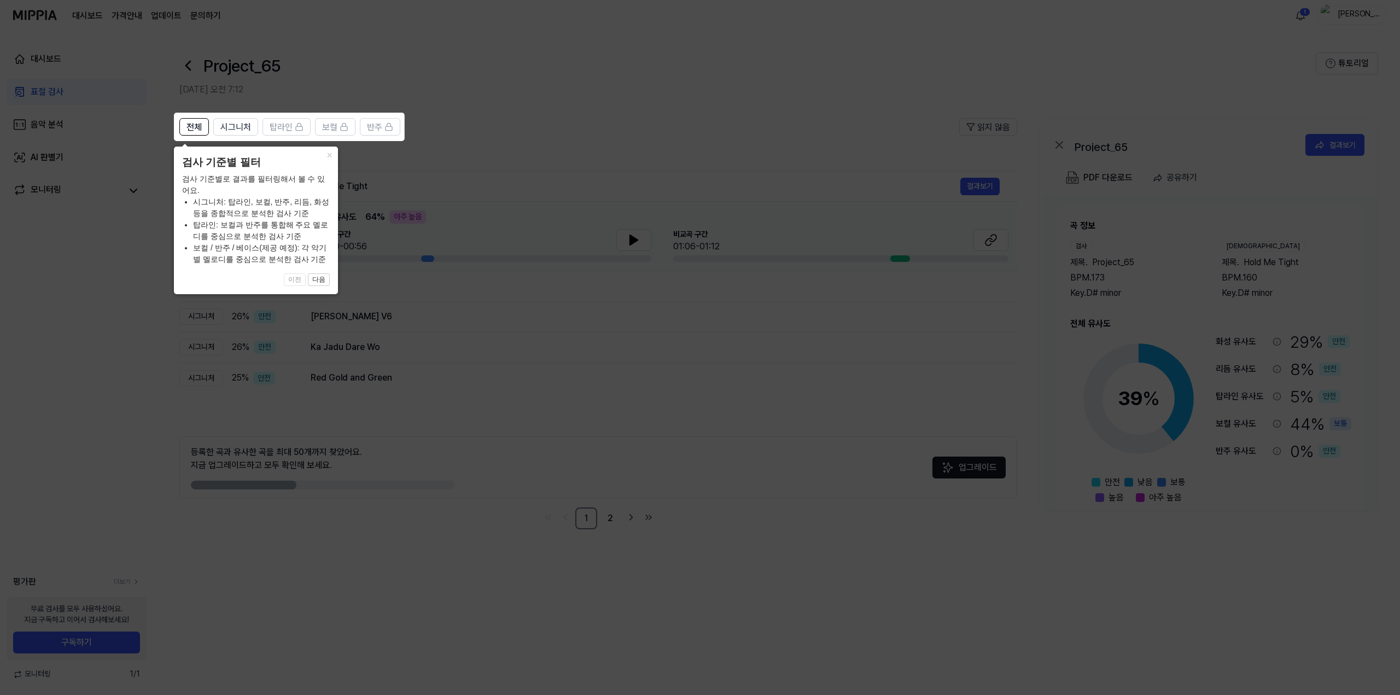
click at [707, 256] on icon at bounding box center [700, 347] width 1400 height 695
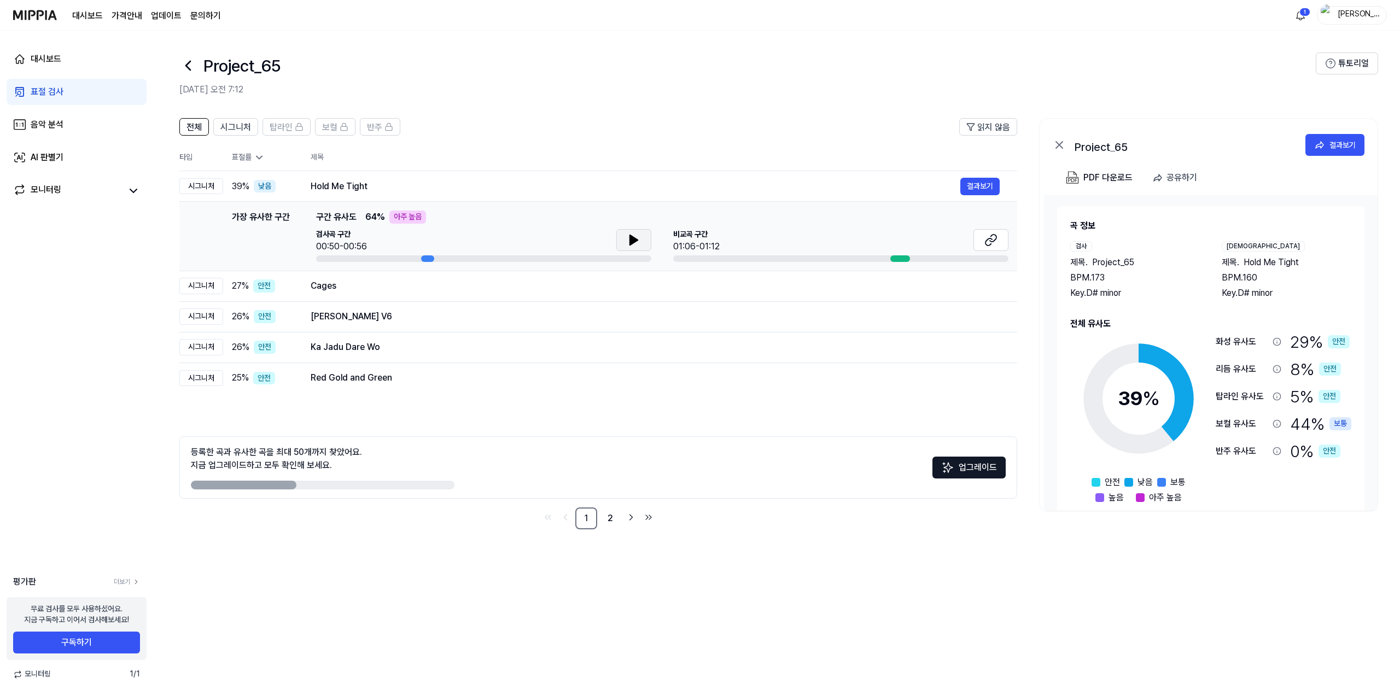
click at [636, 238] on icon at bounding box center [633, 239] width 13 height 13
click at [637, 238] on icon at bounding box center [633, 239] width 13 height 13
click at [898, 265] on td "가장 유사한 구간 가장 유사한 구간 구간 유사도 64 % 아주 높음 검사곡 구간 00:51/00:56 [GEOGRAPHIC_DATA] 구간 0…" at bounding box center [598, 236] width 838 height 69
click at [899, 260] on div at bounding box center [900, 258] width 20 height 7
click at [629, 239] on icon at bounding box center [633, 239] width 13 height 13
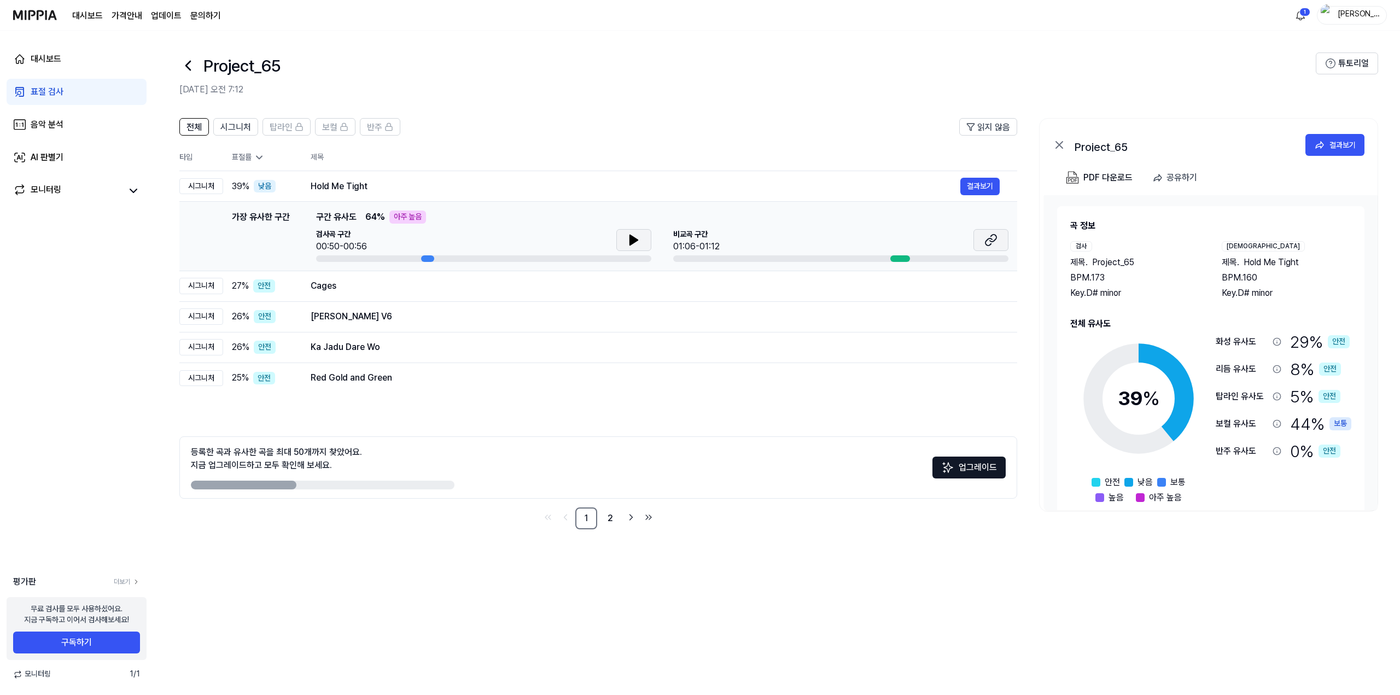
click at [975, 235] on button at bounding box center [990, 240] width 35 height 22
click at [626, 190] on div "Hold Me Tight" at bounding box center [636, 186] width 650 height 13
click at [507, 282] on div "Cages" at bounding box center [636, 285] width 650 height 13
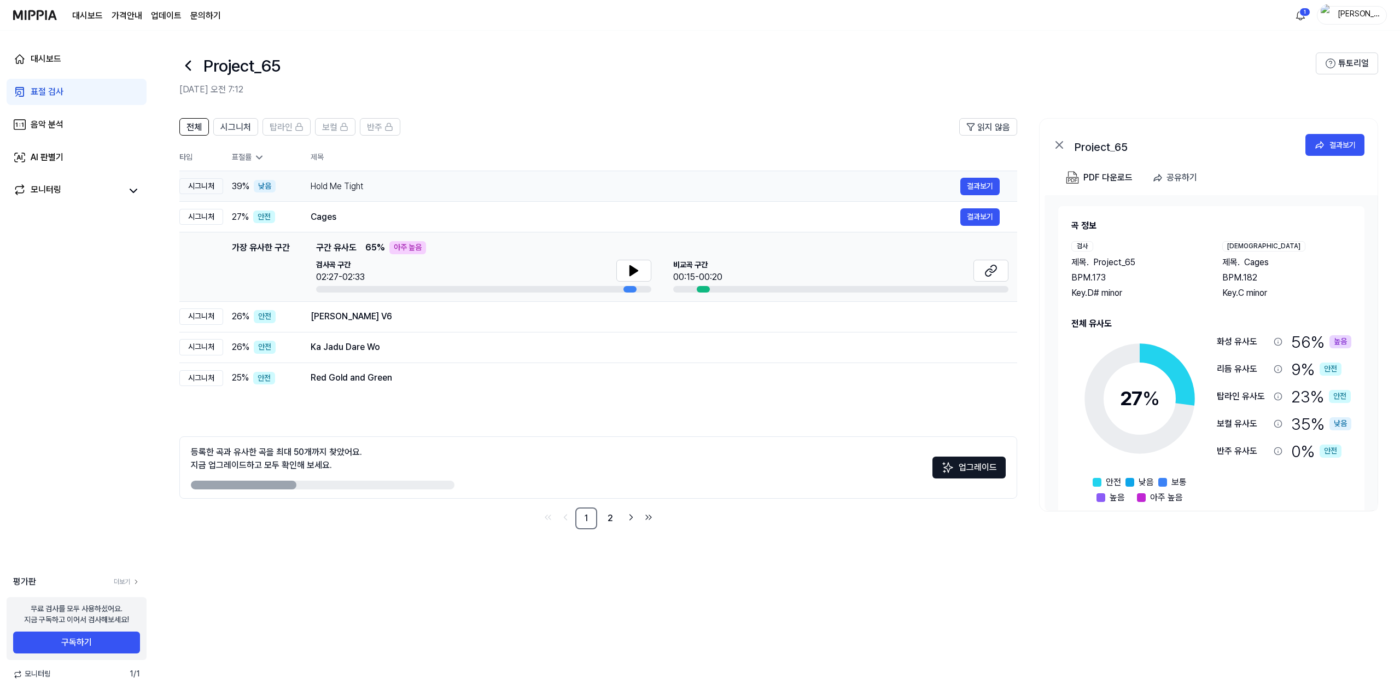
click at [517, 192] on div "Hold Me Tight" at bounding box center [636, 186] width 650 height 13
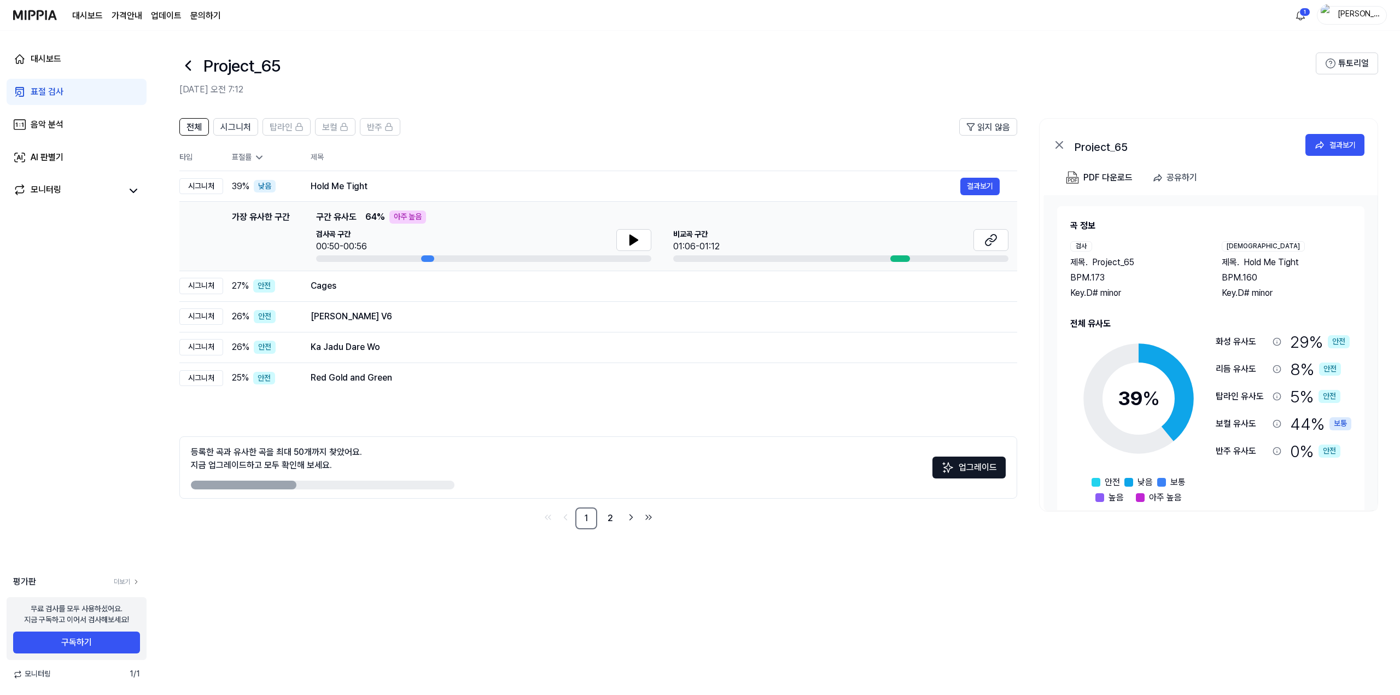
drag, startPoint x: 1294, startPoint y: 257, endPoint x: 1285, endPoint y: 263, distance: 10.6
click at [1285, 263] on span "Hold Me Tight" at bounding box center [1271, 262] width 55 height 13
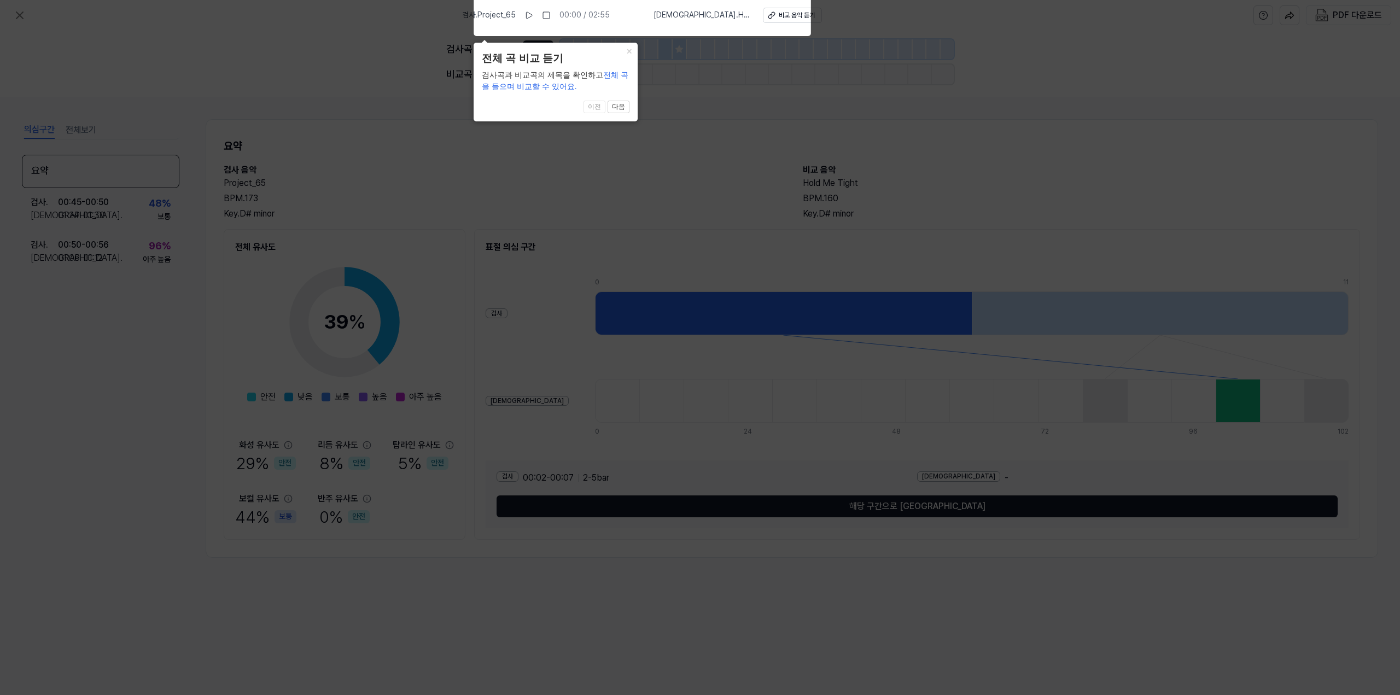
click at [713, 120] on icon at bounding box center [700, 345] width 1400 height 700
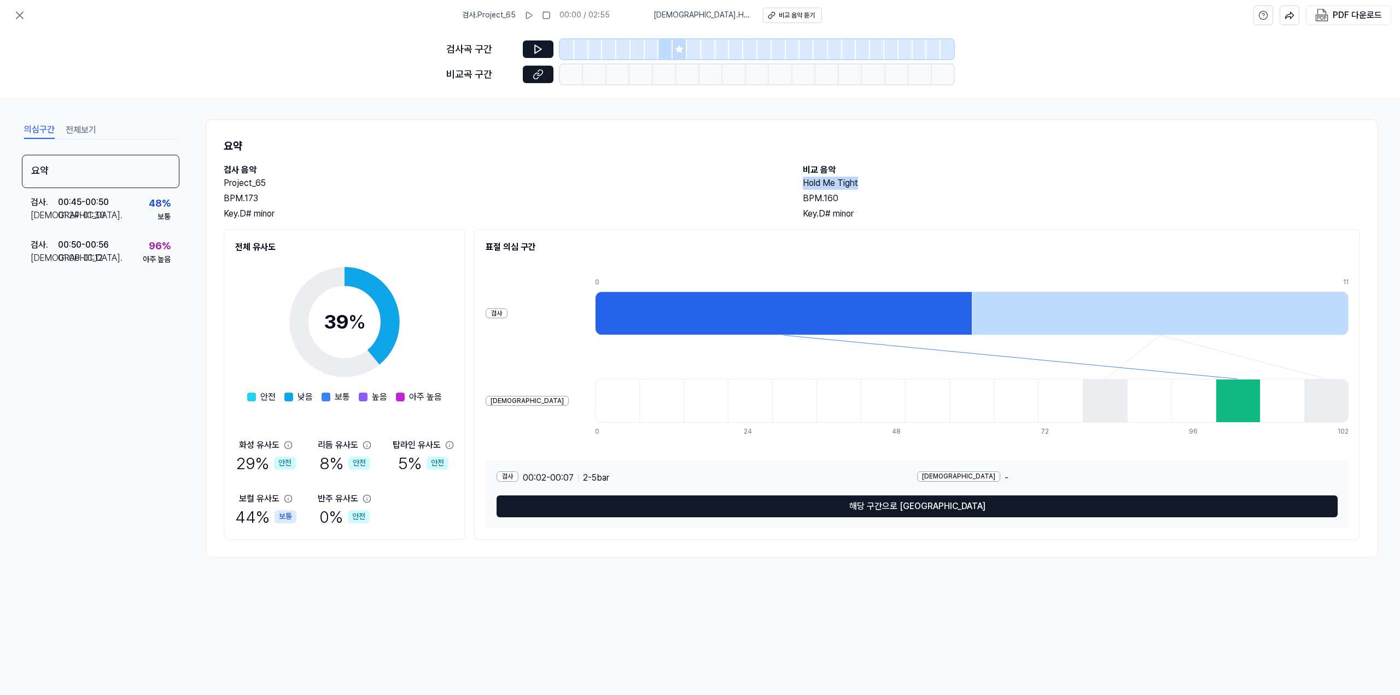
drag, startPoint x: 881, startPoint y: 182, endPoint x: 797, endPoint y: 183, distance: 84.2
click at [797, 183] on div "검사 음악 Project_65 BPM. 173 Key. D# minor 비교 음악 Hold Me Tight BPM. 160 Key. D# mi…" at bounding box center [792, 192] width 1136 height 57
click at [532, 73] on button at bounding box center [538, 74] width 31 height 17
click at [96, 255] on div "01:06 - 01:12" at bounding box center [80, 258] width 45 height 13
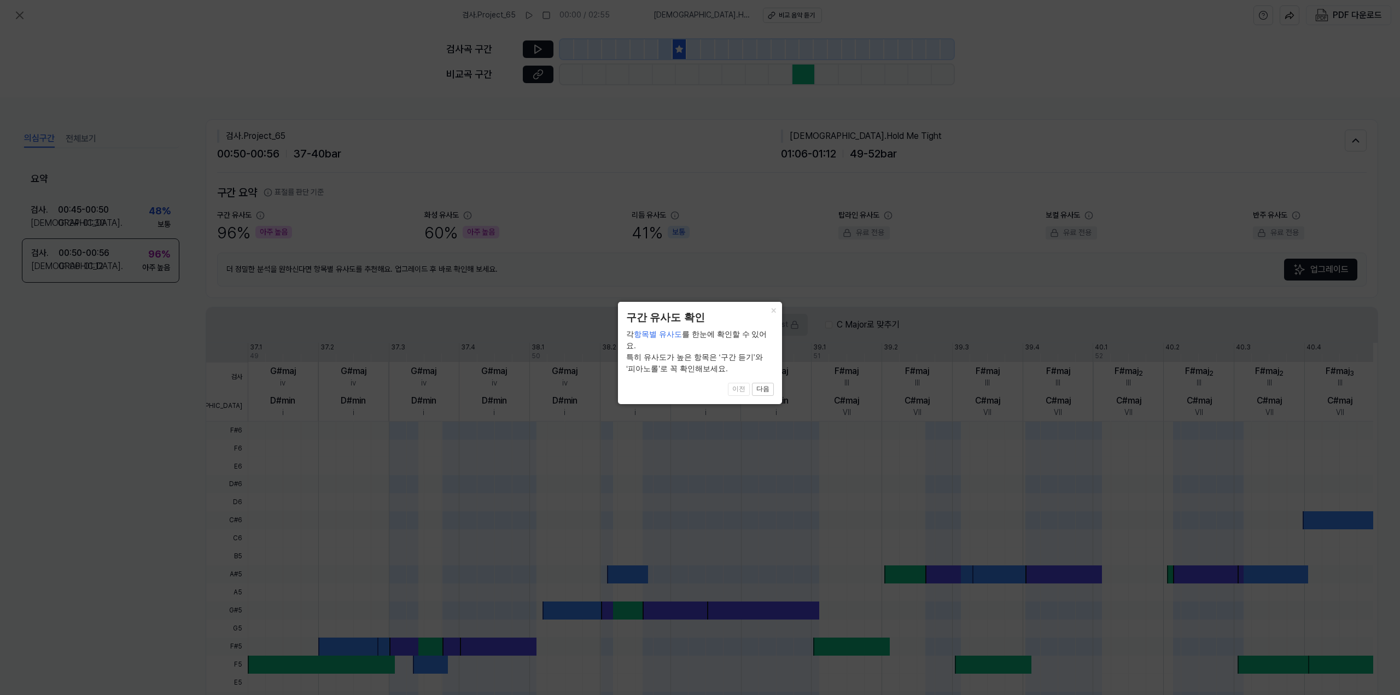
click at [252, 246] on icon at bounding box center [700, 347] width 1400 height 695
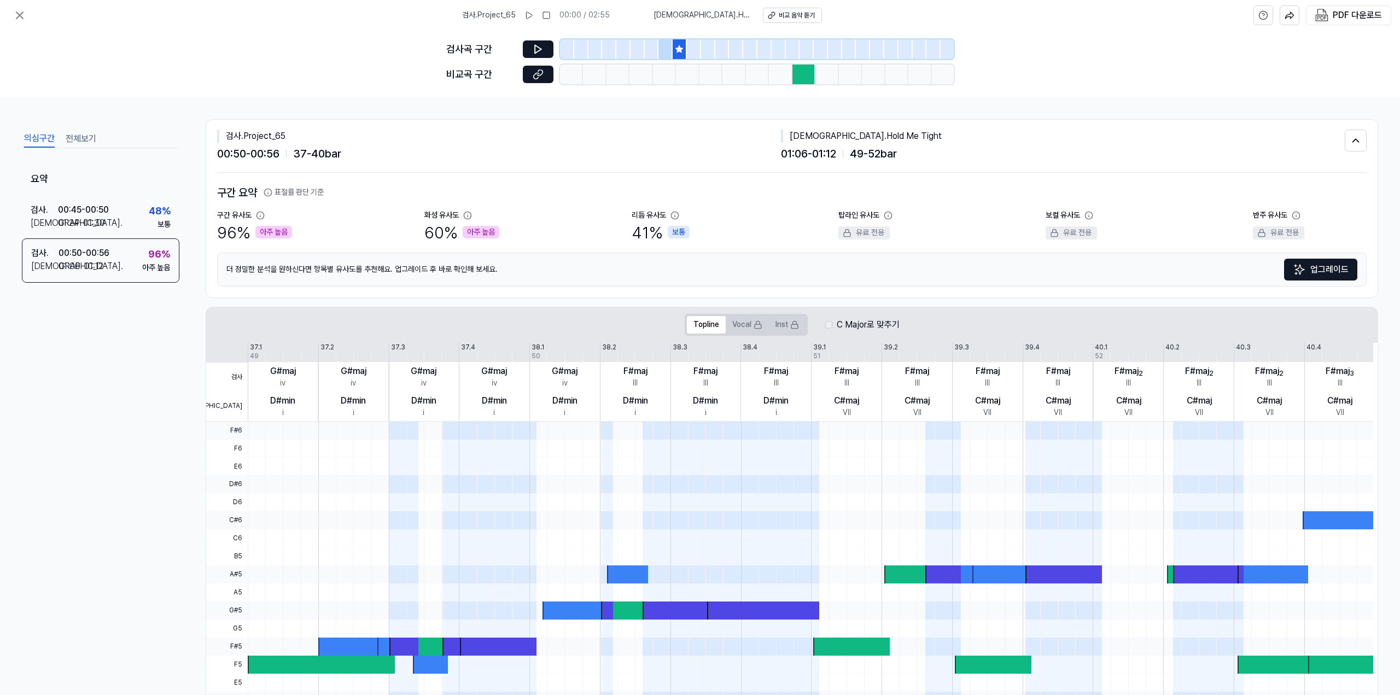
scroll to position [55, 0]
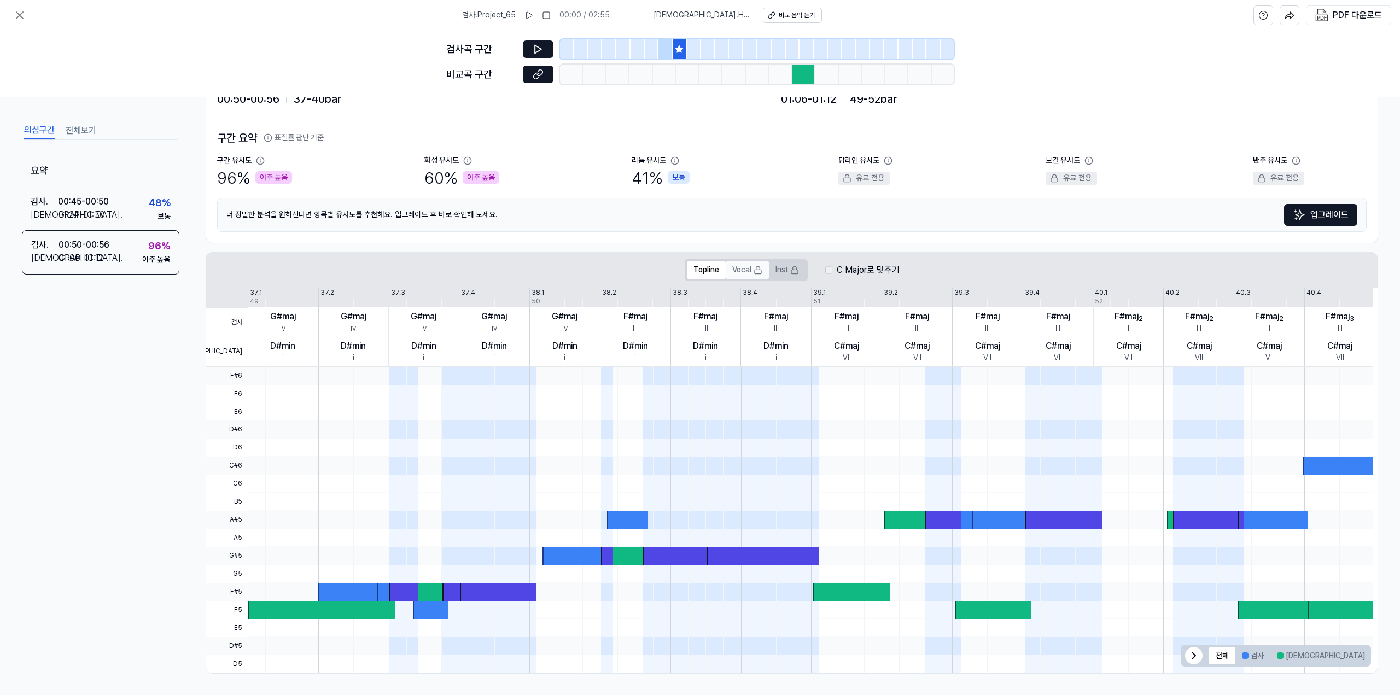
click at [745, 272] on button "Vocal" at bounding box center [747, 269] width 43 height 17
click at [715, 270] on button "Topline" at bounding box center [706, 269] width 39 height 17
click at [143, 217] on div "검사 . 00:45 - 00:50 비교 . 01:24 - 01:30 48 % 보통" at bounding box center [100, 207] width 157 height 43
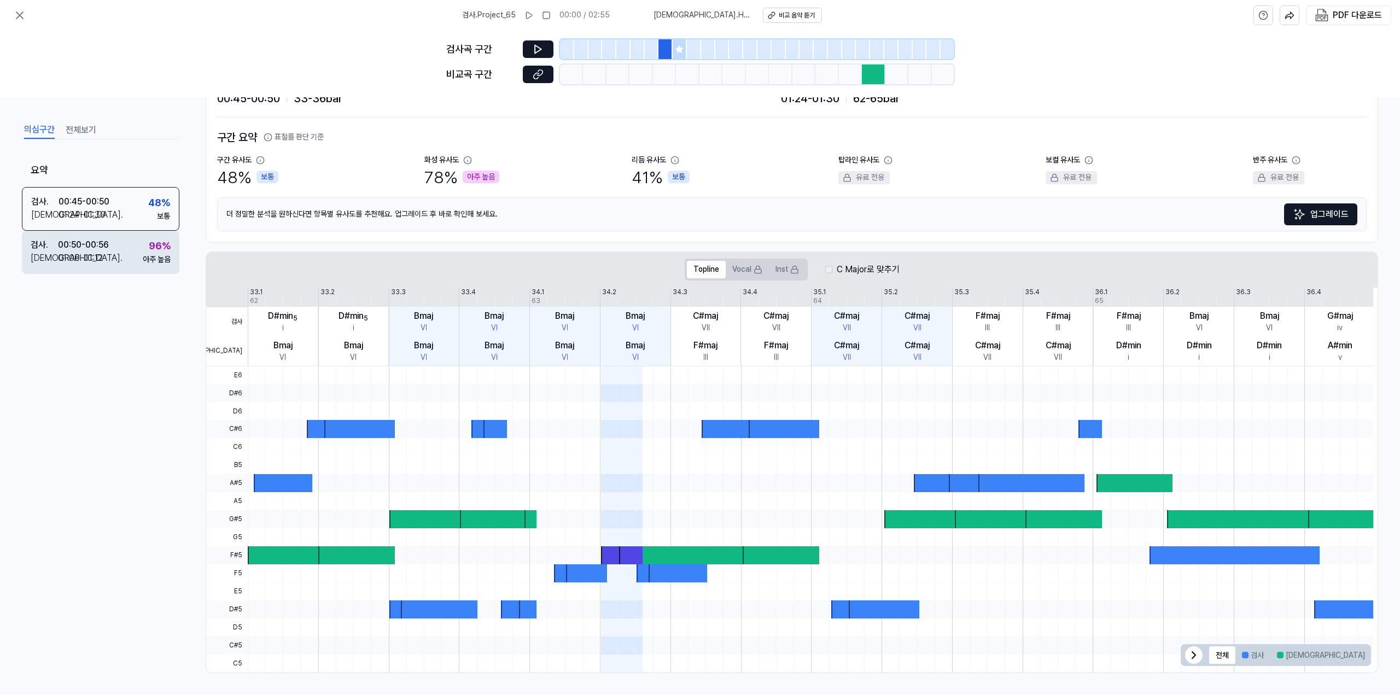
click at [131, 243] on div "검사 . 00:50 - 00:56 비교 . 01:06 - 01:12 96 % 아주 높음" at bounding box center [100, 252] width 157 height 43
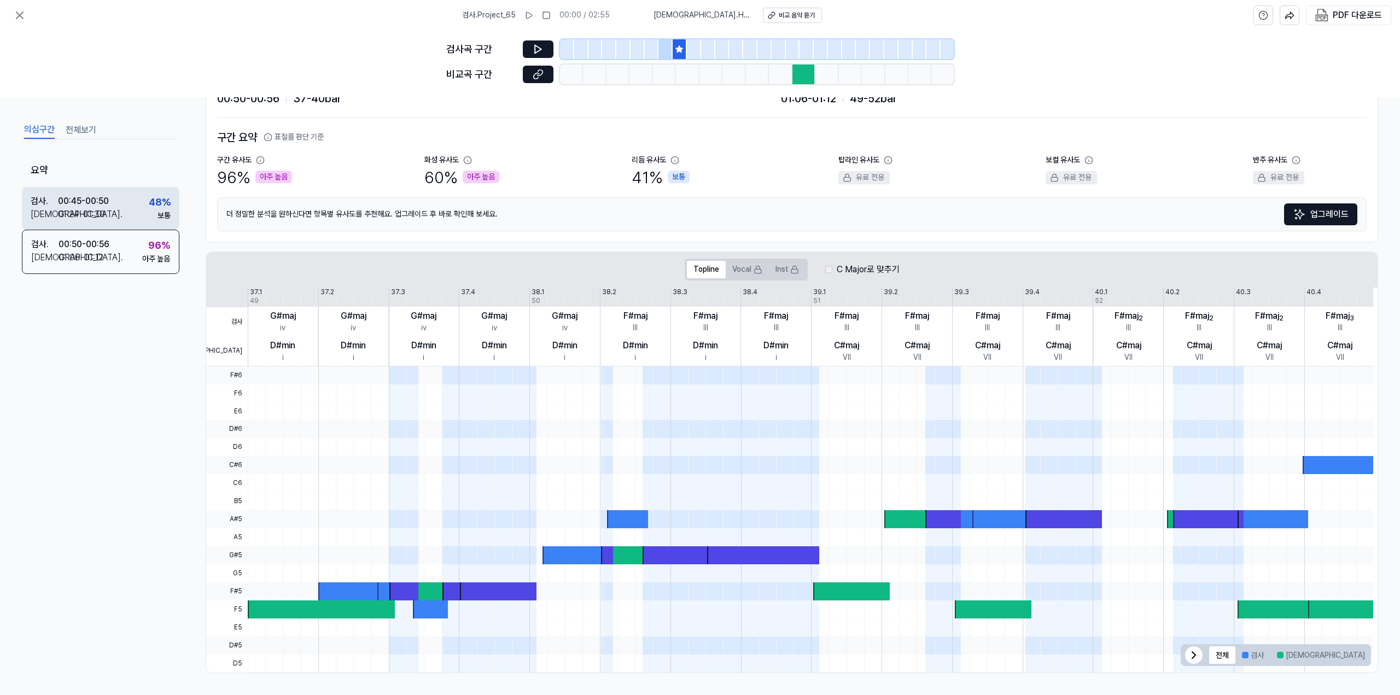
click at [132, 207] on div "검사 . 00:45 - 00:50 비교 . 01:24 - 01:30 48 % 보통" at bounding box center [100, 207] width 157 height 43
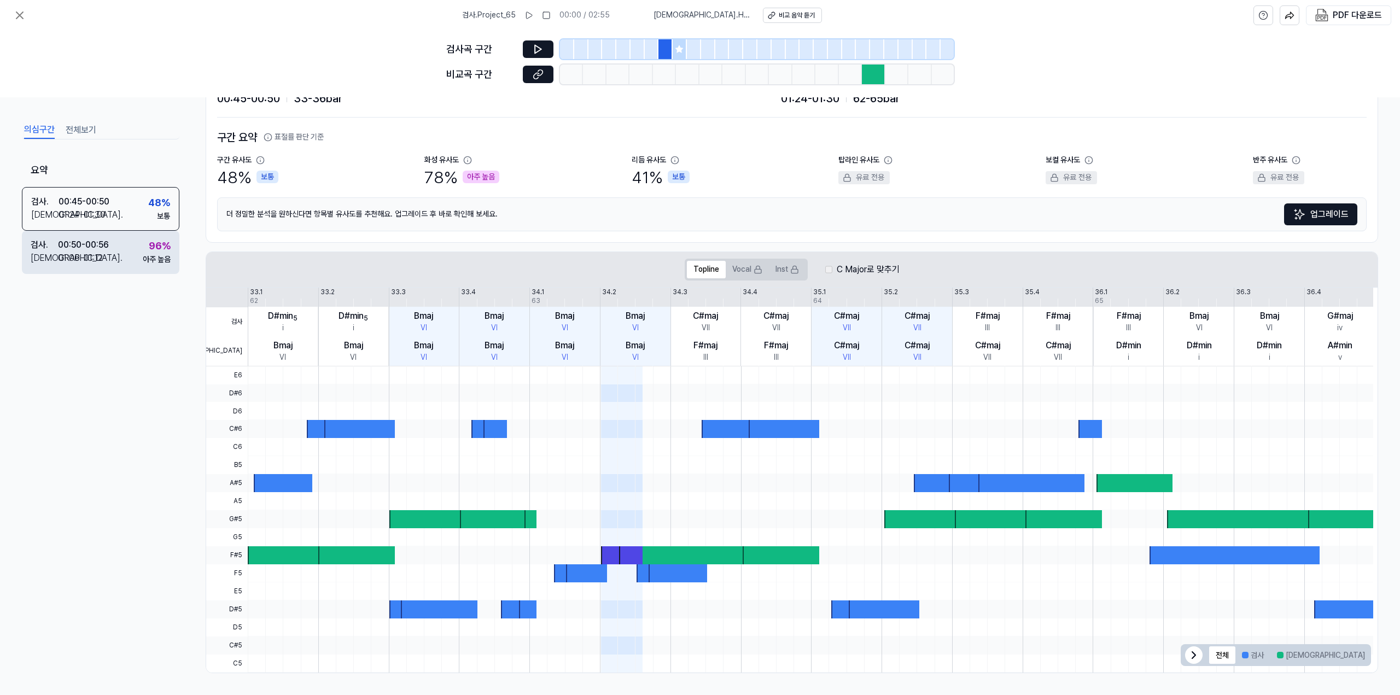
click at [113, 255] on div "검사 . 00:50 - 00:56 비교 . 01:06 - 01:12 96 % 아주 높음" at bounding box center [100, 252] width 157 height 43
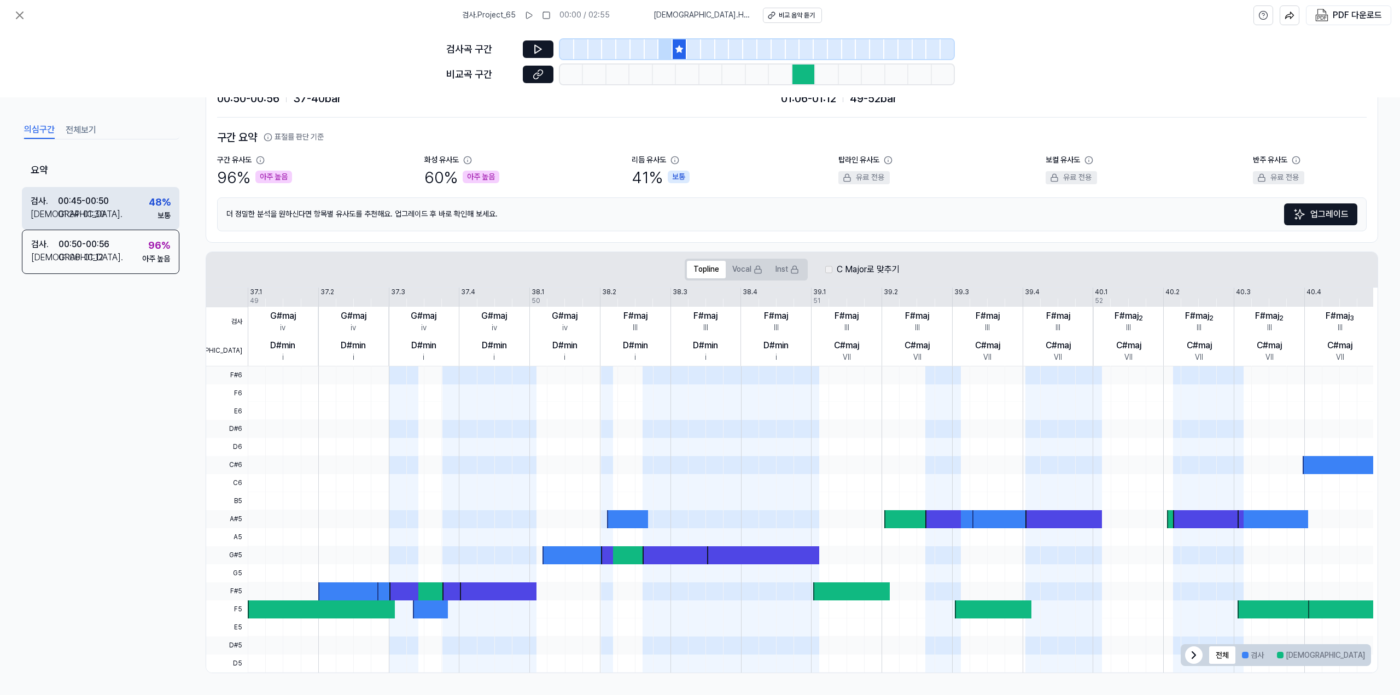
click at [119, 204] on div "검사 . 00:45 - 00:50 비교 . 01:24 - 01:30 48 % 보통" at bounding box center [100, 207] width 157 height 43
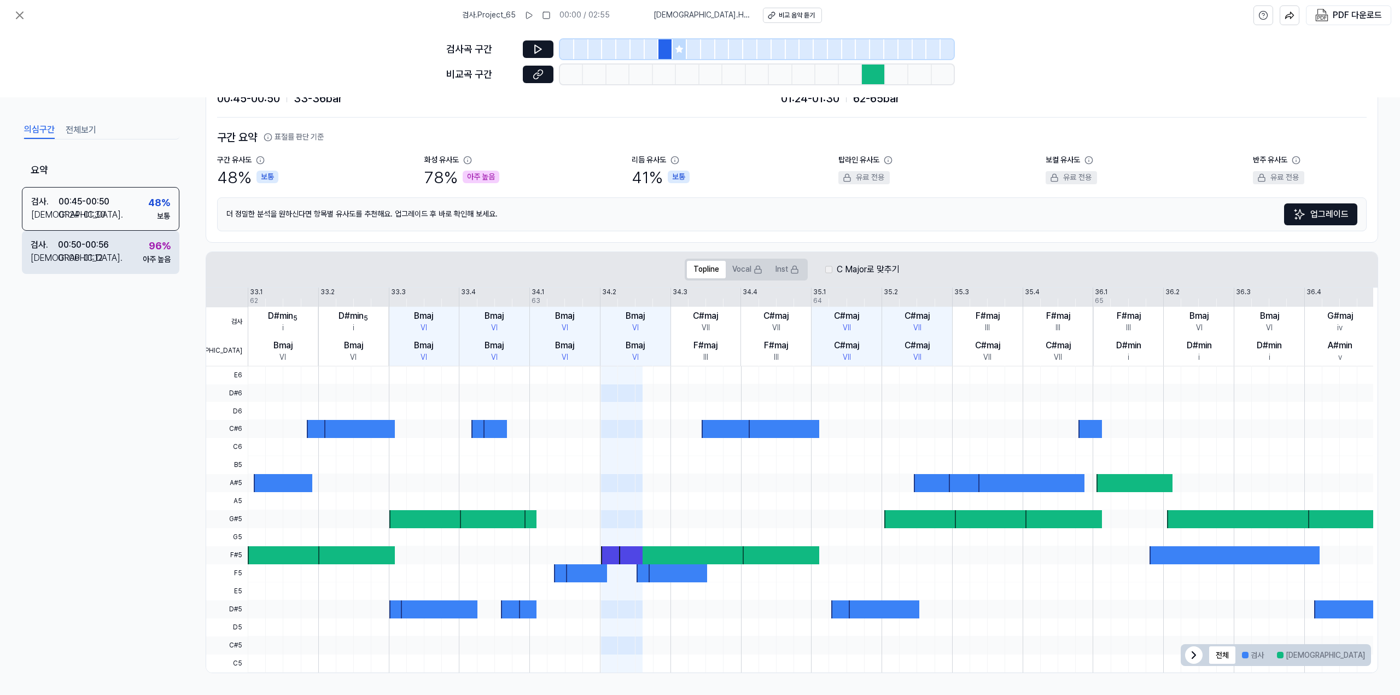
click at [117, 248] on div "검사 . 00:50 - 00:56 비교 . 01:06 - 01:12 96 % 아주 높음" at bounding box center [100, 252] width 157 height 43
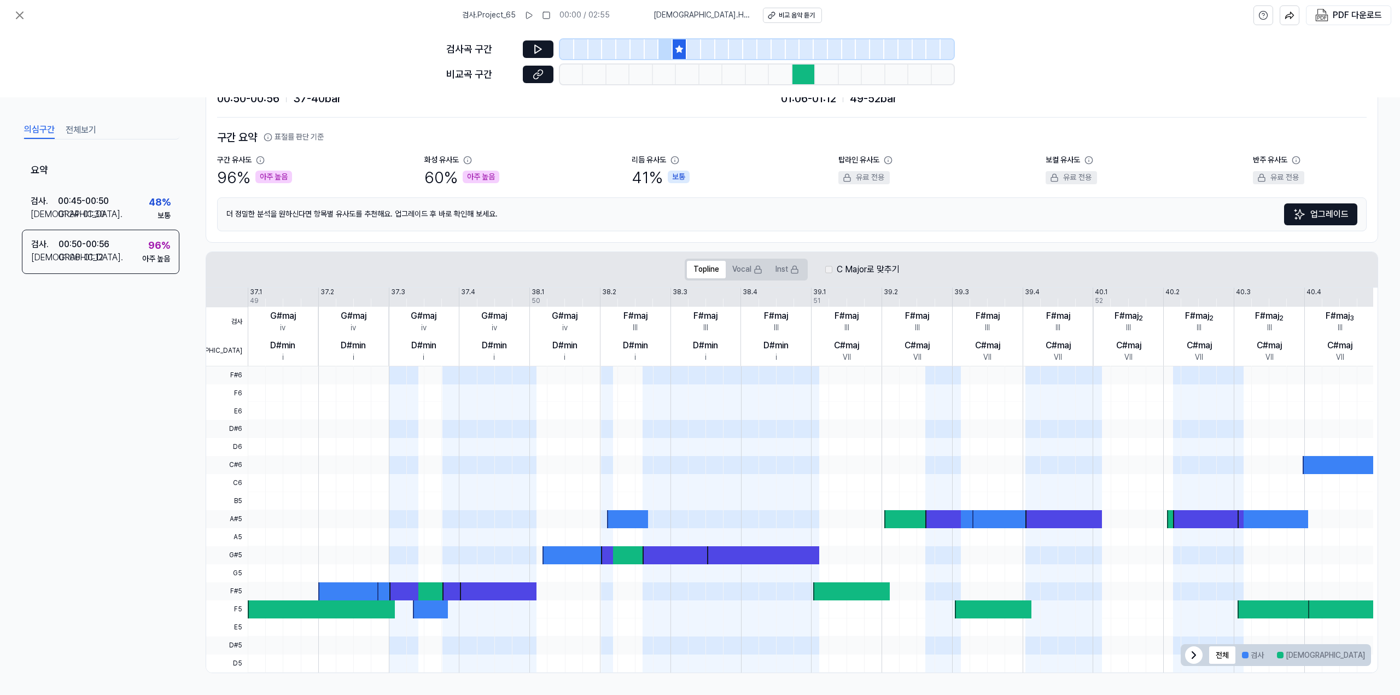
click at [1371, 652] on button "겹치는 부분" at bounding box center [1399, 654] width 56 height 17
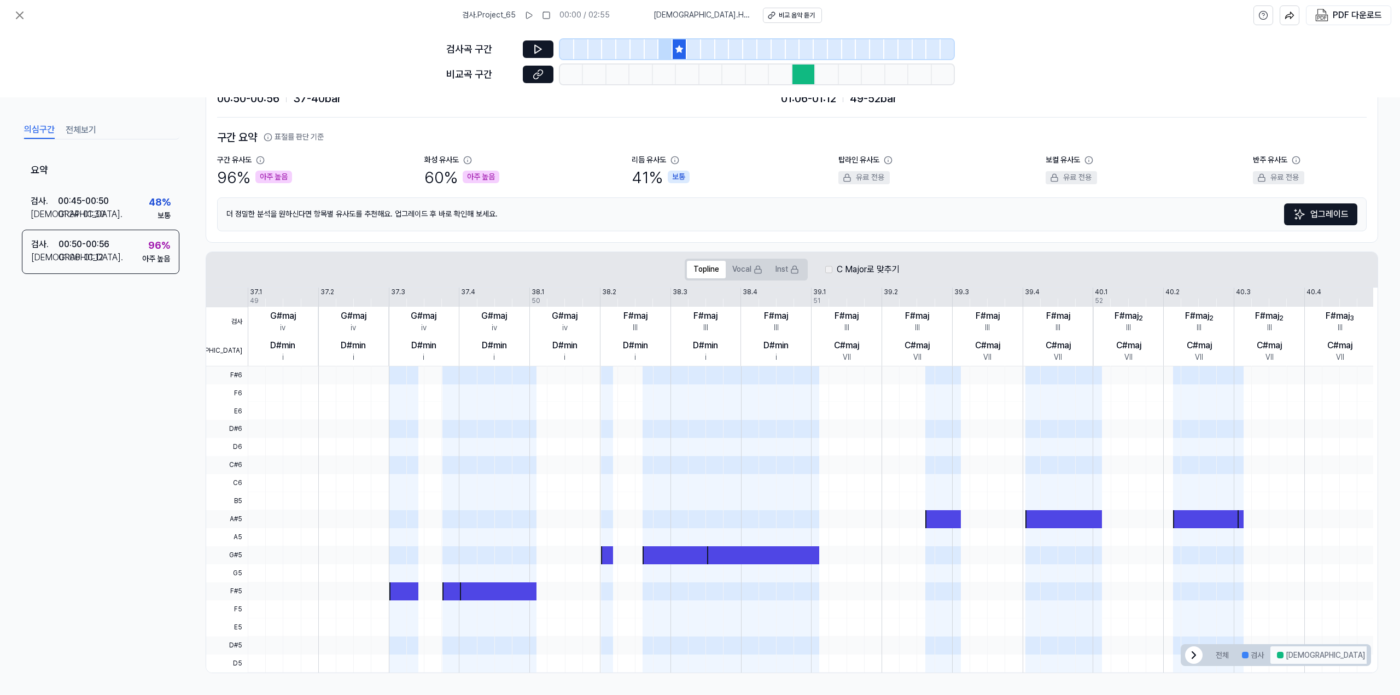
click at [1277, 653] on div at bounding box center [1280, 655] width 7 height 7
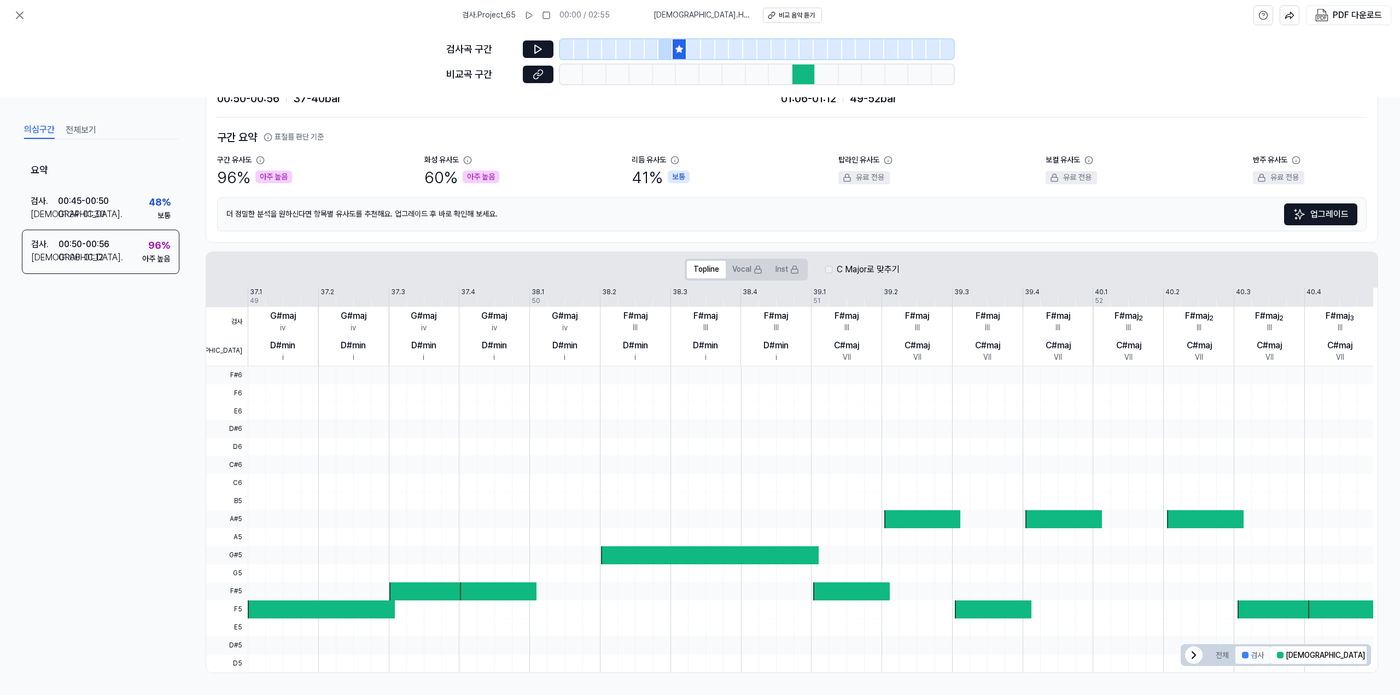
click at [1249, 656] on button "검사" at bounding box center [1252, 654] width 35 height 17
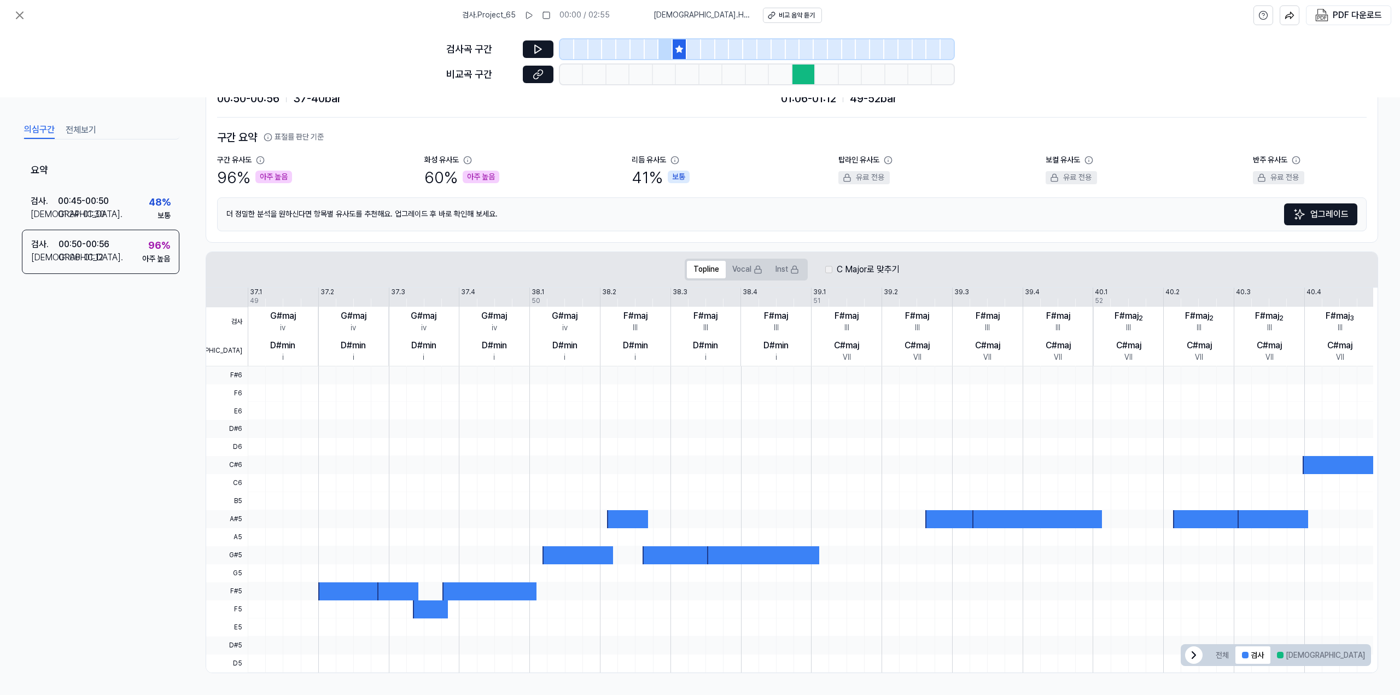
click at [1016, 521] on div at bounding box center [1036, 519] width 129 height 18
drag, startPoint x: 1017, startPoint y: 521, endPoint x: 1183, endPoint y: 480, distance: 171.8
click at [1141, 532] on div at bounding box center [810, 519] width 1125 height 306
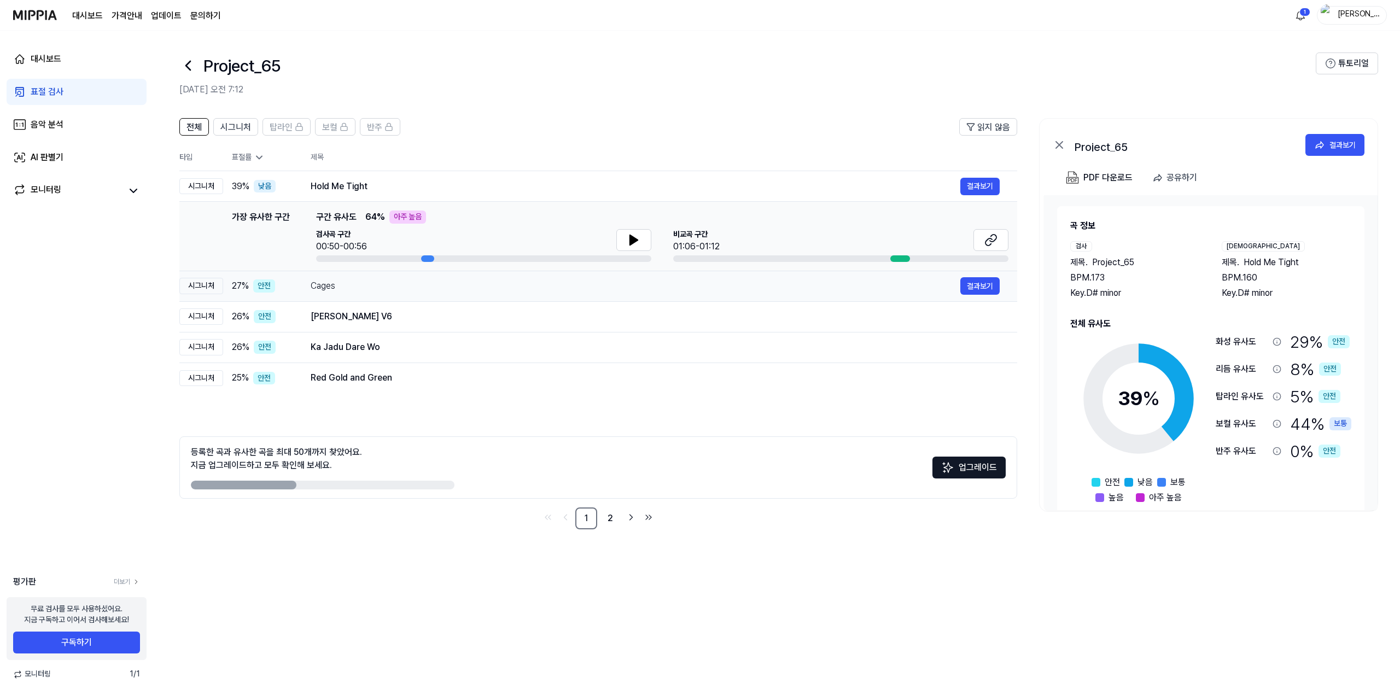
click at [380, 297] on td "Cages 결과보기" at bounding box center [655, 286] width 724 height 31
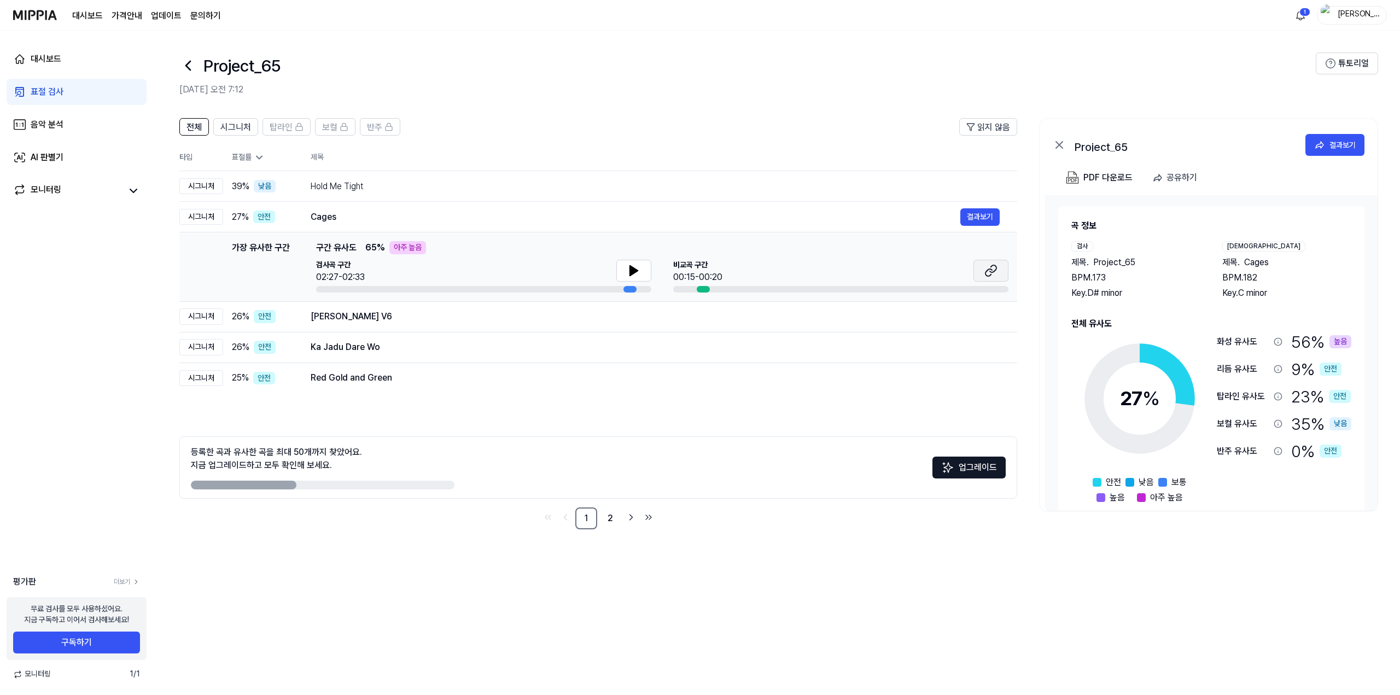
click at [989, 270] on icon at bounding box center [988, 272] width 7 height 7
click at [634, 270] on icon at bounding box center [634, 271] width 8 height 10
click at [635, 270] on icon at bounding box center [636, 270] width 2 height 9
click at [247, 135] on button "시그니처" at bounding box center [235, 126] width 45 height 17
click at [192, 132] on span "전체" at bounding box center [193, 127] width 15 height 13
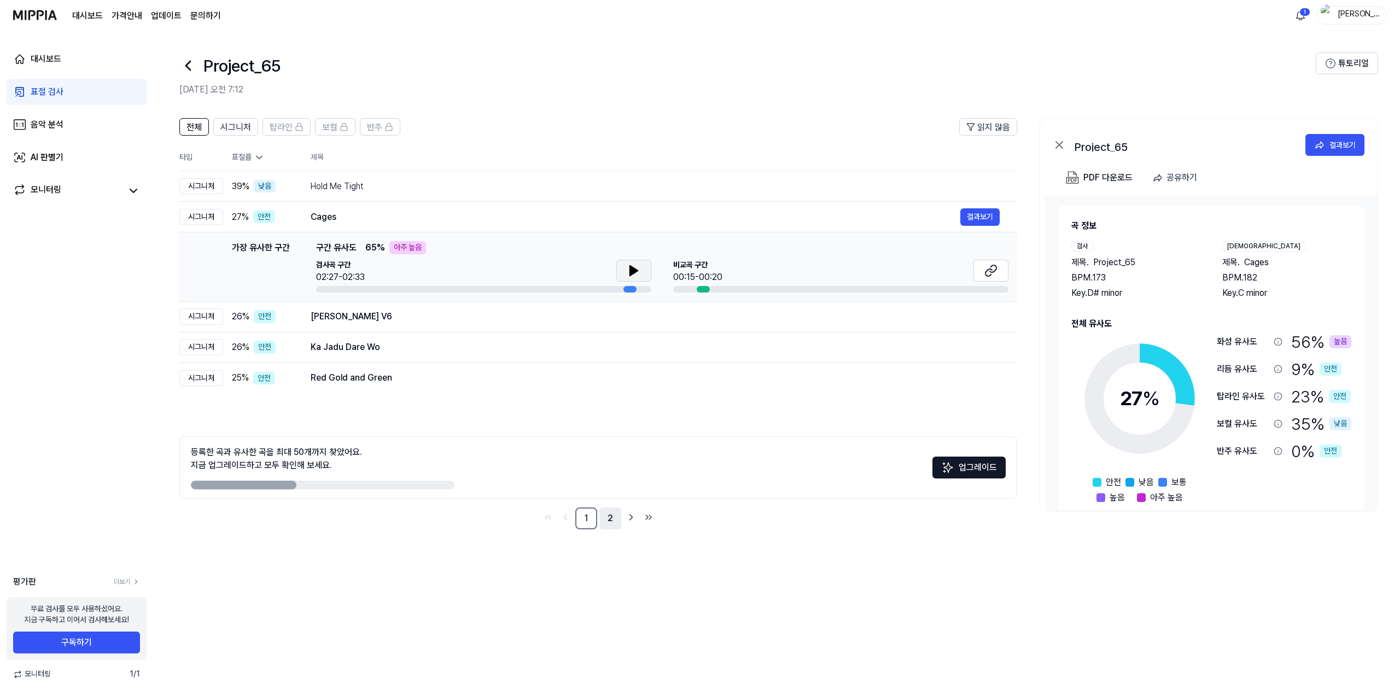
click at [610, 512] on link "2" at bounding box center [610, 518] width 22 height 22
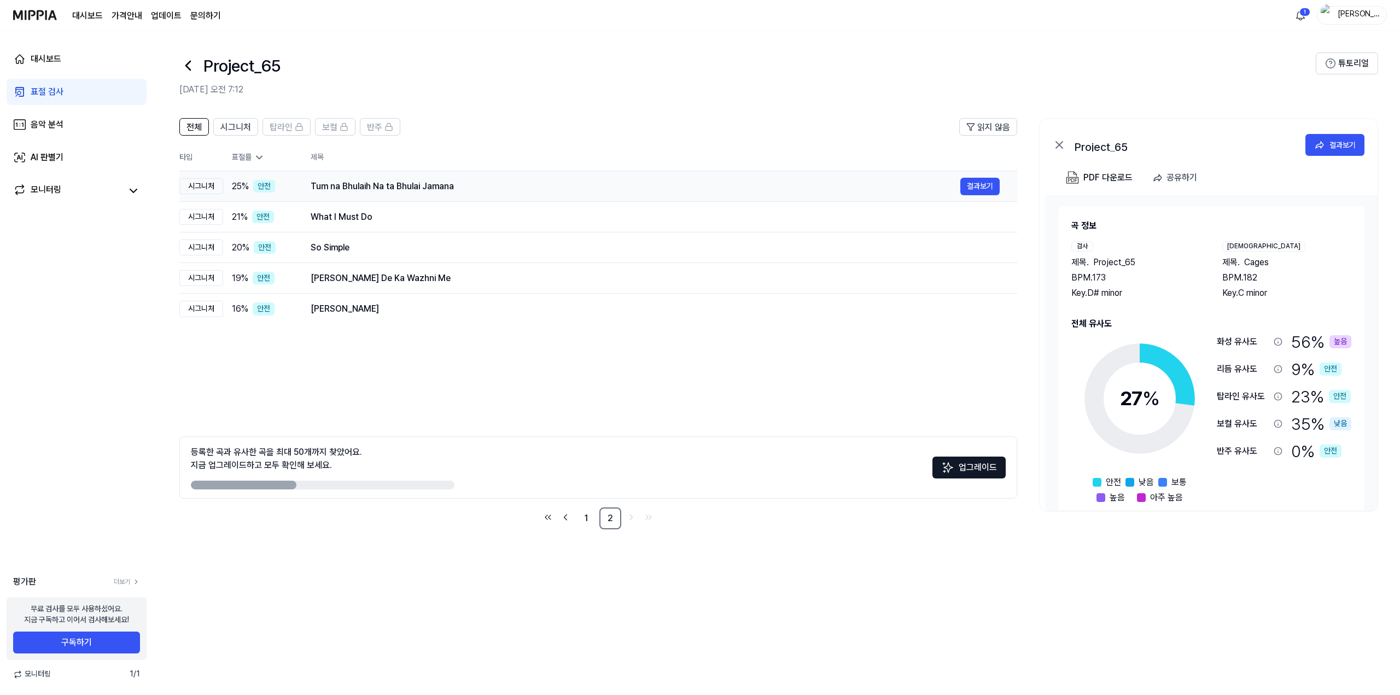
click at [406, 194] on div "Tum na Bhulaih Na ta Bhulai Jamana 결과보기" at bounding box center [655, 186] width 689 height 17
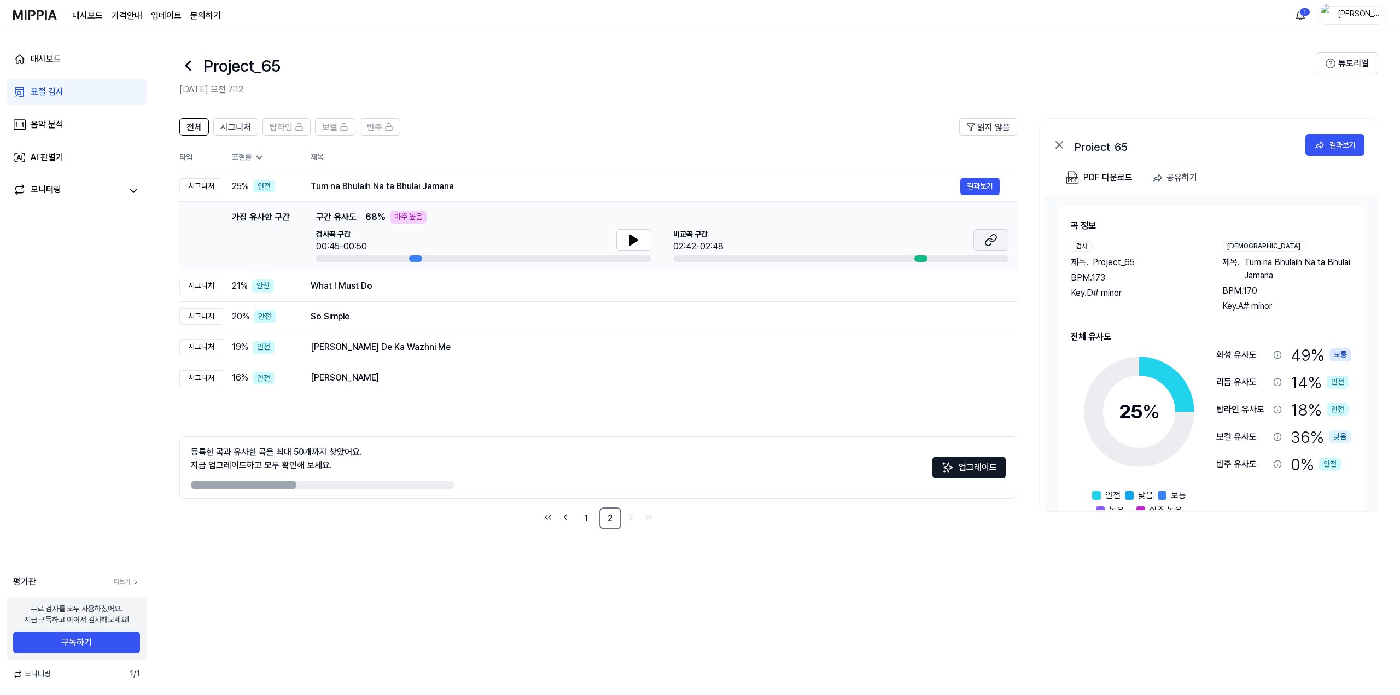
click at [984, 240] on icon at bounding box center [990, 239] width 13 height 13
click at [640, 237] on button at bounding box center [633, 240] width 35 height 22
